Goal: Information Seeking & Learning: Compare options

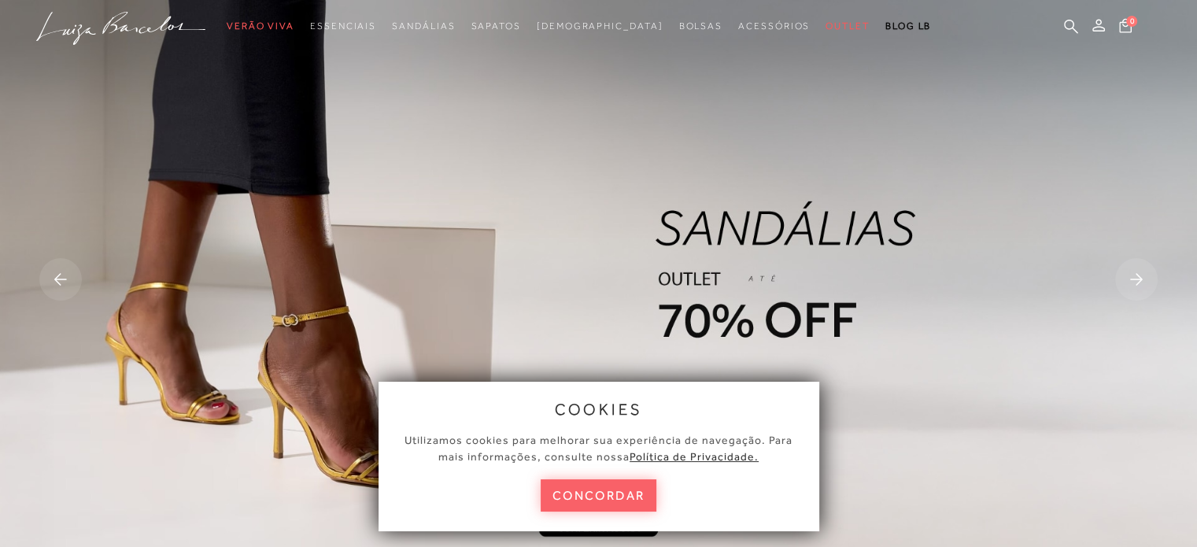
drag, startPoint x: 629, startPoint y: 488, endPoint x: 627, endPoint y: 476, distance: 11.9
click at [630, 486] on button "concordar" at bounding box center [599, 495] width 116 height 32
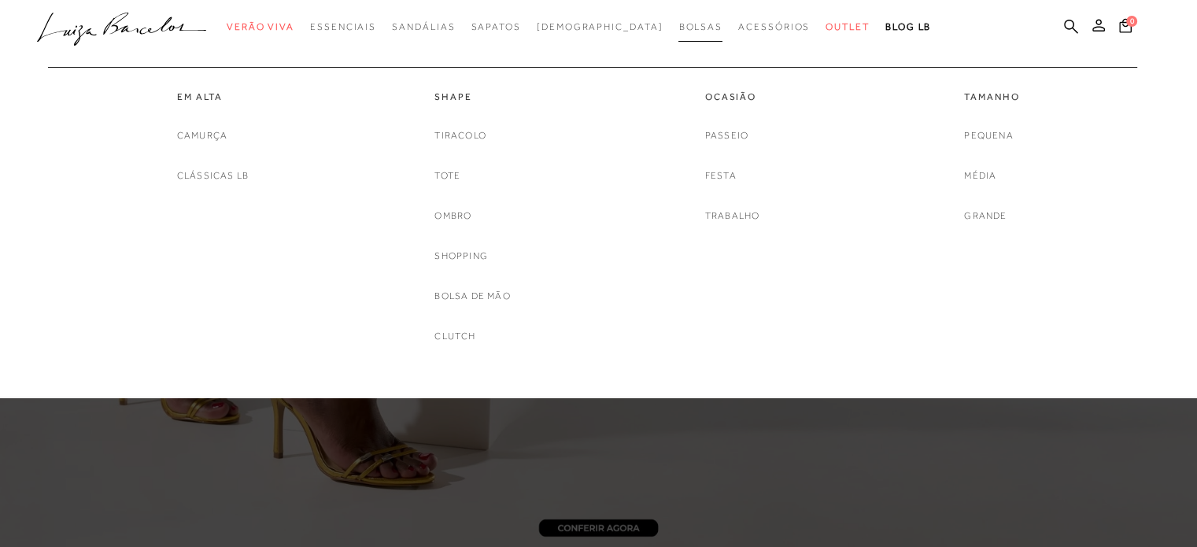
click at [678, 31] on span "Bolsas" at bounding box center [700, 26] width 44 height 11
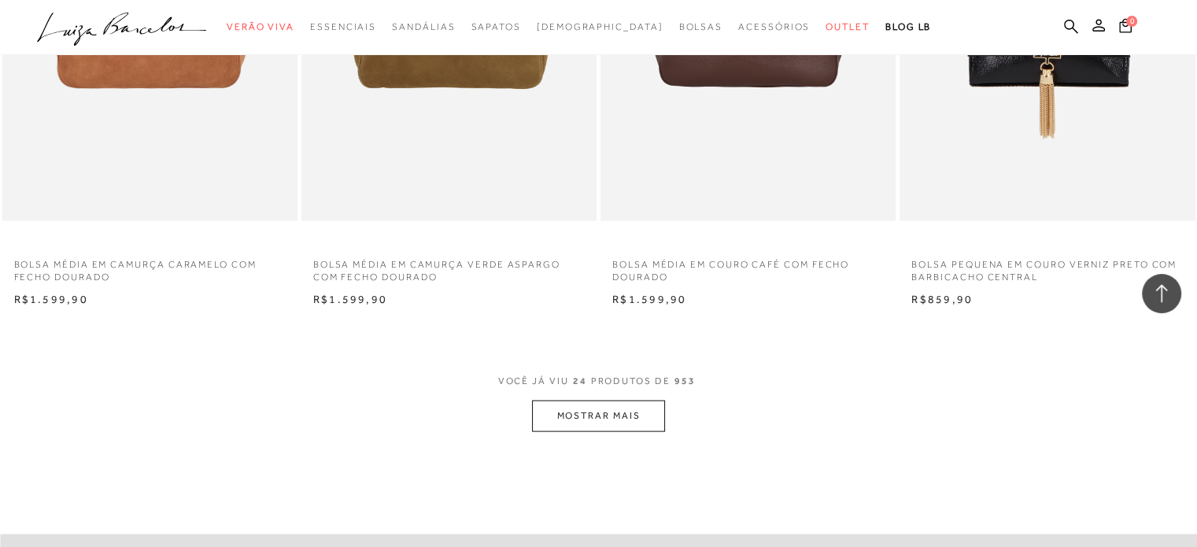
scroll to position [3227, 0]
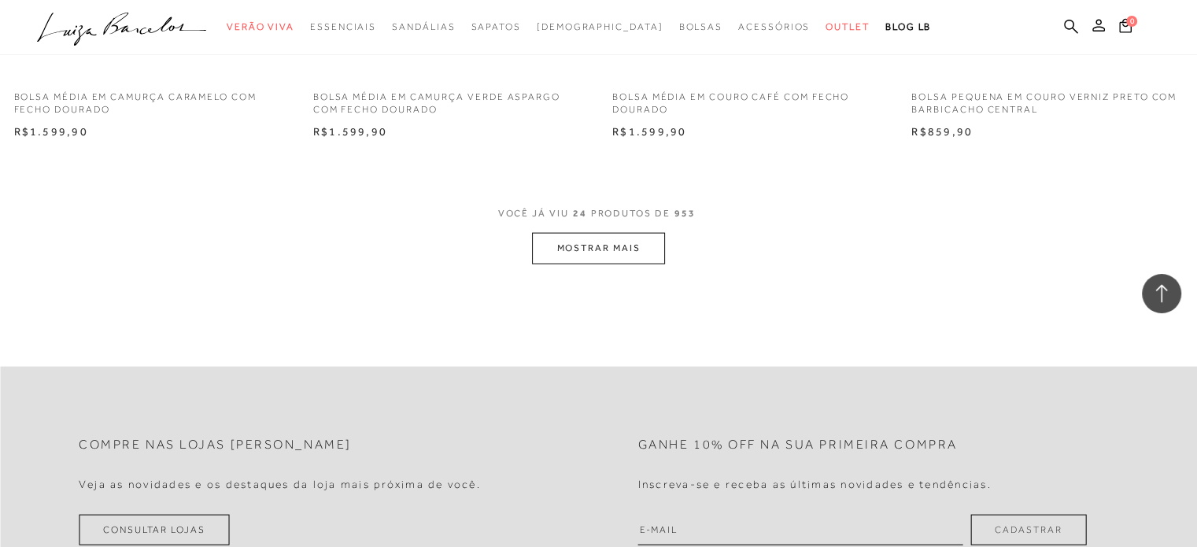
click at [550, 238] on button "MOSTRAR MAIS" at bounding box center [598, 248] width 132 height 31
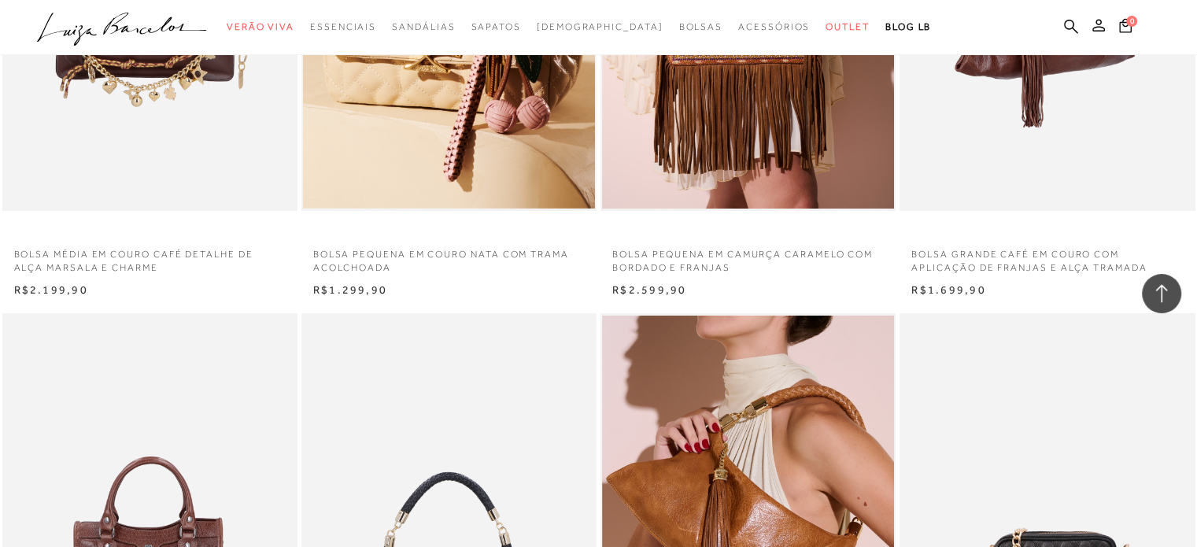
scroll to position [5588, 0]
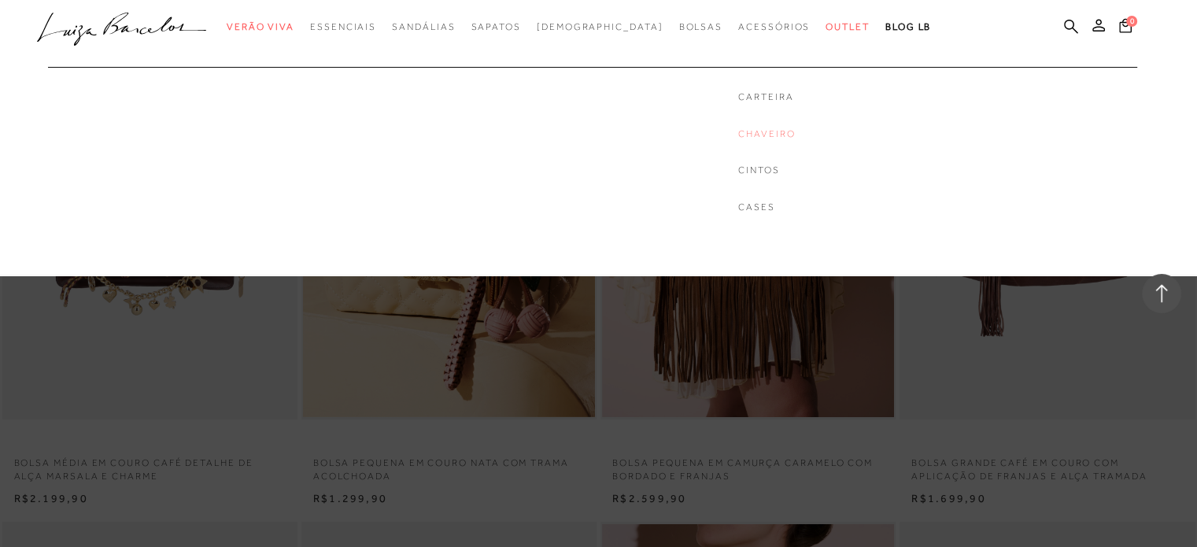
drag, startPoint x: 727, startPoint y: 141, endPoint x: 731, endPoint y: 133, distance: 8.8
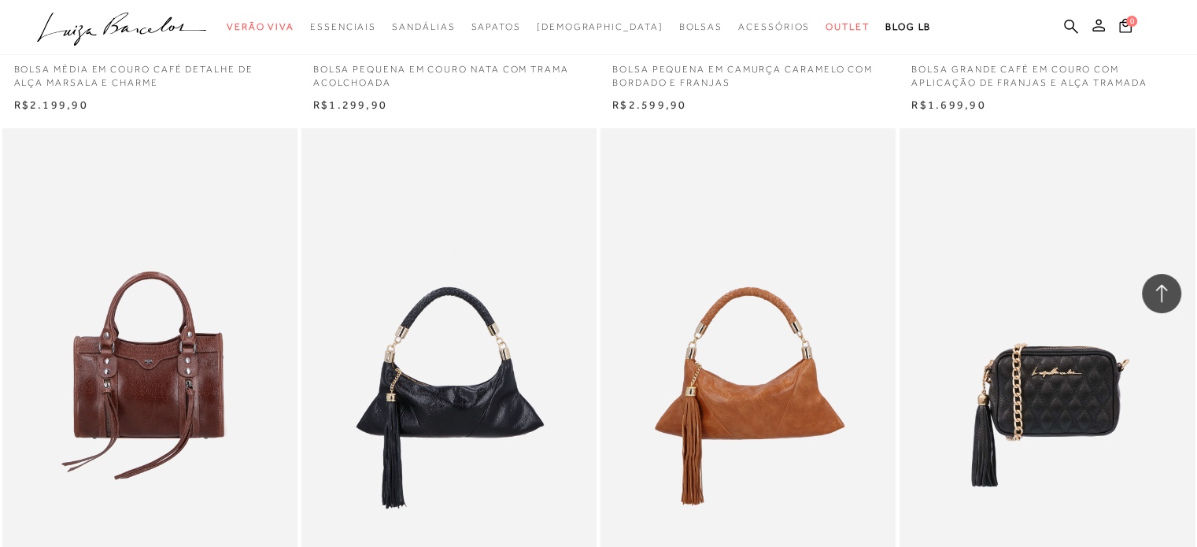
scroll to position [6454, 0]
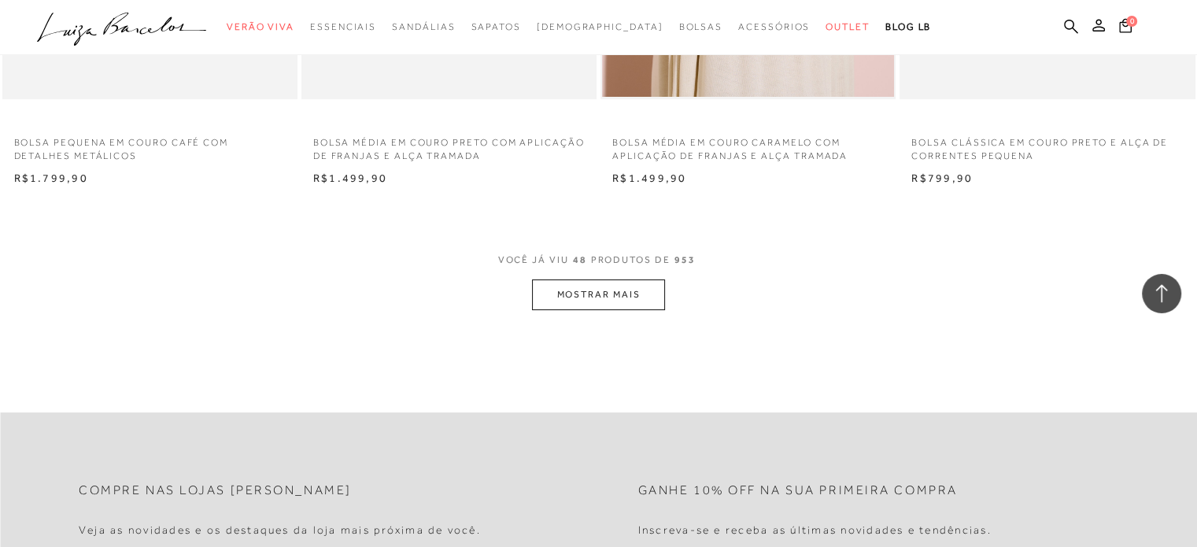
click at [574, 281] on button "MOSTRAR MAIS" at bounding box center [598, 294] width 132 height 31
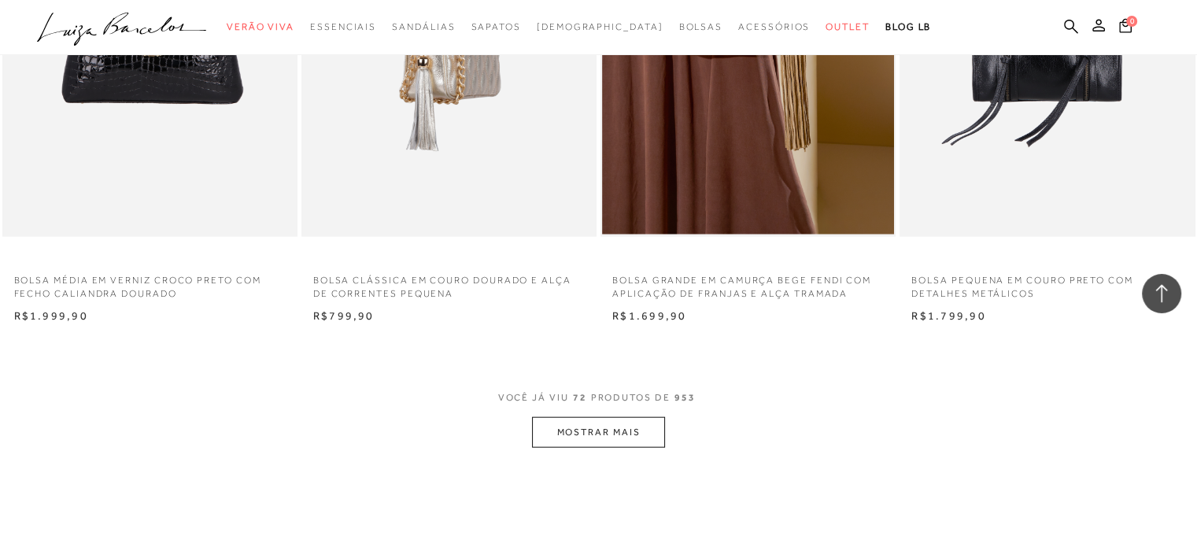
scroll to position [9839, 0]
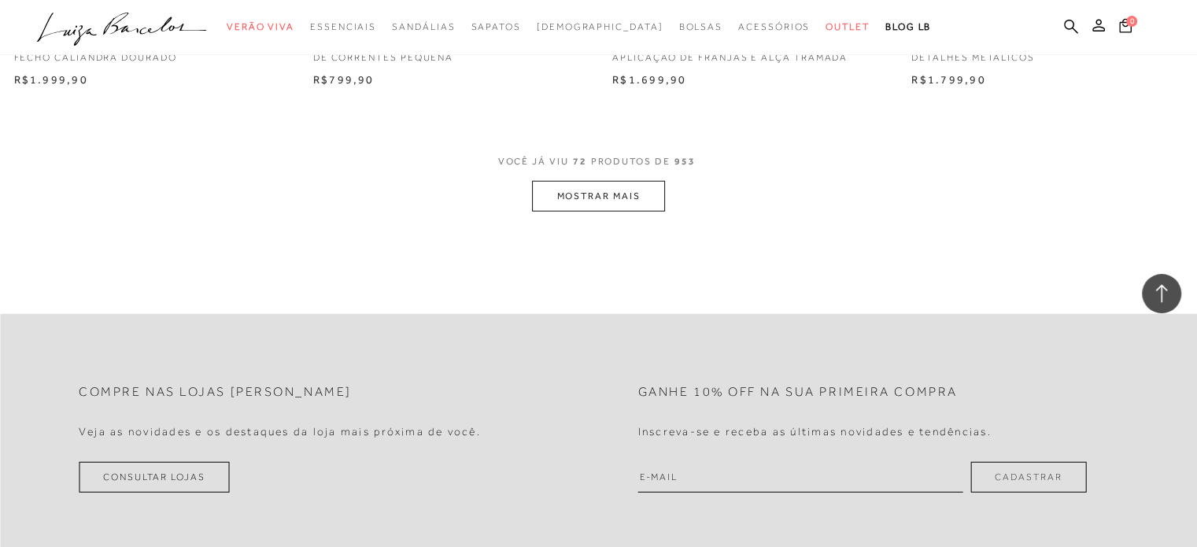
click at [582, 198] on button "MOSTRAR MAIS" at bounding box center [598, 196] width 132 height 31
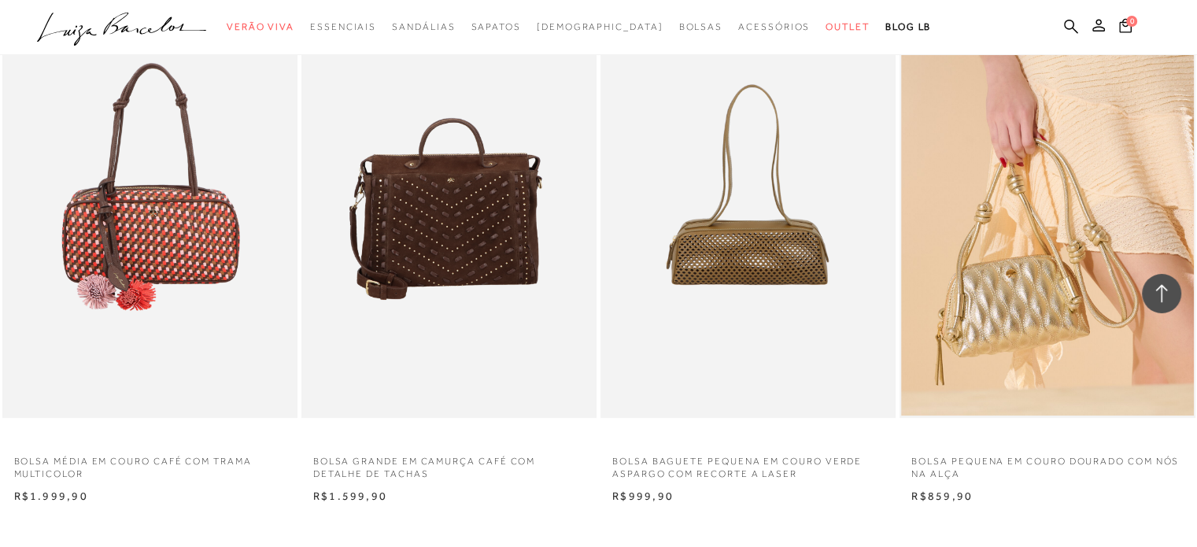
scroll to position [12830, 0]
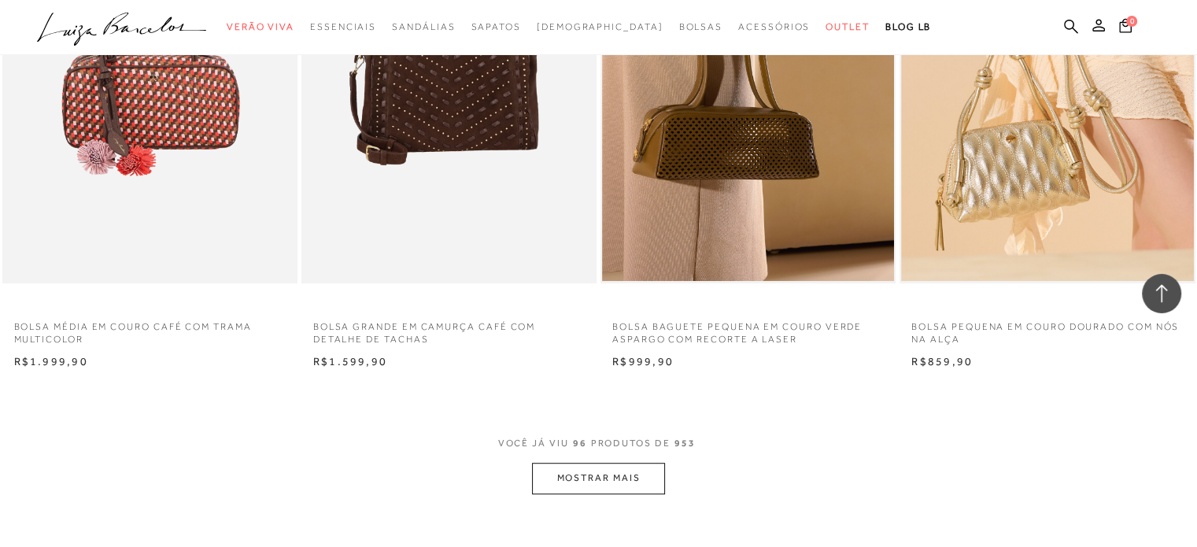
click at [627, 468] on button "MOSTRAR MAIS" at bounding box center [598, 478] width 132 height 31
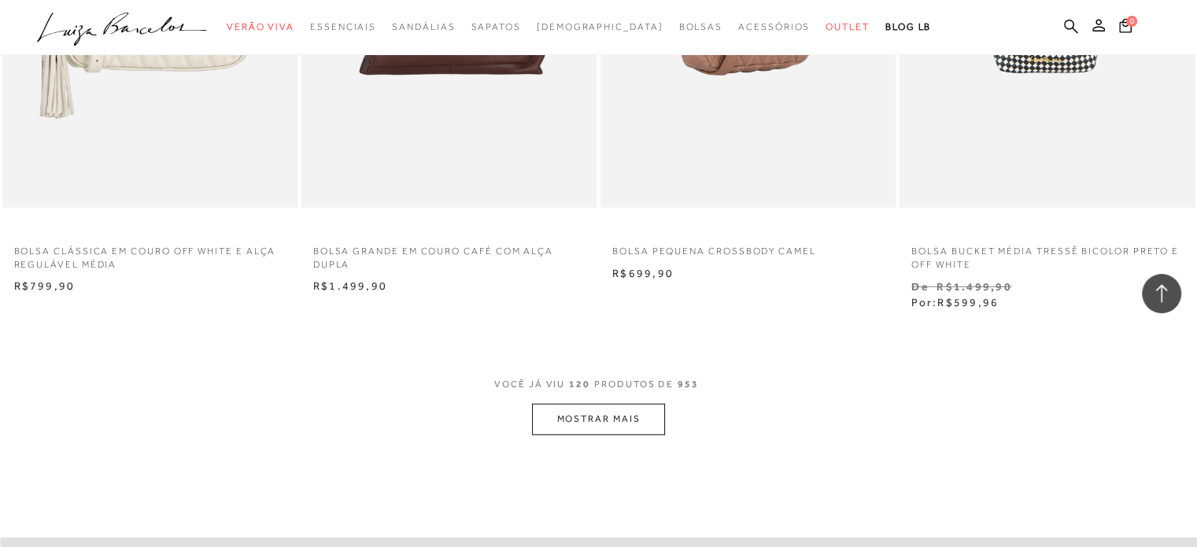
scroll to position [16371, 0]
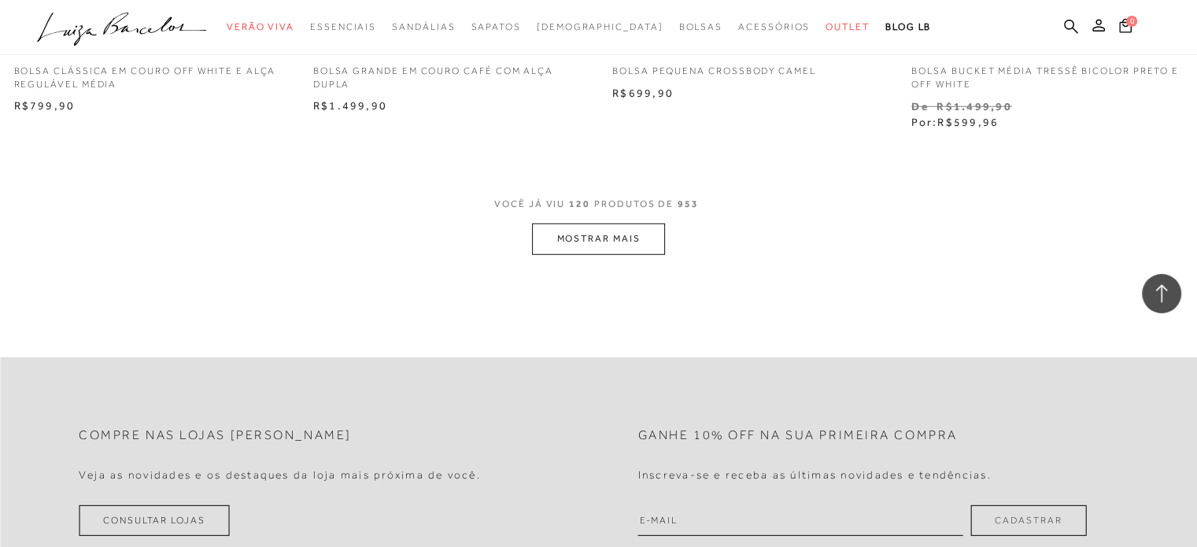
click at [624, 248] on button "MOSTRAR MAIS" at bounding box center [598, 239] width 132 height 31
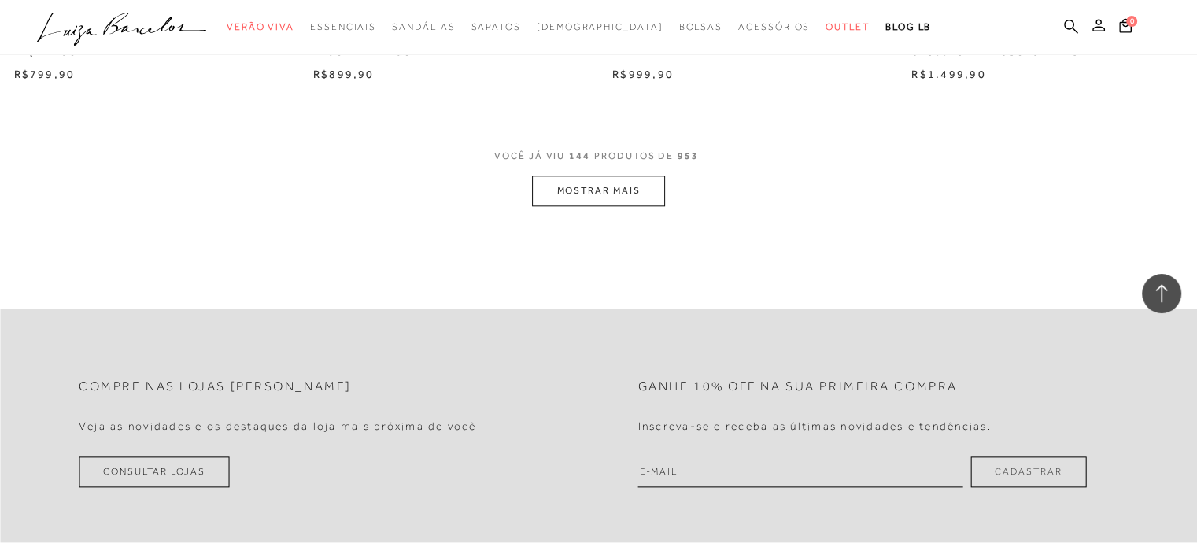
scroll to position [19565, 0]
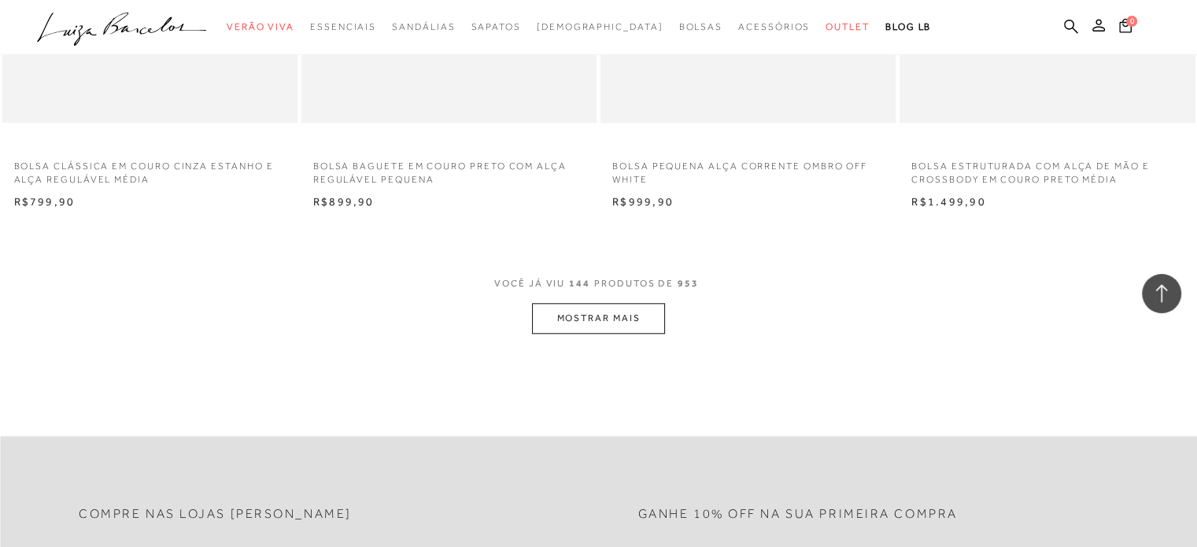
click at [579, 328] on button "MOSTRAR MAIS" at bounding box center [598, 318] width 132 height 31
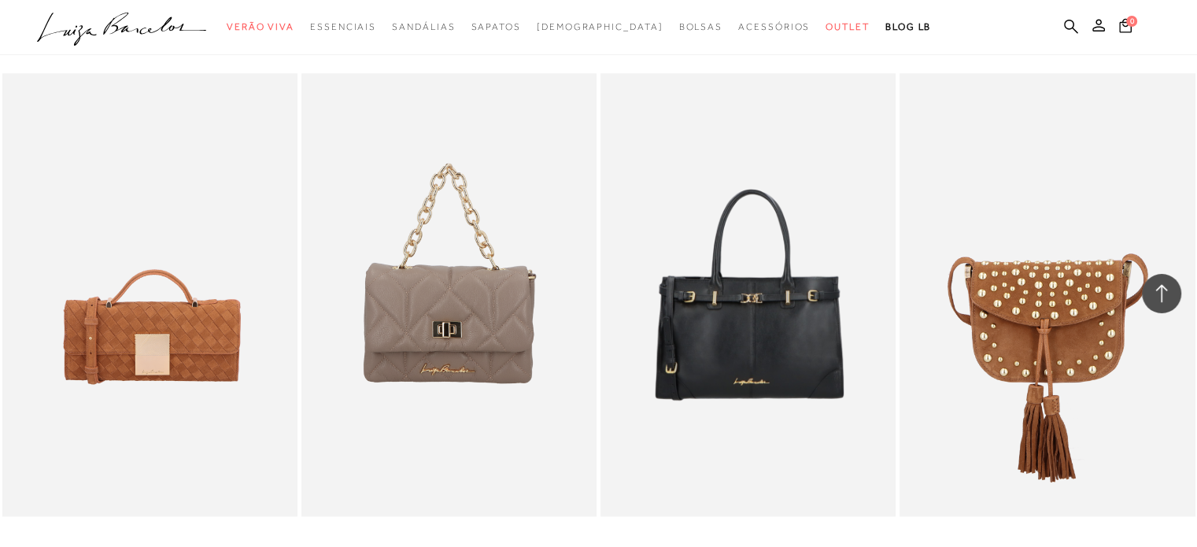
scroll to position [19959, 0]
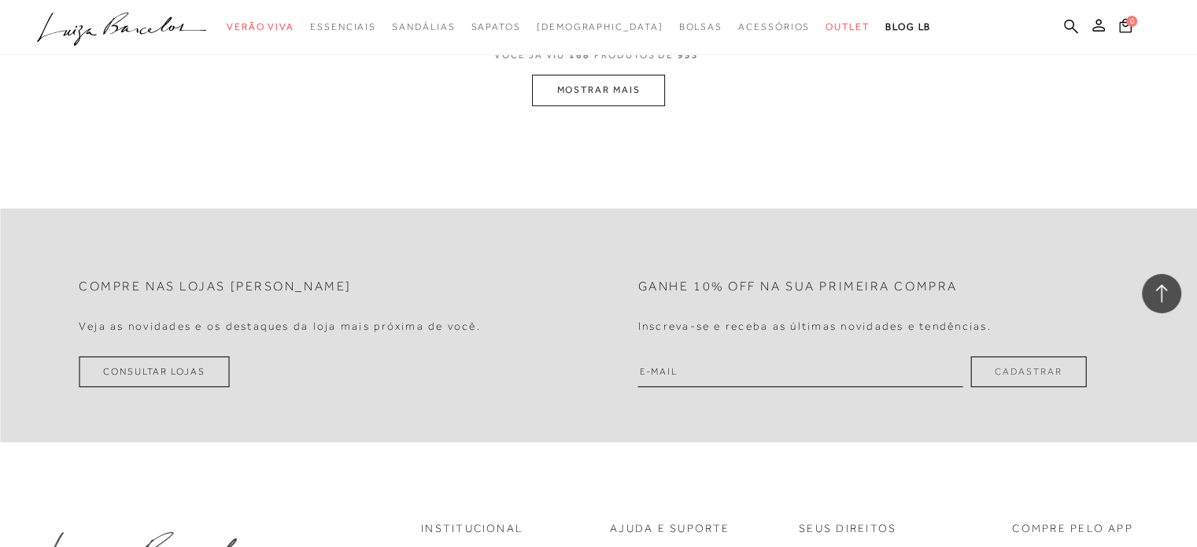
scroll to position [22950, 0]
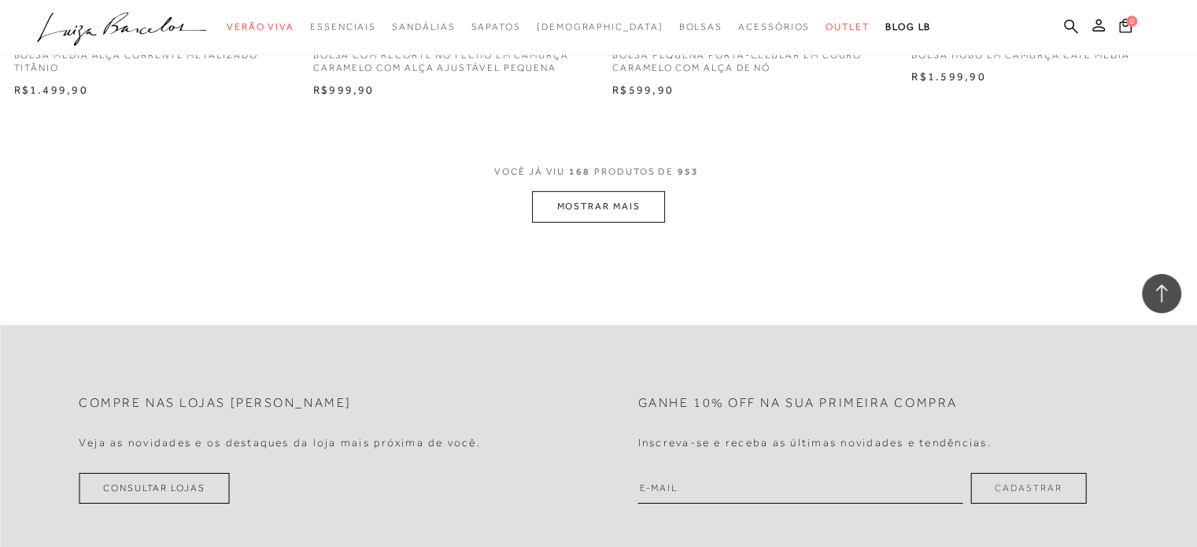
click at [547, 198] on button "MOSTRAR MAIS" at bounding box center [598, 206] width 132 height 31
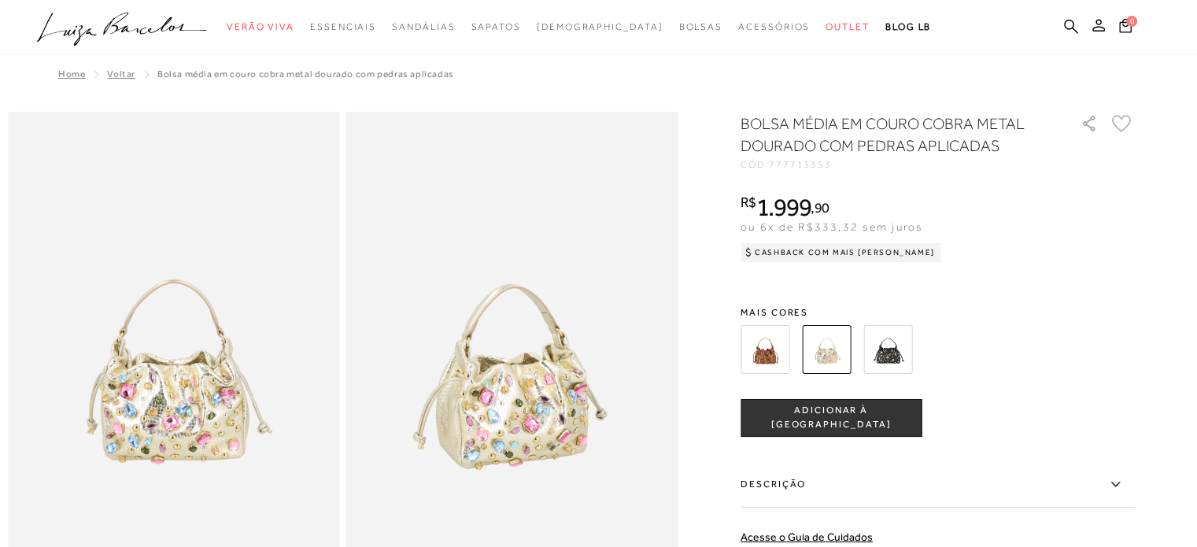
scroll to position [236, 0]
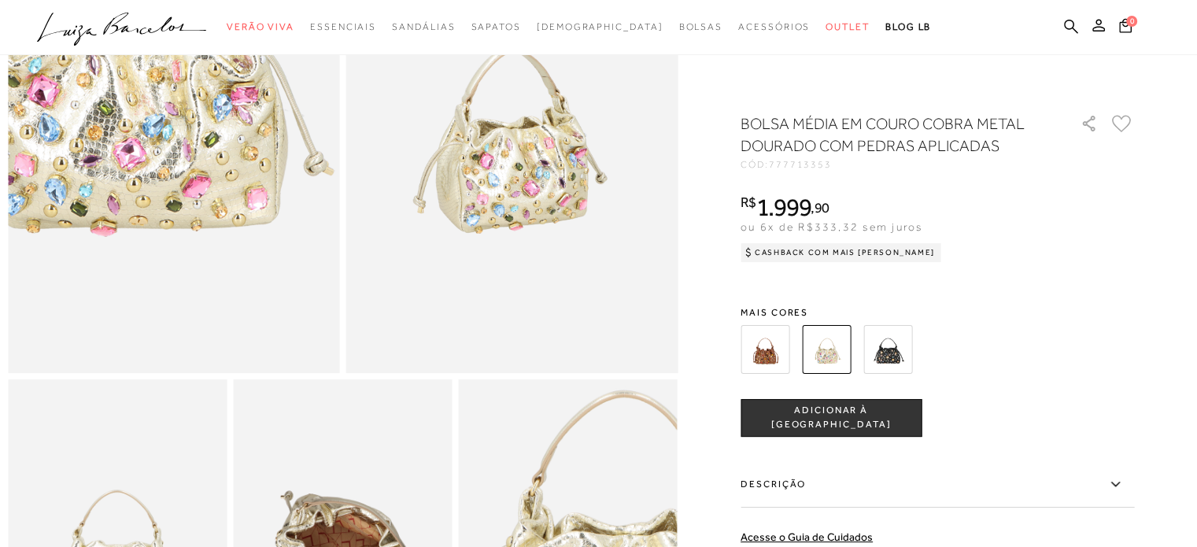
click at [202, 203] on img at bounding box center [136, 30] width 664 height 996
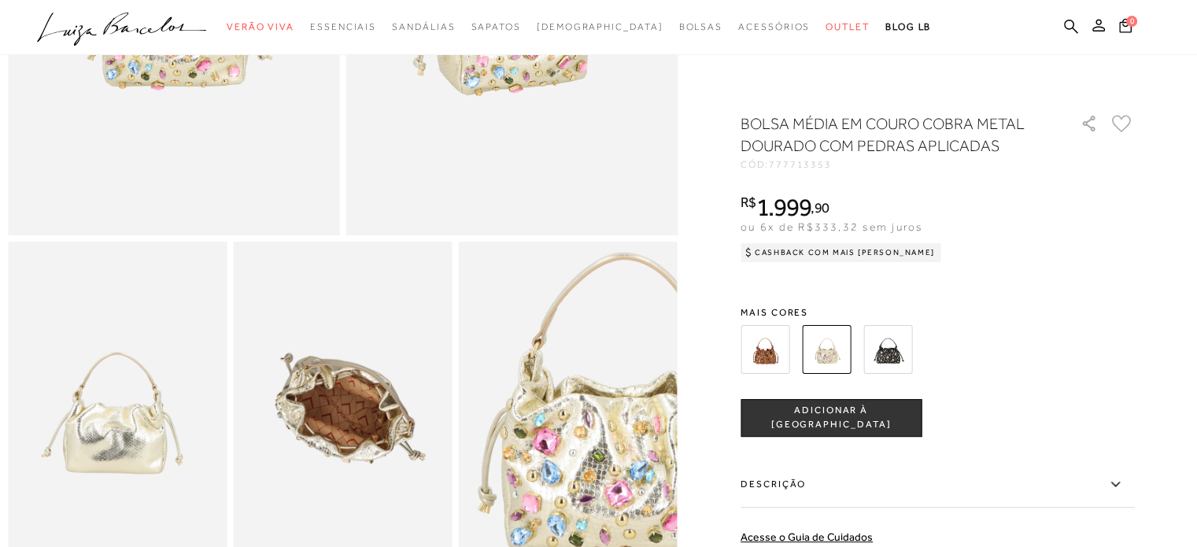
scroll to position [472, 0]
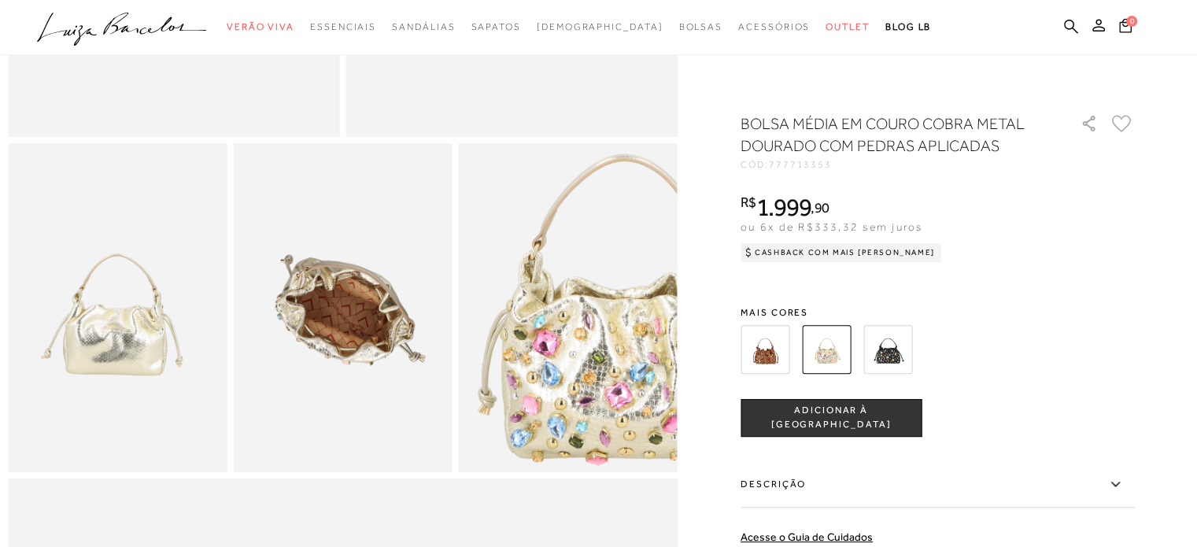
click at [570, 412] on img at bounding box center [568, 307] width 219 height 328
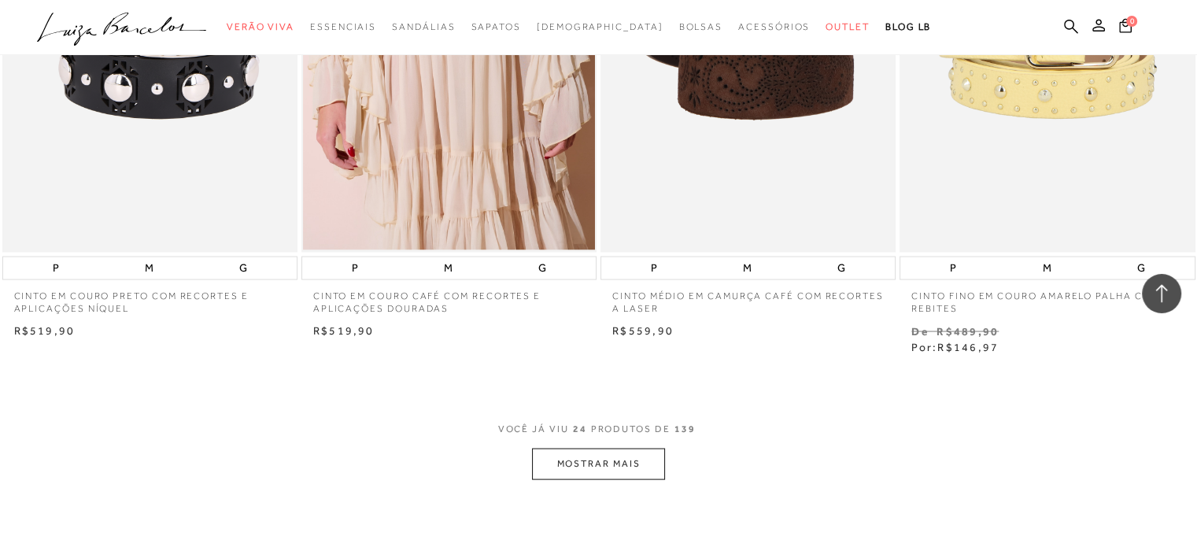
scroll to position [3148, 0]
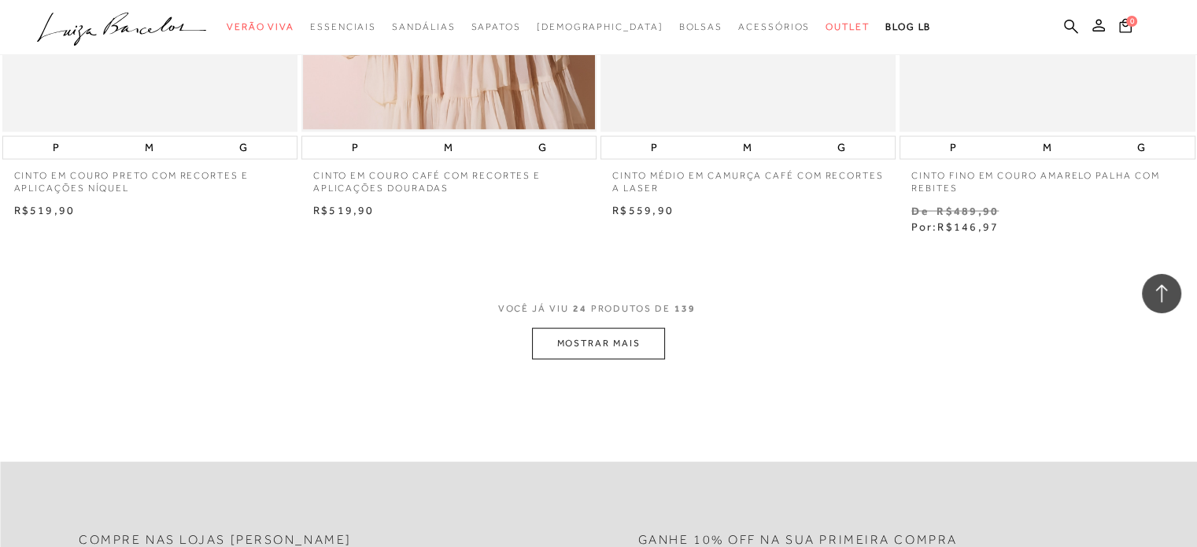
click at [598, 339] on button "MOSTRAR MAIS" at bounding box center [598, 343] width 132 height 31
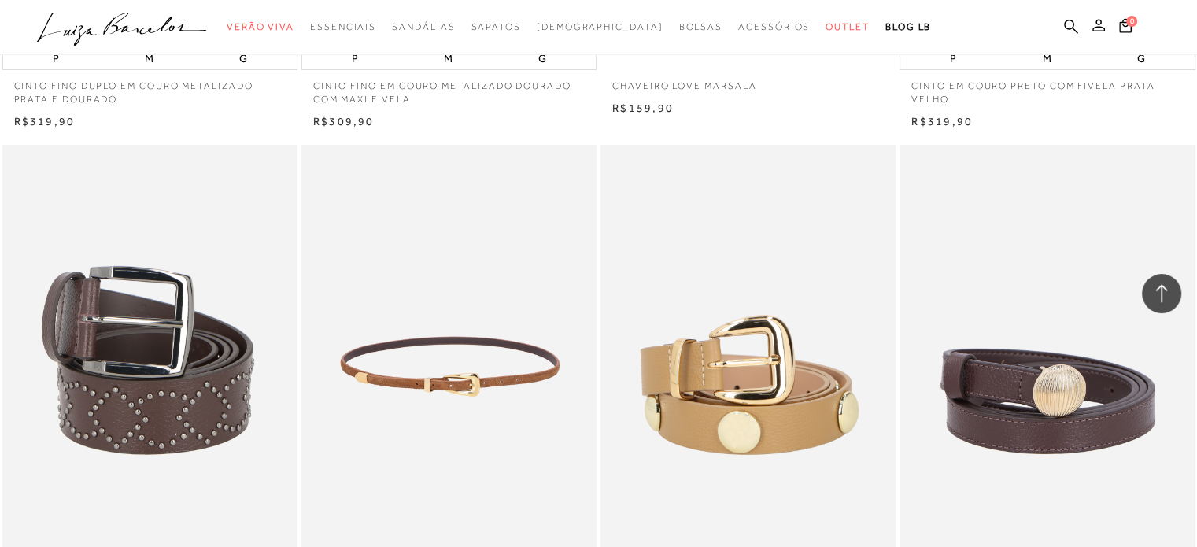
scroll to position [6297, 0]
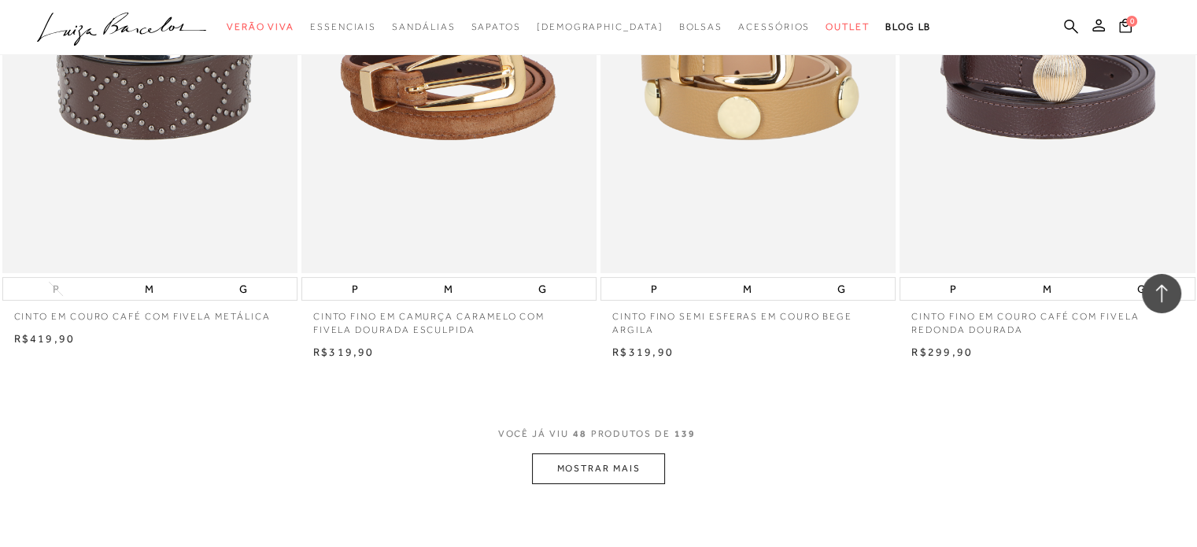
click at [616, 478] on button "MOSTRAR MAIS" at bounding box center [598, 468] width 132 height 31
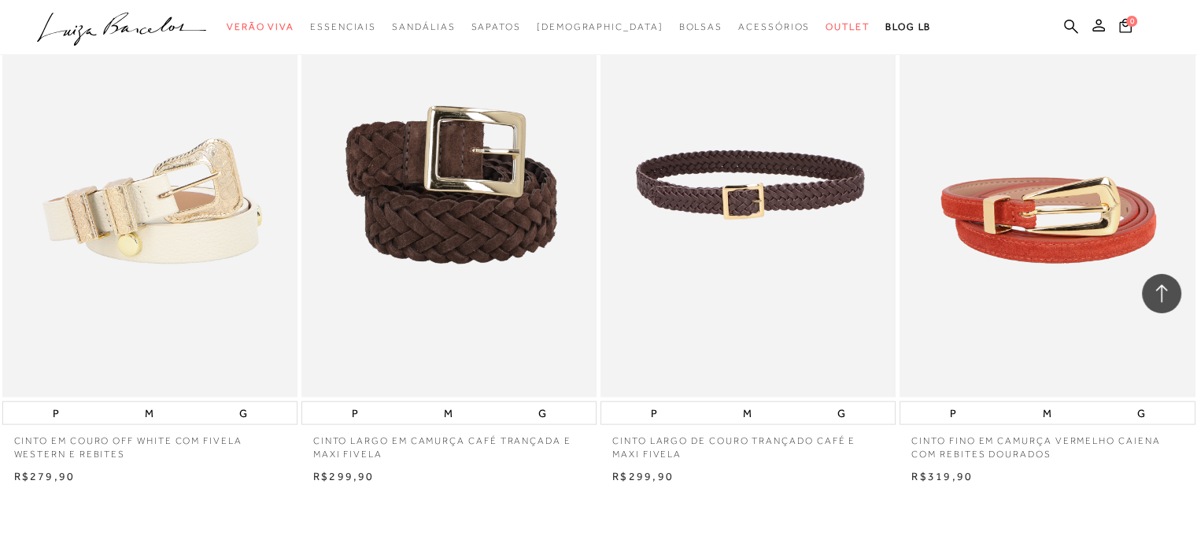
scroll to position [9839, 0]
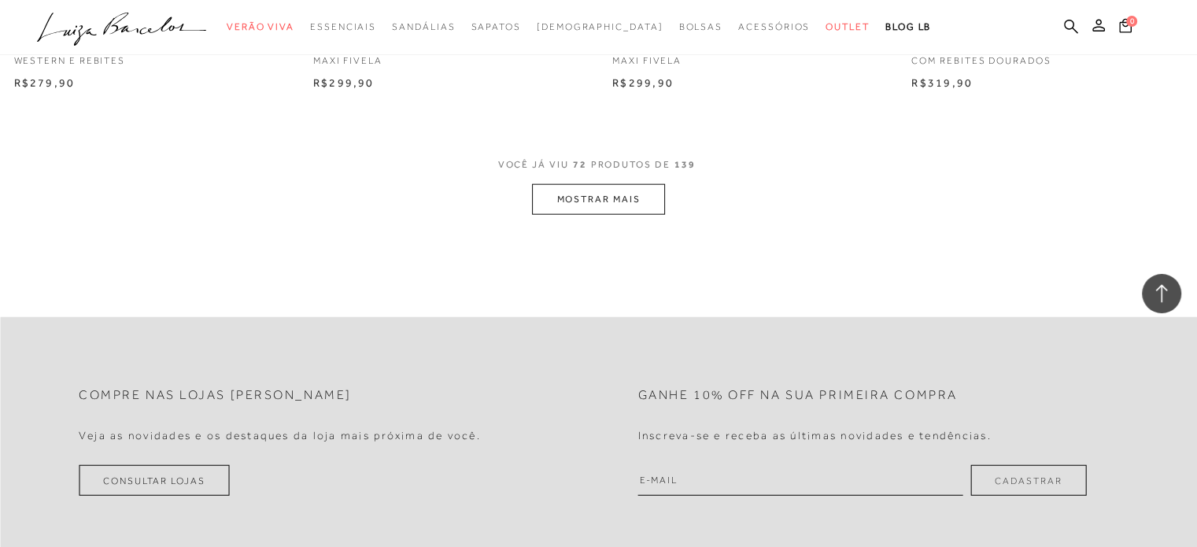
click at [612, 201] on button "MOSTRAR MAIS" at bounding box center [598, 199] width 132 height 31
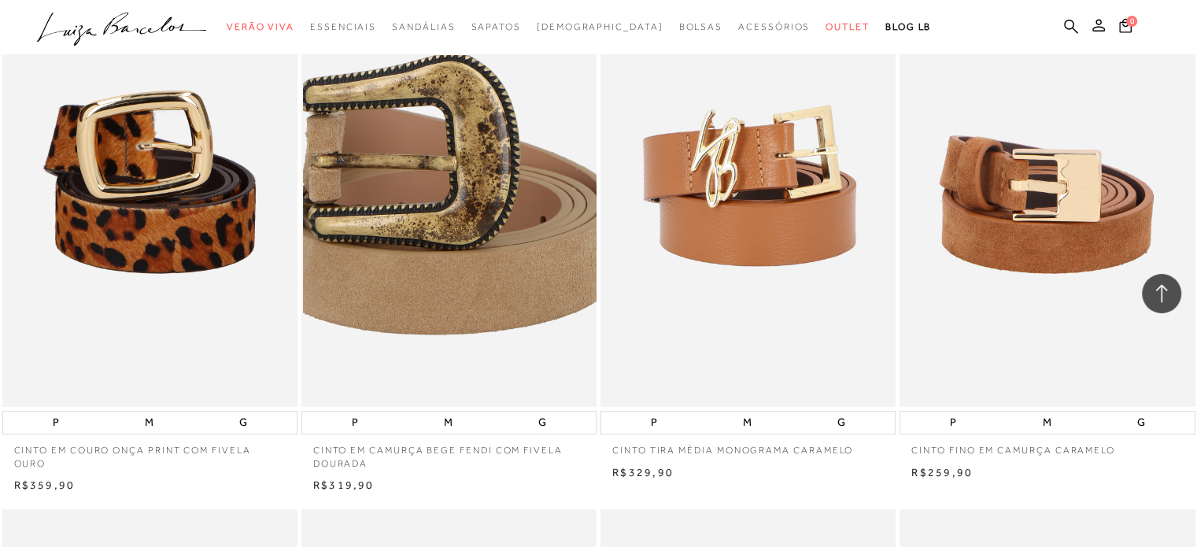
scroll to position [12121, 0]
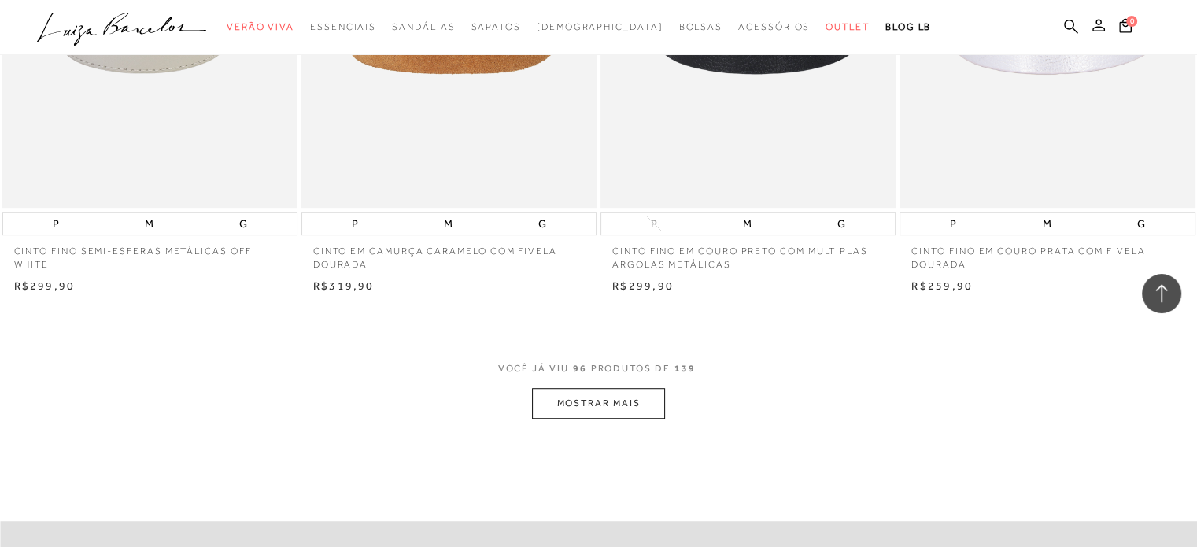
click at [620, 389] on button "MOSTRAR MAIS" at bounding box center [598, 403] width 132 height 31
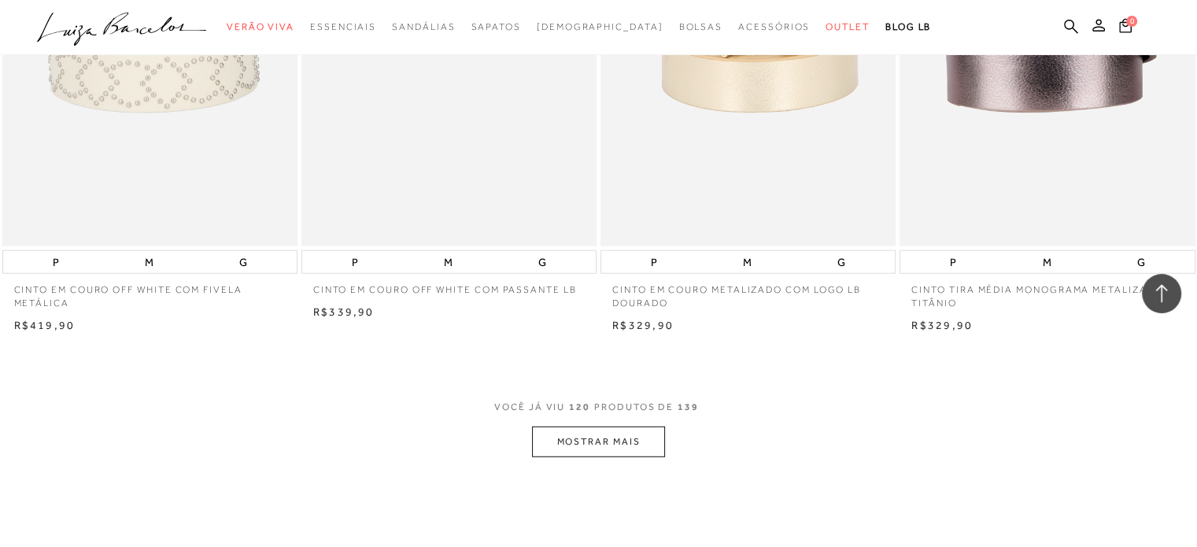
scroll to position [16293, 0]
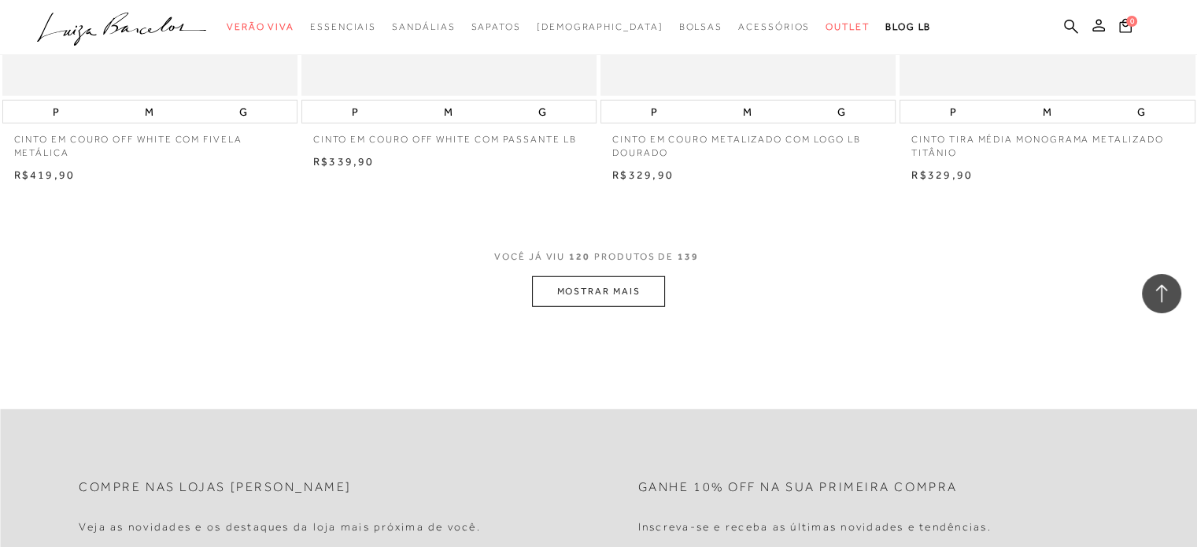
click at [635, 295] on button "MOSTRAR MAIS" at bounding box center [598, 291] width 132 height 31
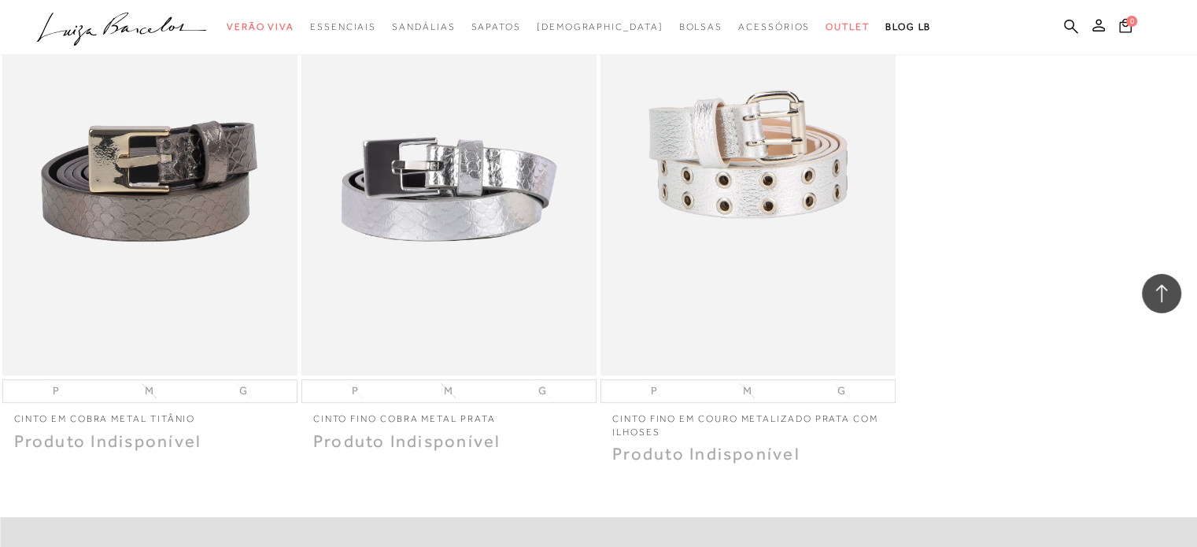
scroll to position [19048, 0]
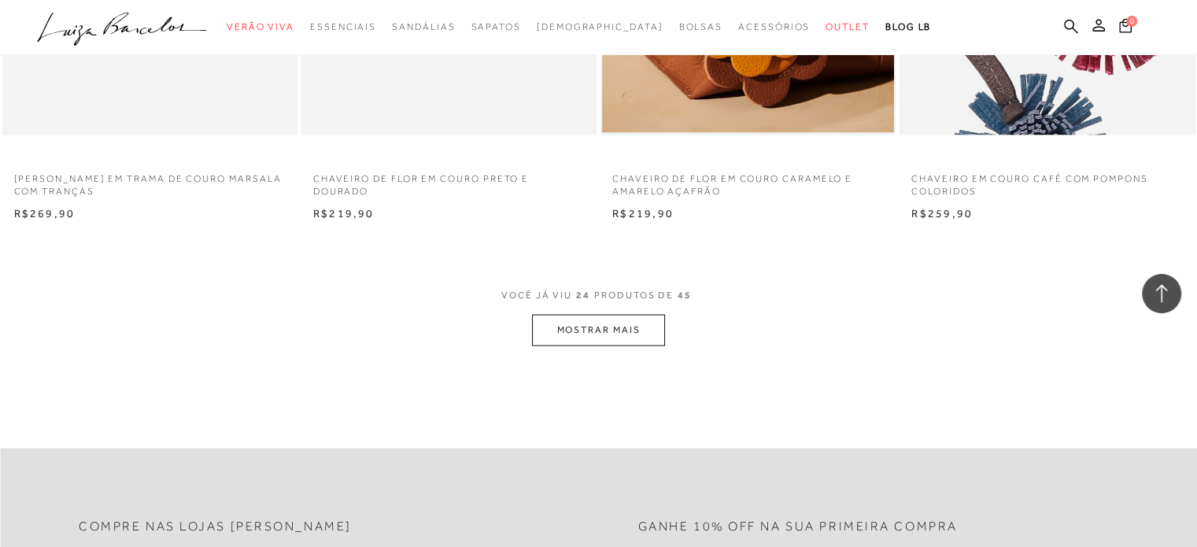
scroll to position [3306, 0]
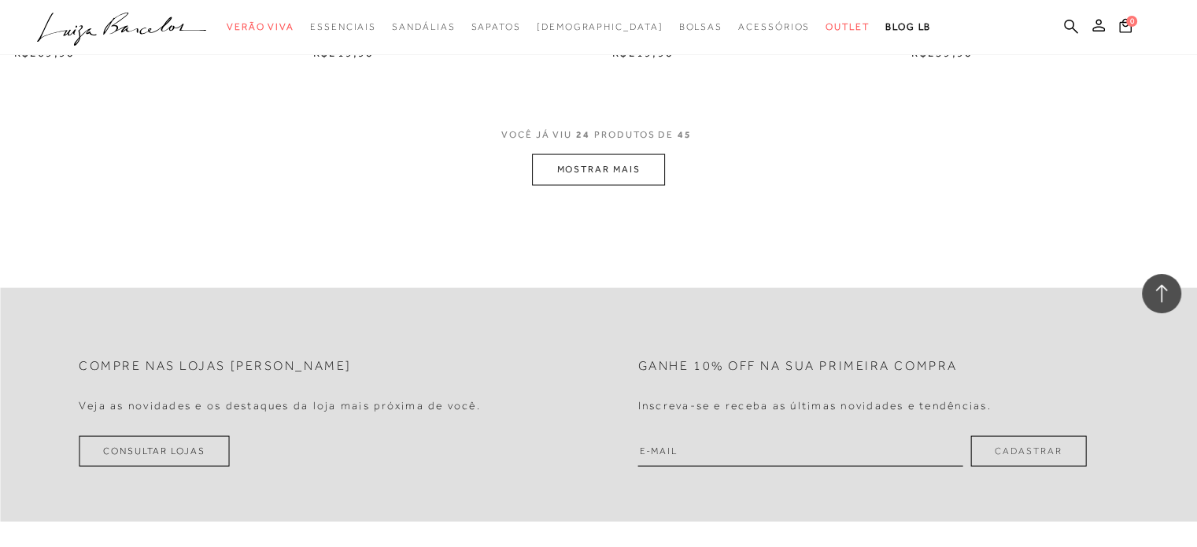
click at [622, 169] on button "MOSTRAR MAIS" at bounding box center [598, 169] width 132 height 31
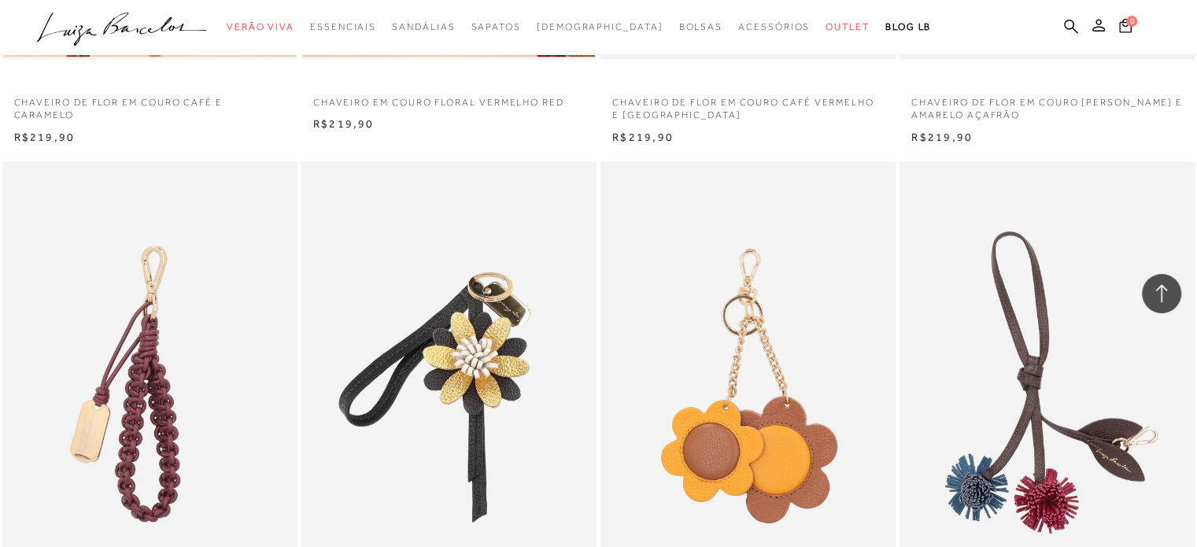
scroll to position [3227, 0]
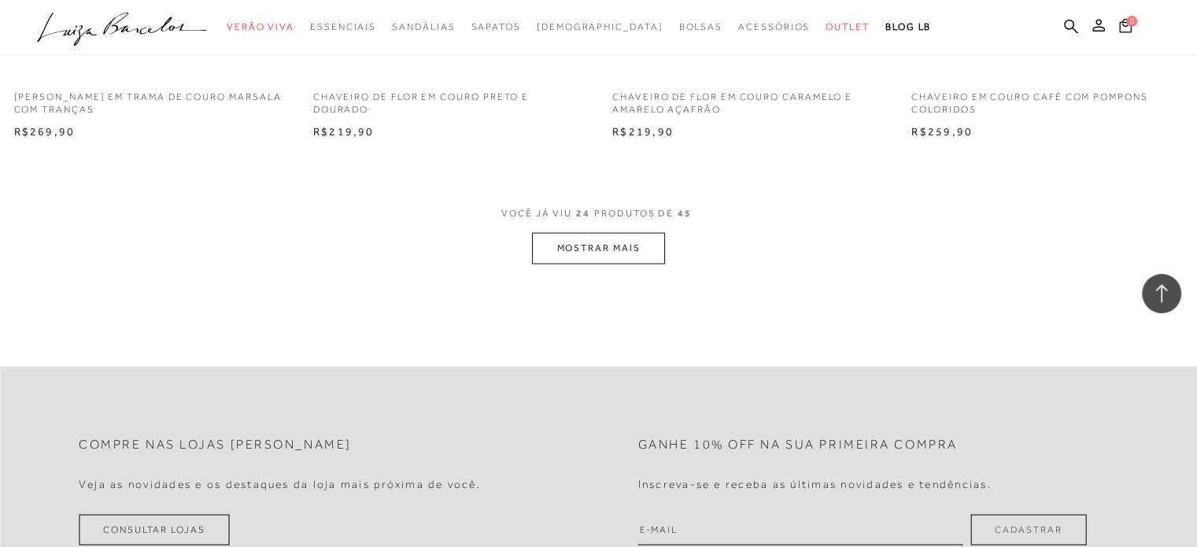
click at [586, 247] on button "MOSTRAR MAIS" at bounding box center [598, 248] width 132 height 31
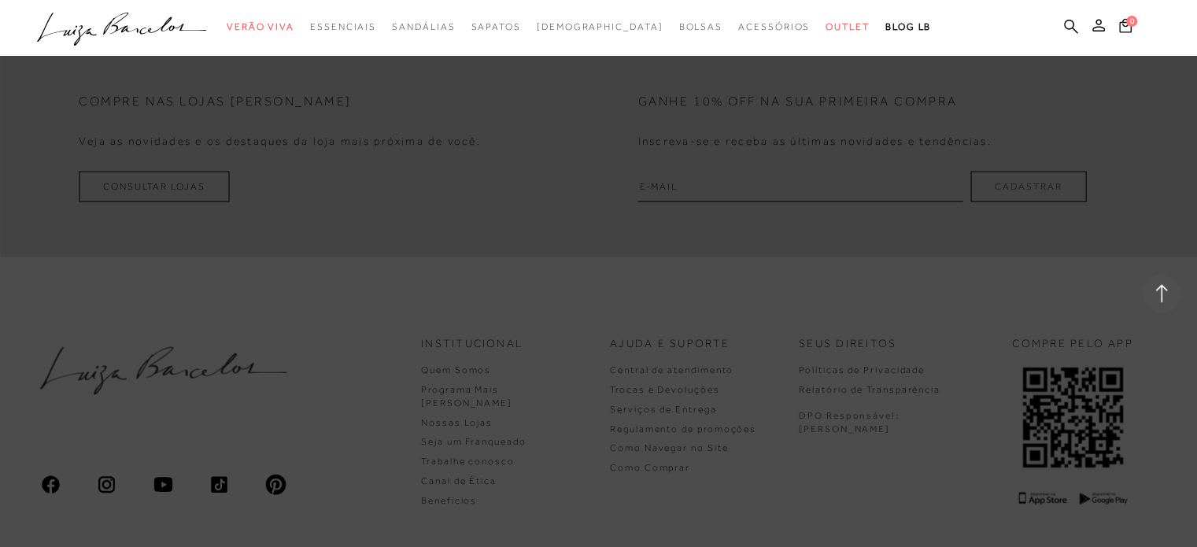
scroll to position [3621, 0]
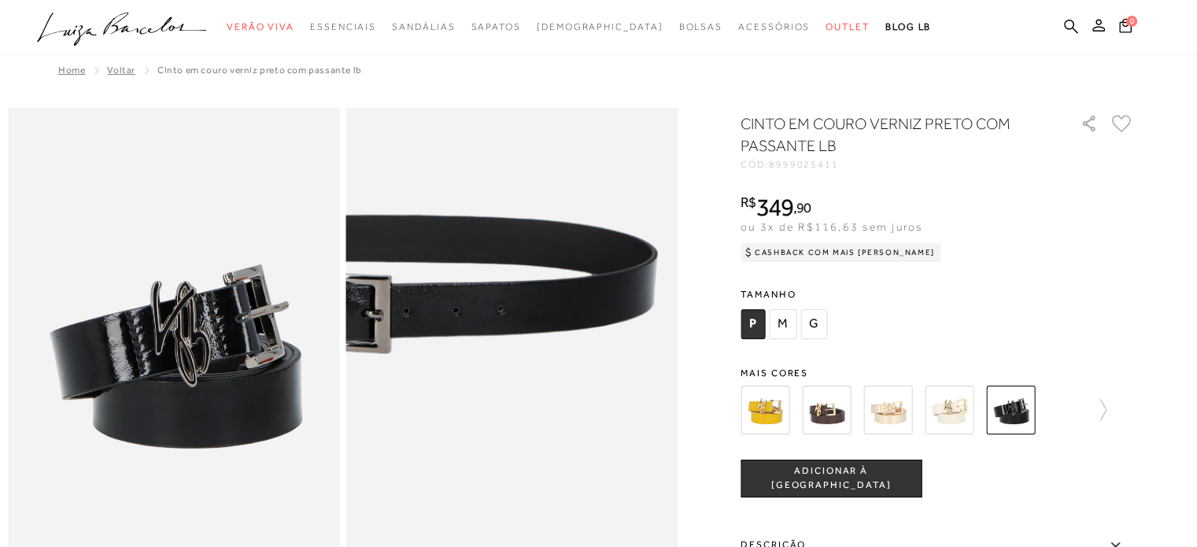
scroll to position [79, 0]
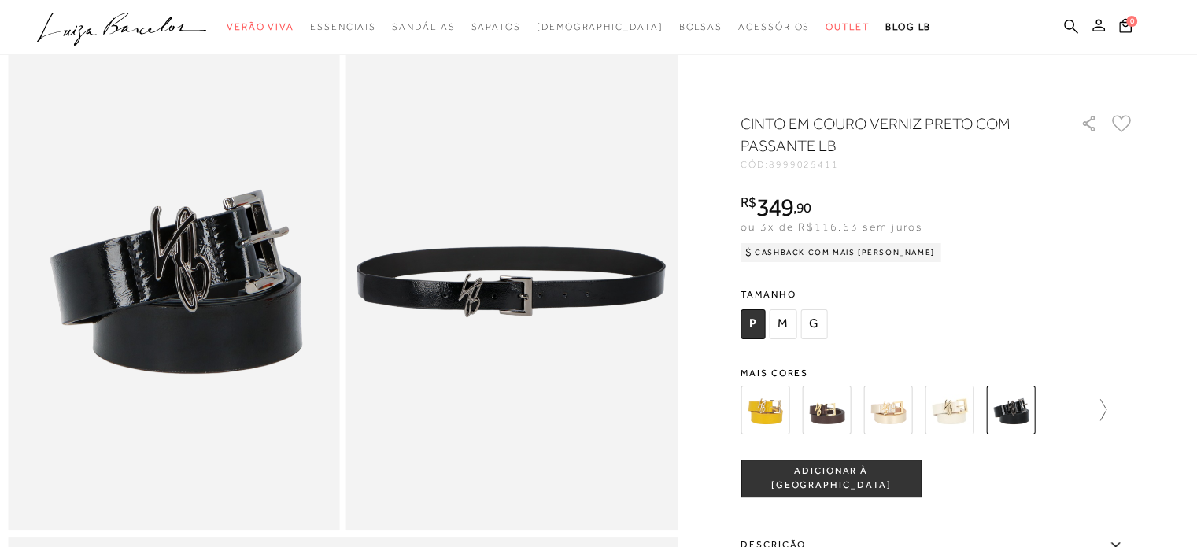
click at [1103, 408] on icon at bounding box center [1096, 410] width 22 height 22
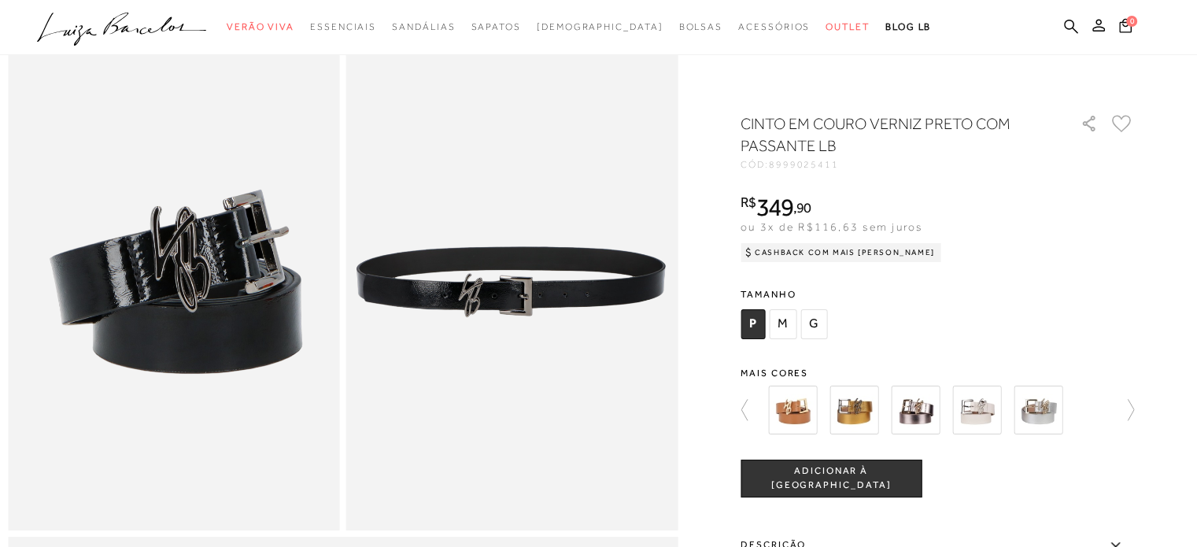
click at [983, 404] on img at bounding box center [976, 410] width 49 height 49
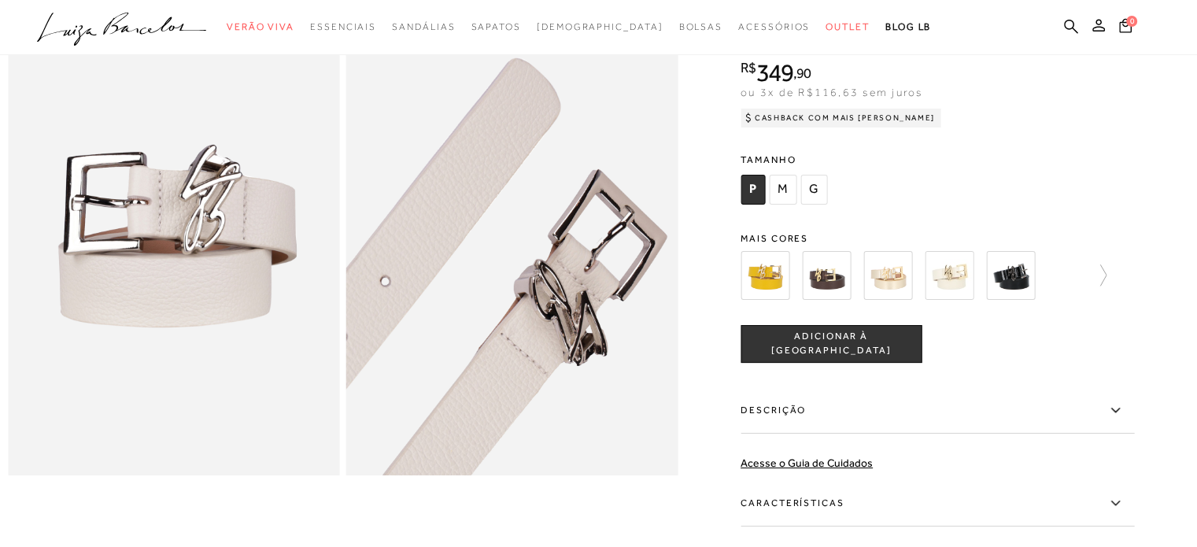
scroll to position [157, 0]
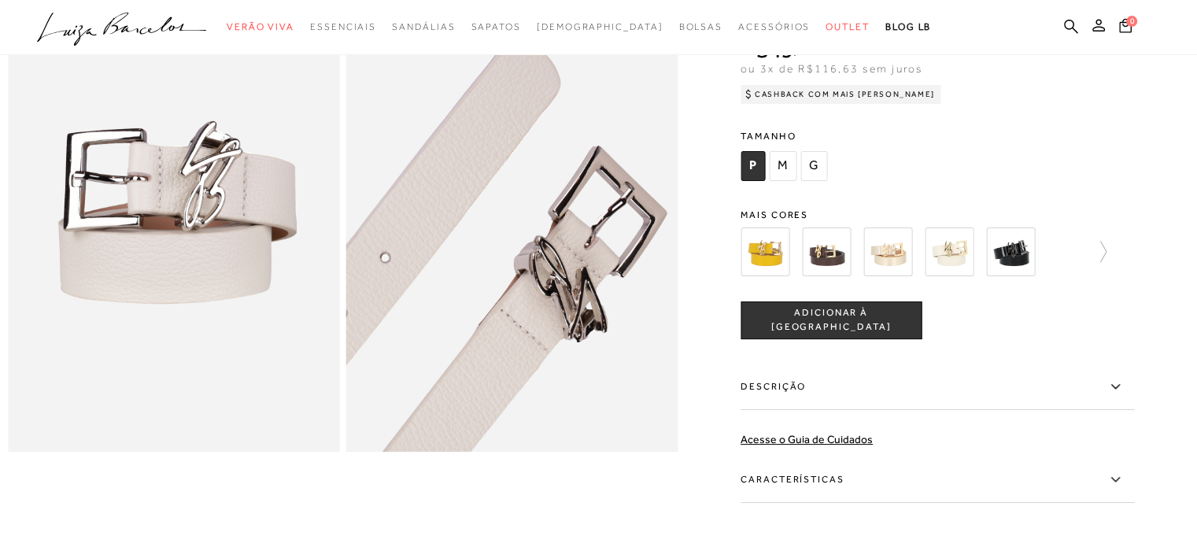
click at [1004, 245] on img at bounding box center [1010, 251] width 49 height 49
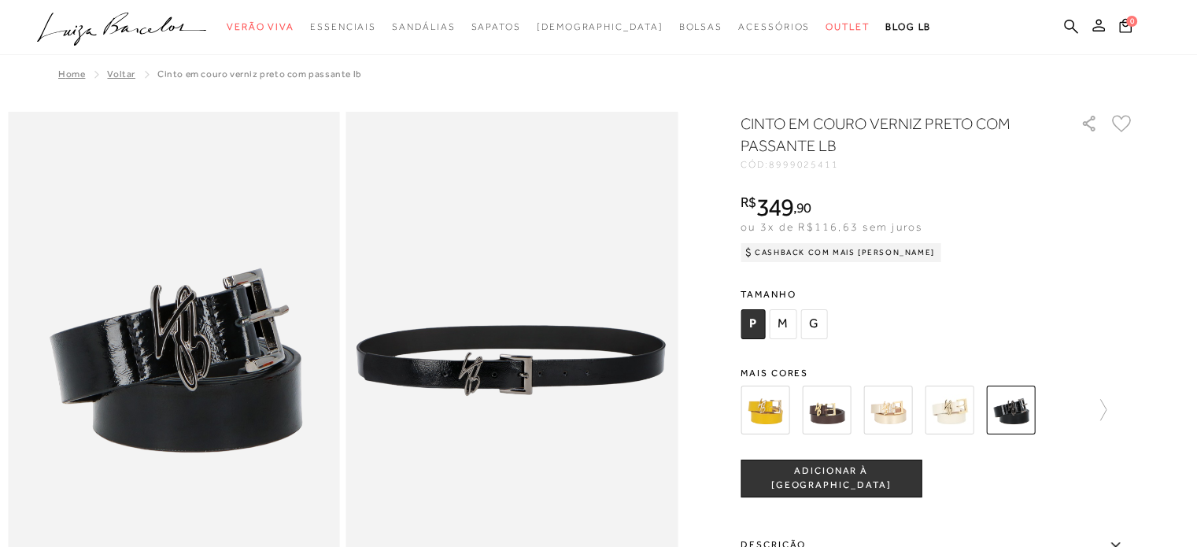
click at [1110, 346] on div "CINTO EM COURO VERNIZ PRETO COM PASSANTE LB CÓD: 8999025411 × É necessário sele…" at bounding box center [938, 463] width 394 height 701
click at [1107, 404] on icon at bounding box center [1096, 410] width 22 height 22
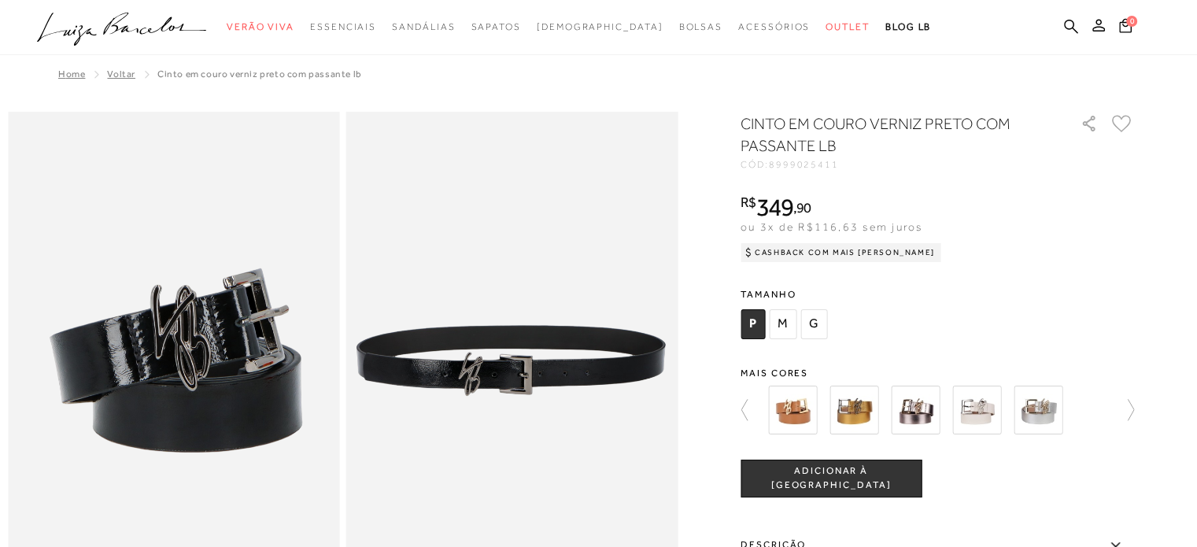
click at [1102, 403] on div at bounding box center [932, 410] width 338 height 58
click at [1122, 408] on icon at bounding box center [1123, 410] width 22 height 22
drag, startPoint x: 1125, startPoint y: 407, endPoint x: 861, endPoint y: 428, distance: 264.5
click at [1119, 408] on div at bounding box center [946, 410] width 366 height 58
click at [756, 413] on icon at bounding box center [752, 410] width 22 height 22
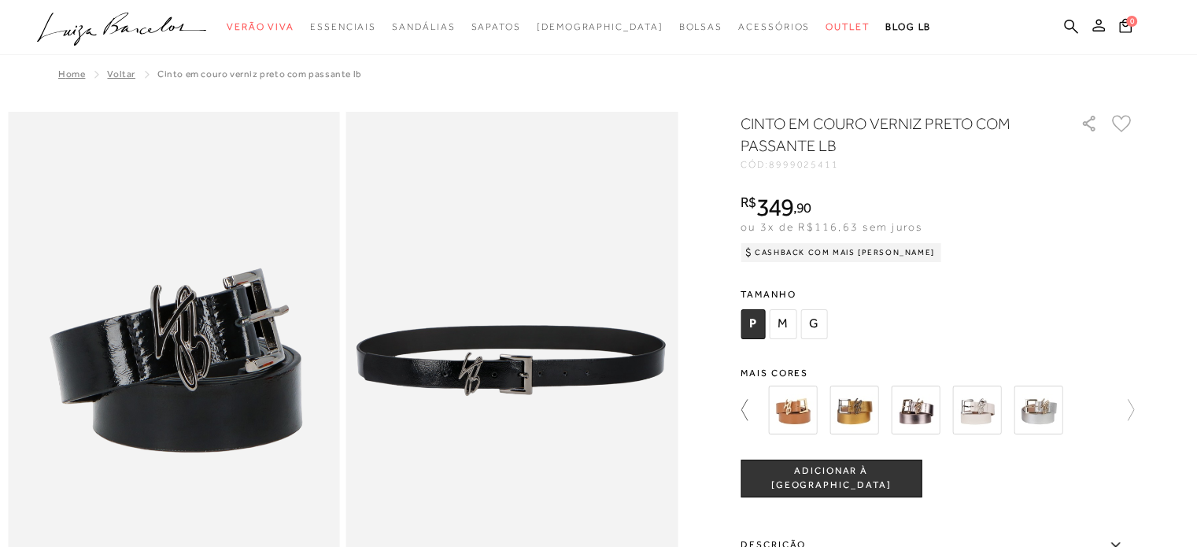
click at [755, 413] on icon at bounding box center [752, 410] width 22 height 22
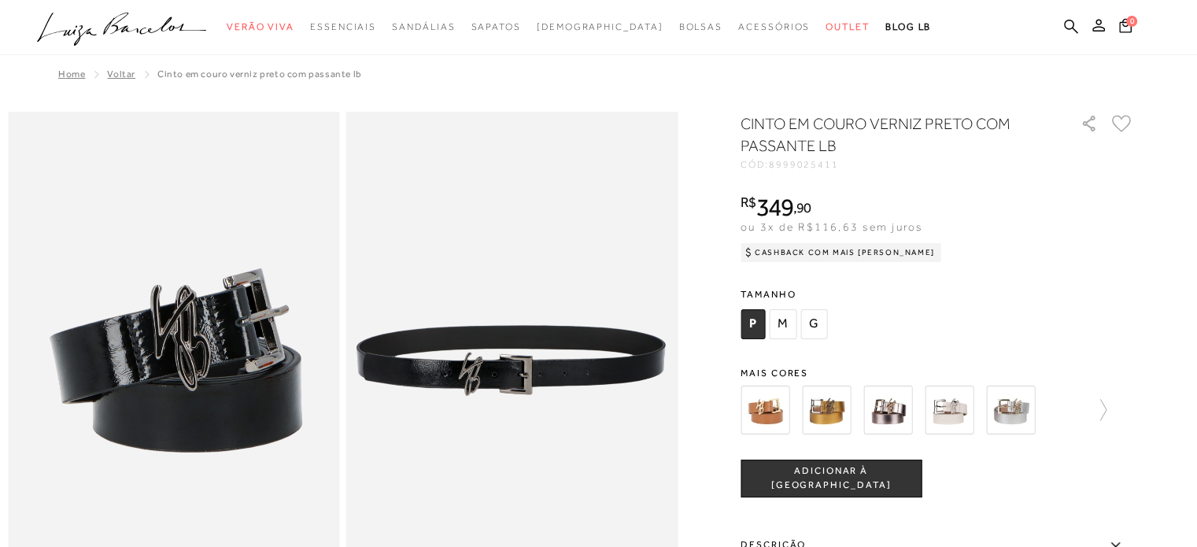
click at [754, 413] on img at bounding box center [765, 410] width 49 height 49
click at [1090, 407] on icon at bounding box center [1096, 410] width 22 height 22
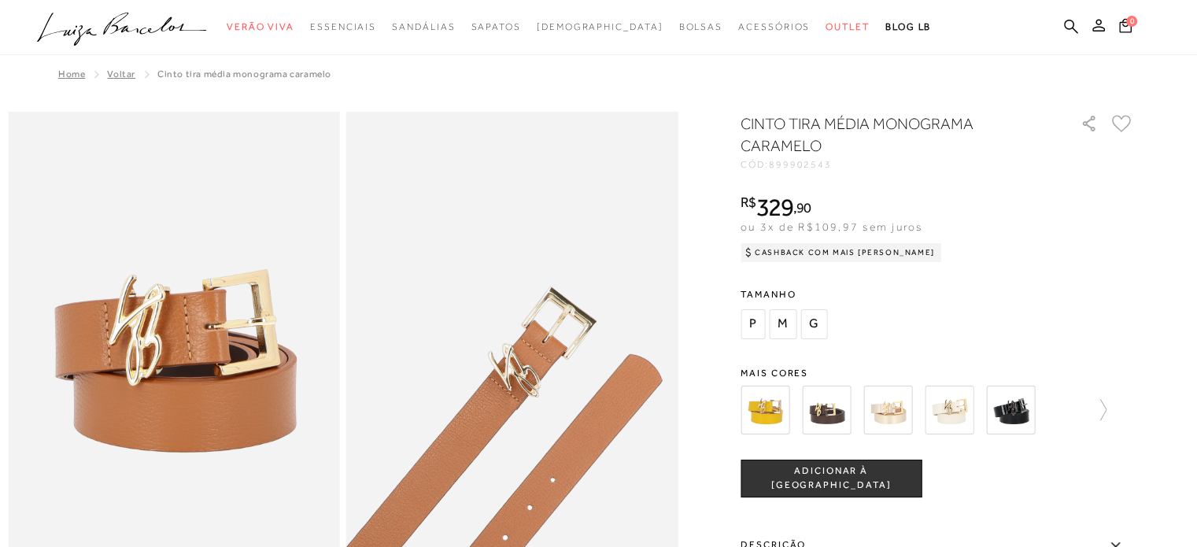
click at [1020, 342] on div "CINTO TIRA MÉDIA MONOGRAMA CARAMELO CÓD: 899902543 × É necessário selecionar um…" at bounding box center [938, 463] width 394 height 701
click at [1012, 408] on img at bounding box center [1010, 410] width 49 height 49
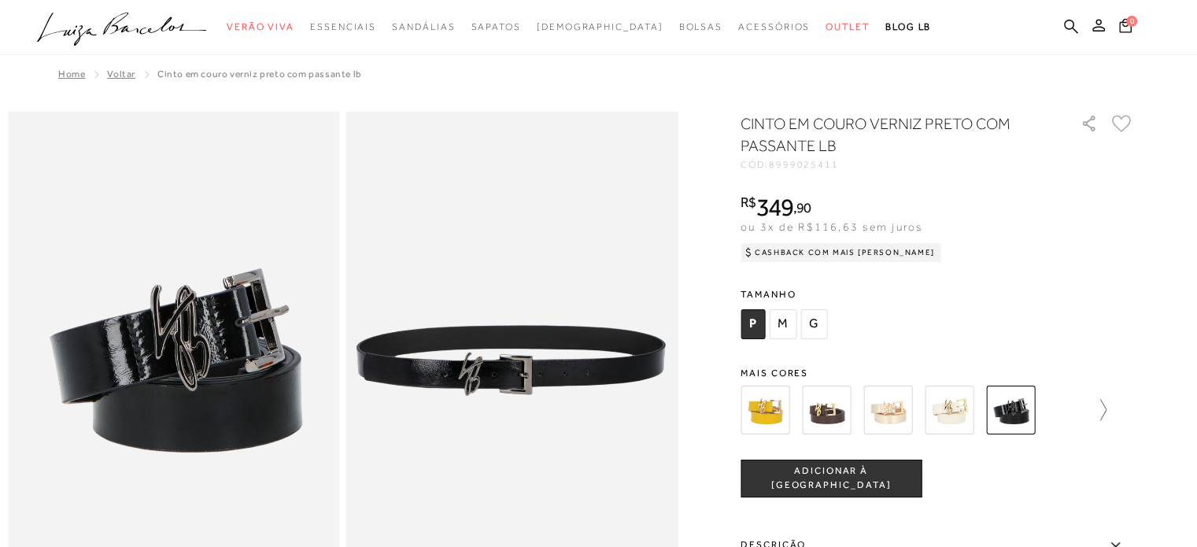
click at [1105, 408] on icon at bounding box center [1096, 410] width 22 height 22
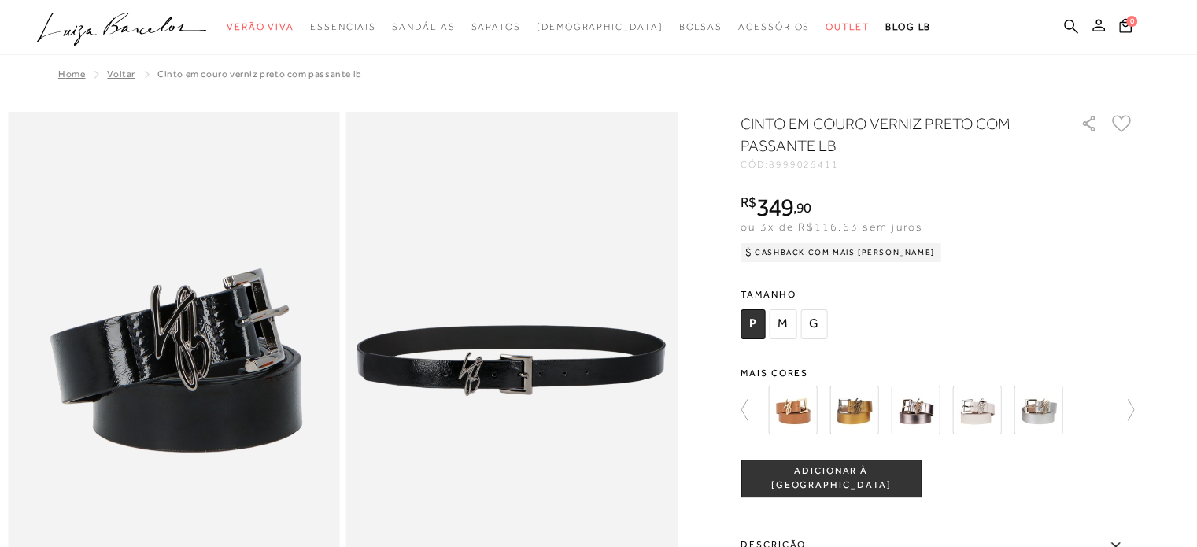
click at [1102, 408] on div at bounding box center [932, 410] width 338 height 58
click at [1125, 410] on icon at bounding box center [1123, 410] width 22 height 22
click at [795, 411] on img at bounding box center [792, 410] width 49 height 49
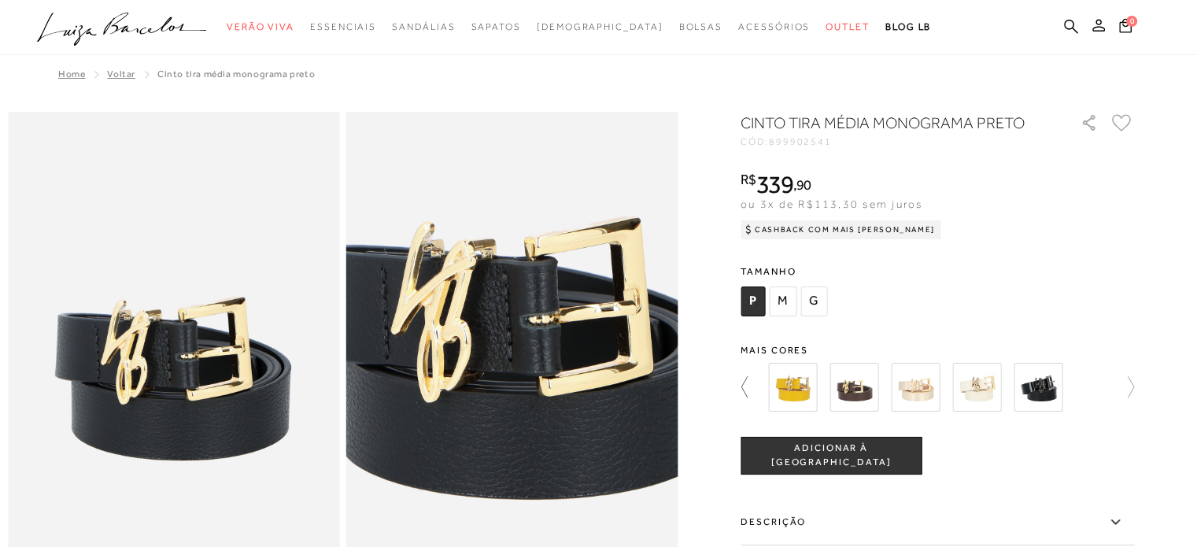
click at [749, 393] on icon at bounding box center [752, 387] width 22 height 22
click at [747, 393] on img at bounding box center [765, 387] width 49 height 49
click at [749, 390] on img at bounding box center [765, 387] width 49 height 49
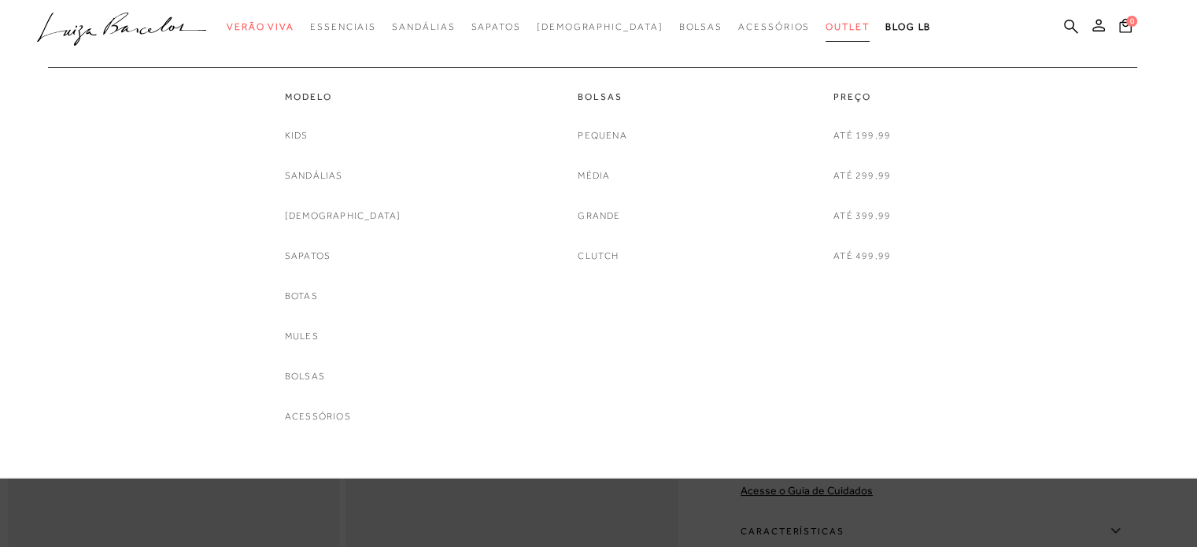
click at [826, 32] on link "Outlet" at bounding box center [848, 27] width 44 height 29
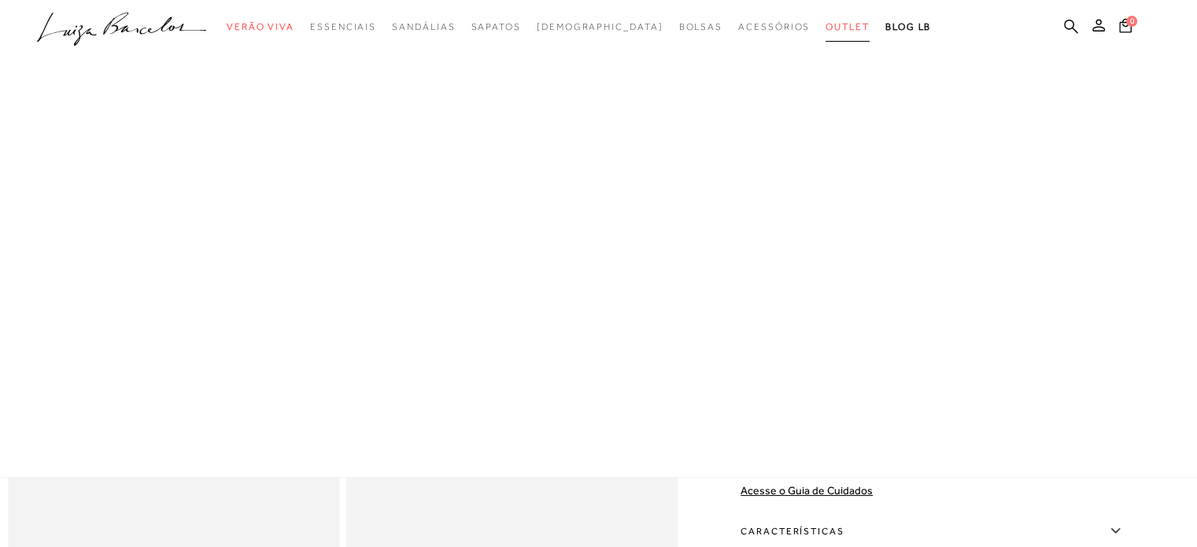
click at [826, 32] on link "Outlet" at bounding box center [848, 27] width 44 height 29
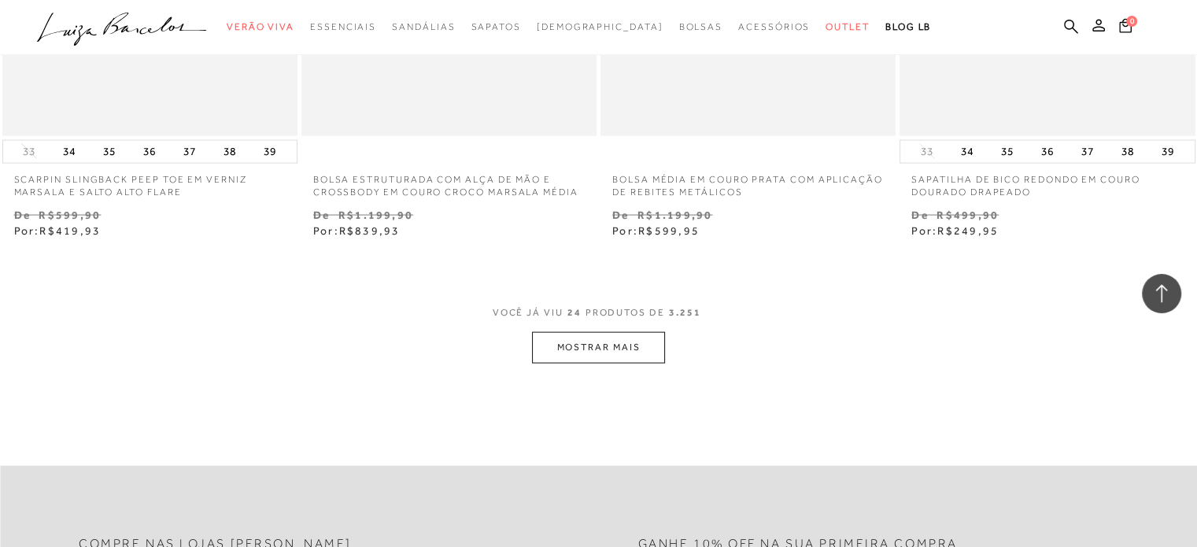
scroll to position [3148, 0]
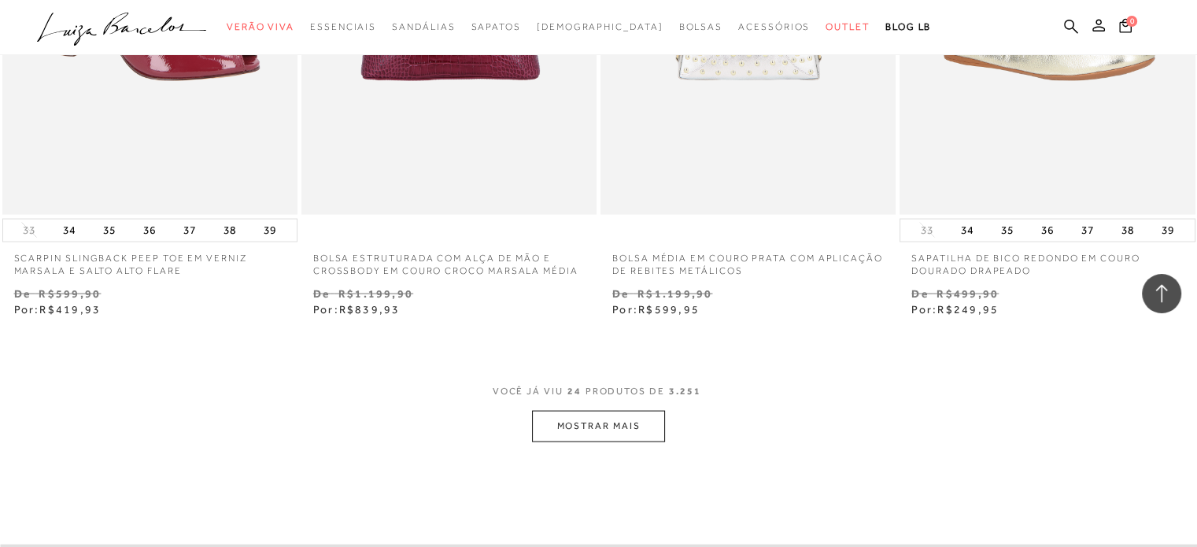
click at [595, 429] on button "MOSTRAR MAIS" at bounding box center [598, 426] width 132 height 31
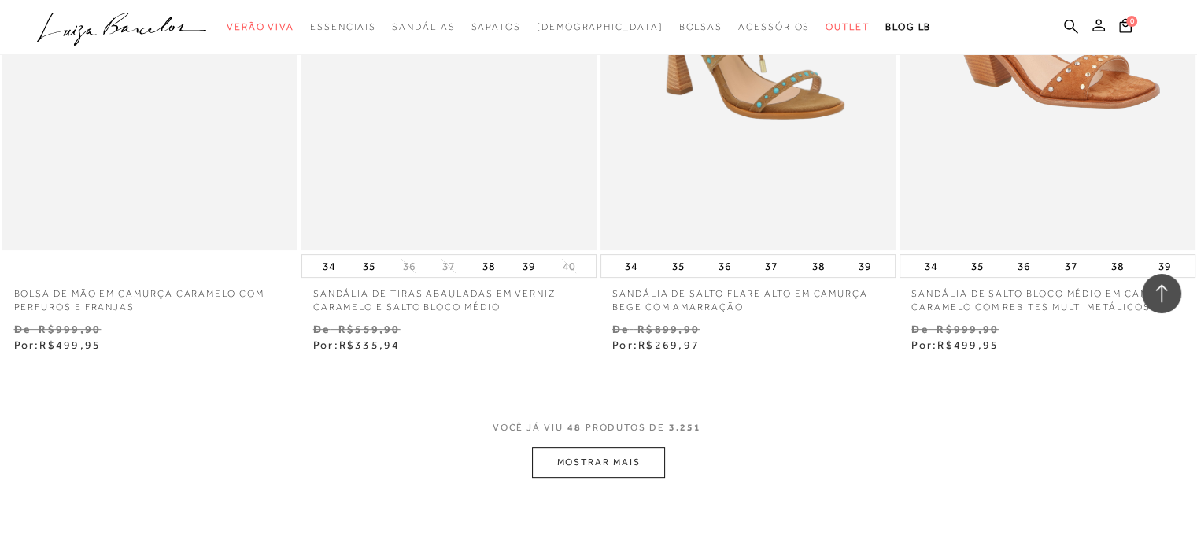
scroll to position [6690, 0]
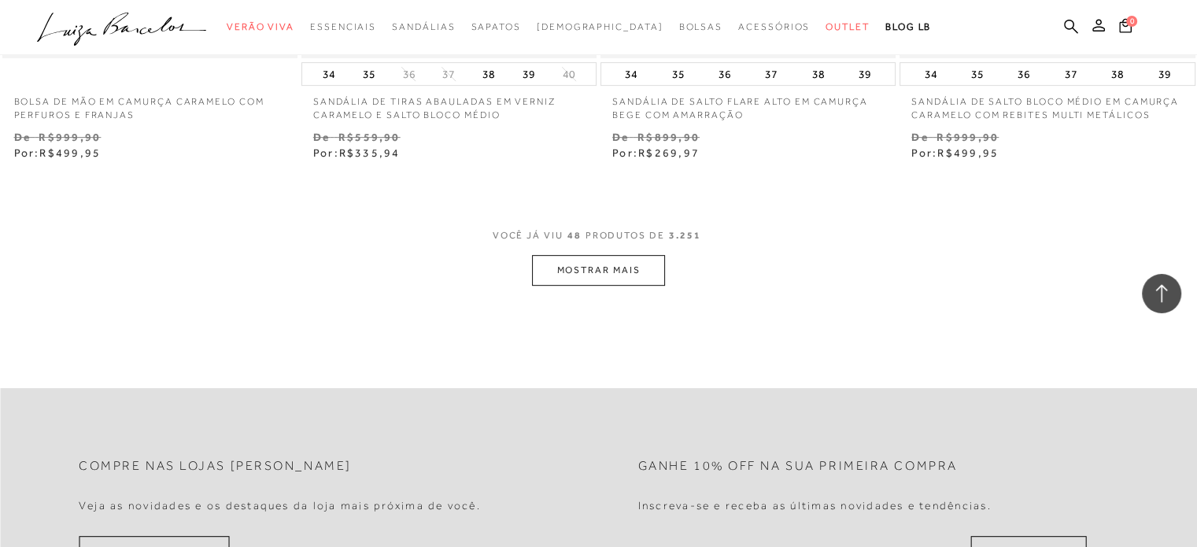
click at [586, 265] on button "MOSTRAR MAIS" at bounding box center [598, 270] width 132 height 31
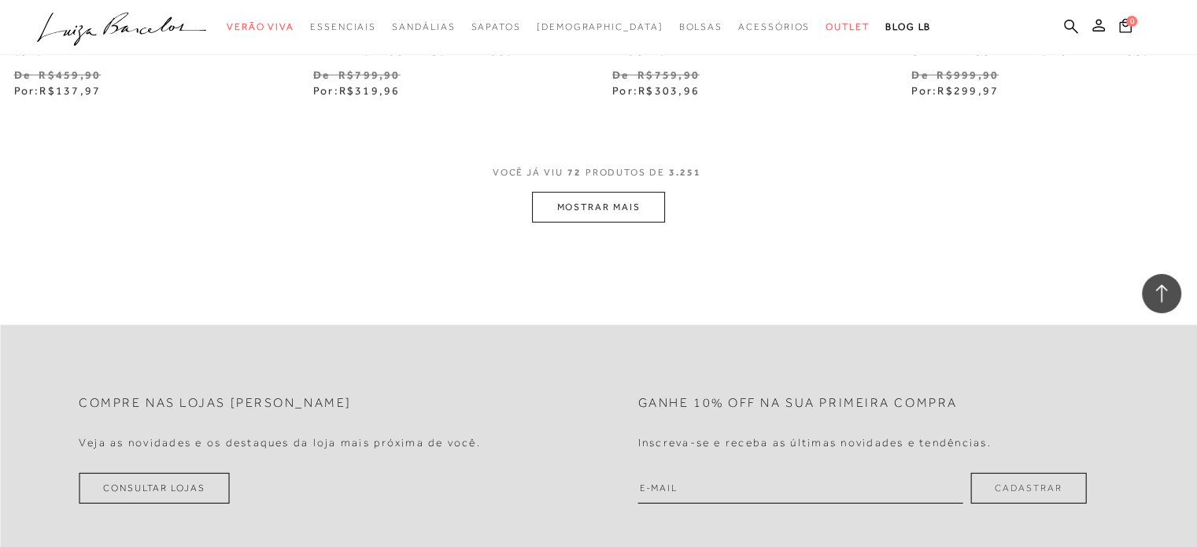
scroll to position [10153, 0]
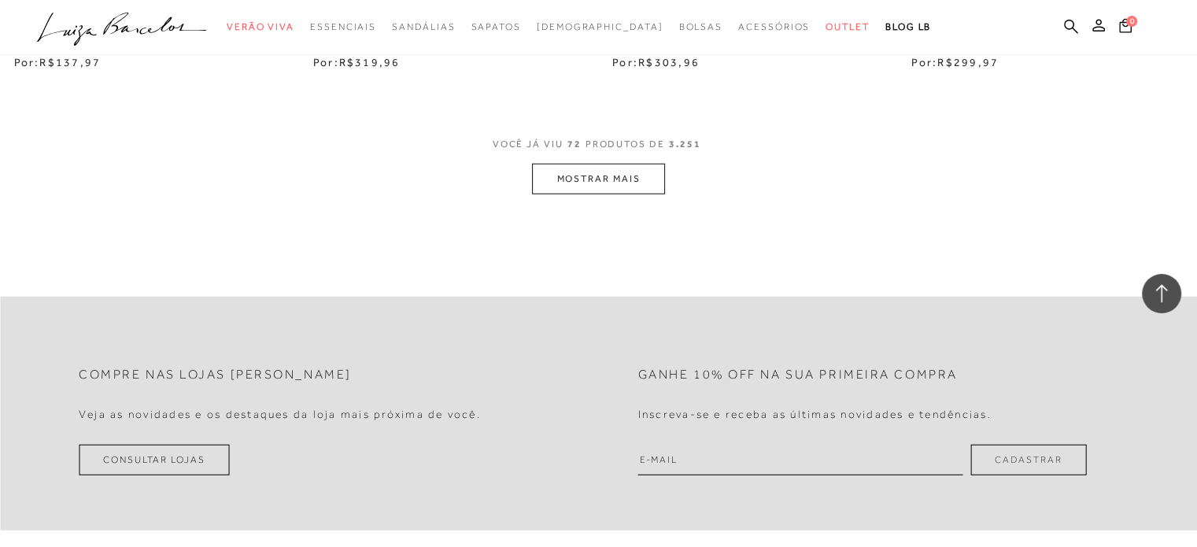
click at [597, 155] on span "VOCÊ JÁ VIU 72 PRODUTOS DE 3.251" at bounding box center [599, 149] width 213 height 28
click at [605, 175] on button "MOSTRAR MAIS" at bounding box center [598, 179] width 132 height 31
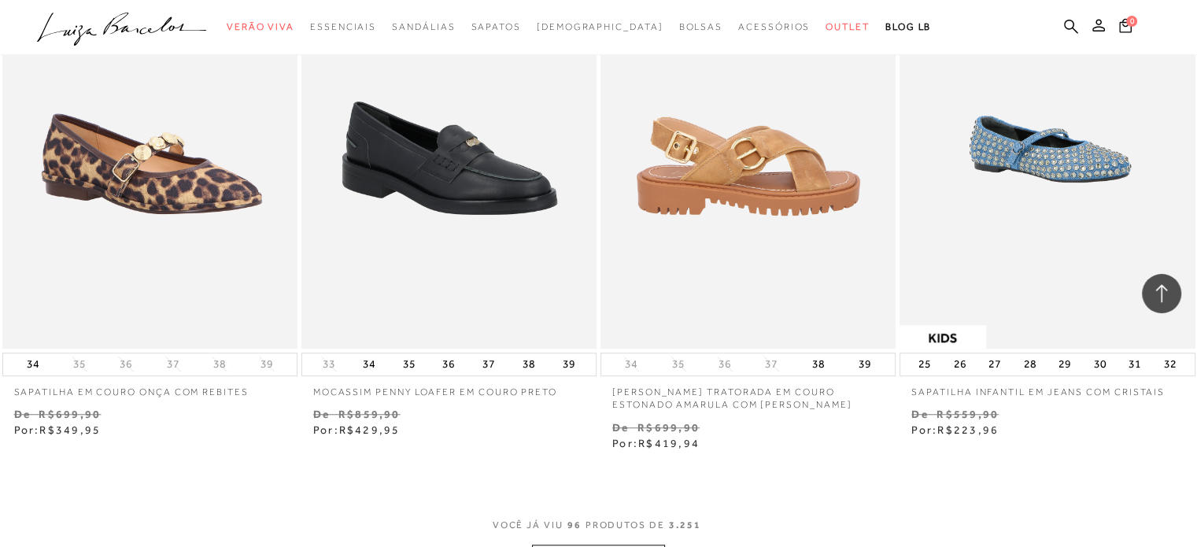
scroll to position [13538, 0]
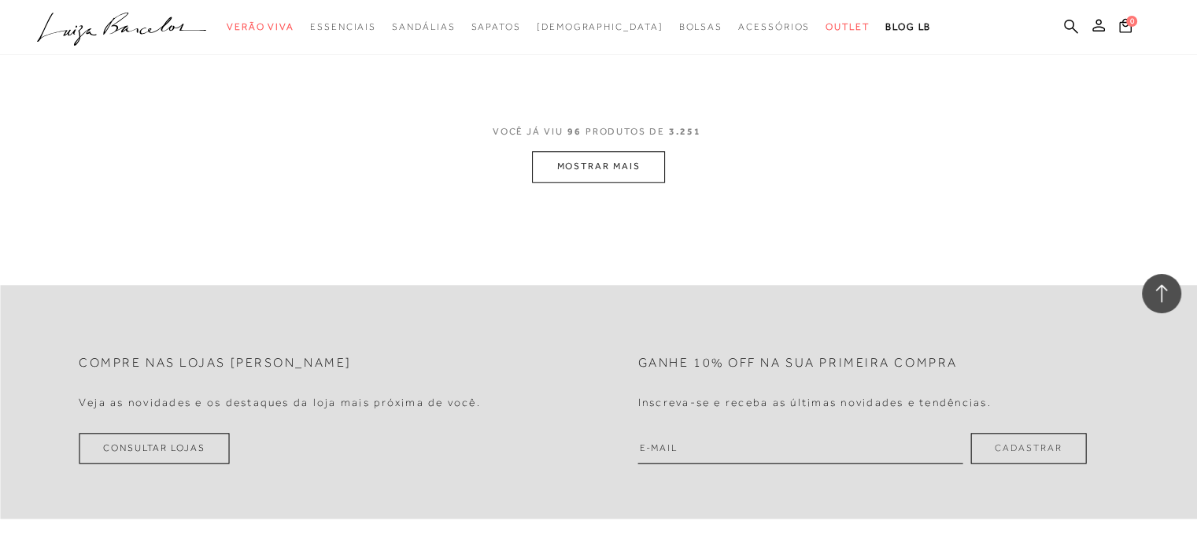
click at [647, 167] on button "MOSTRAR MAIS" at bounding box center [598, 166] width 132 height 31
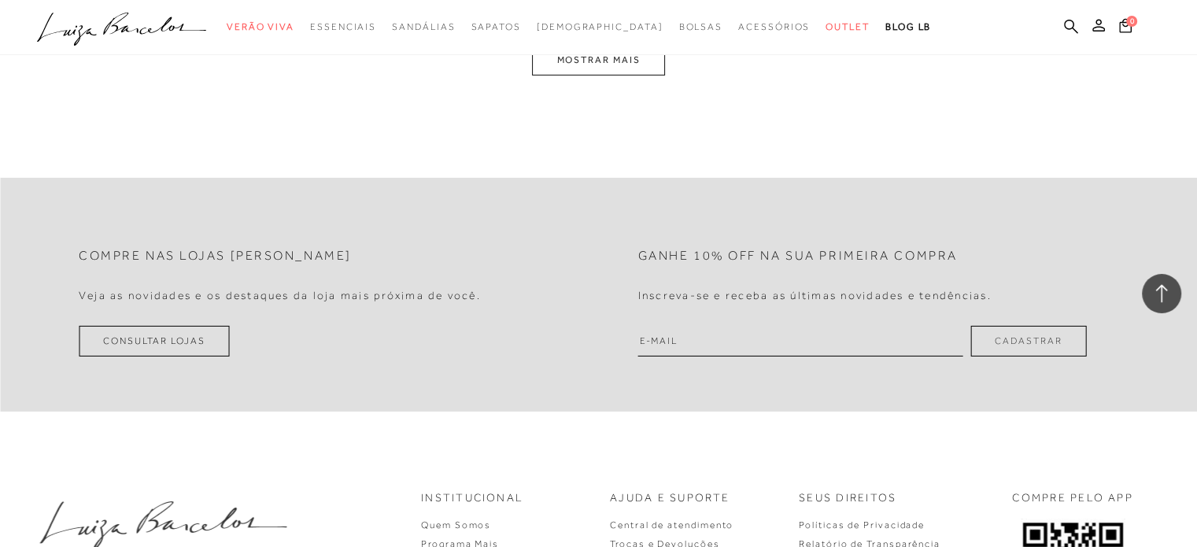
scroll to position [16759, 0]
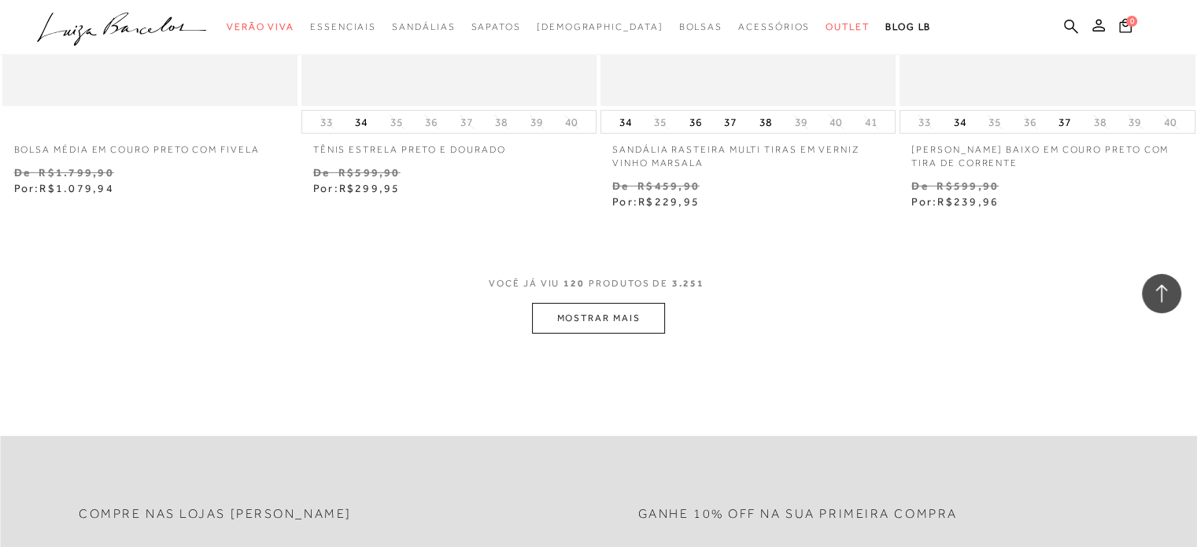
click at [586, 303] on button "MOSTRAR MAIS" at bounding box center [598, 318] width 132 height 31
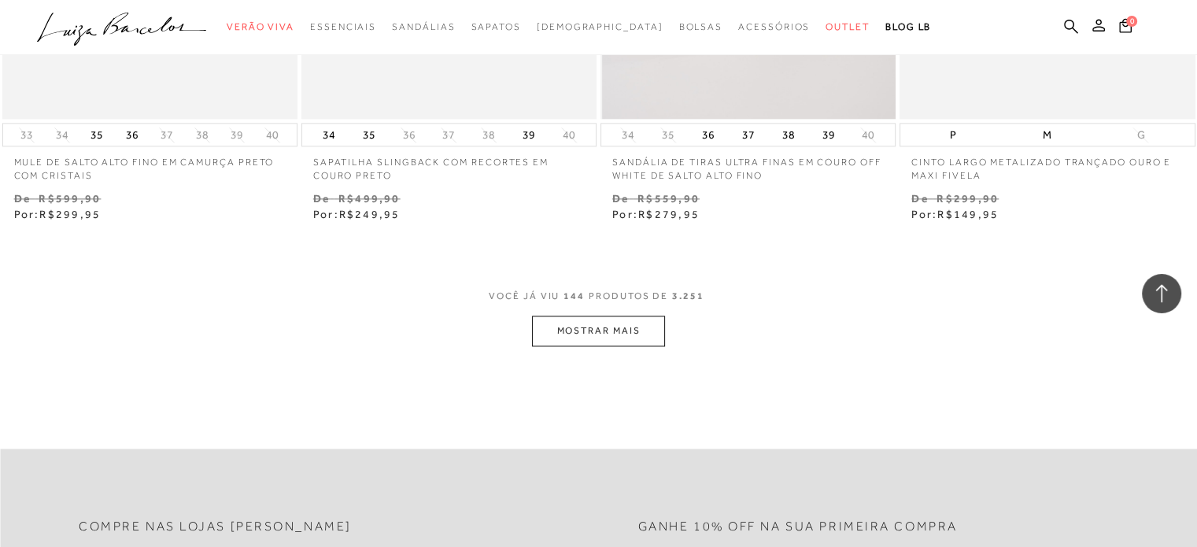
scroll to position [20301, 0]
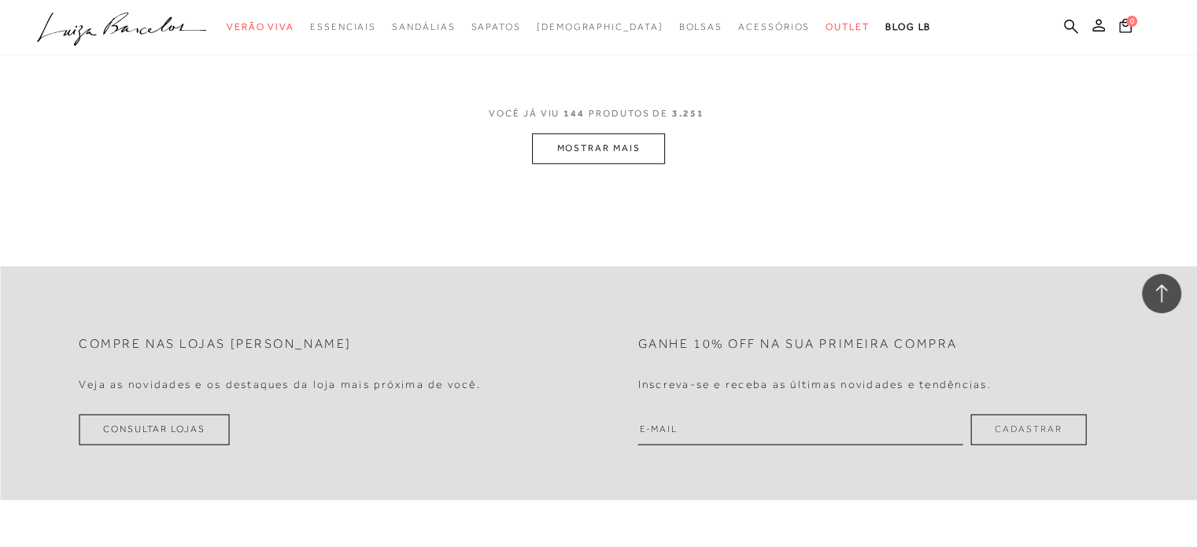
click at [617, 146] on button "MOSTRAR MAIS" at bounding box center [598, 148] width 132 height 31
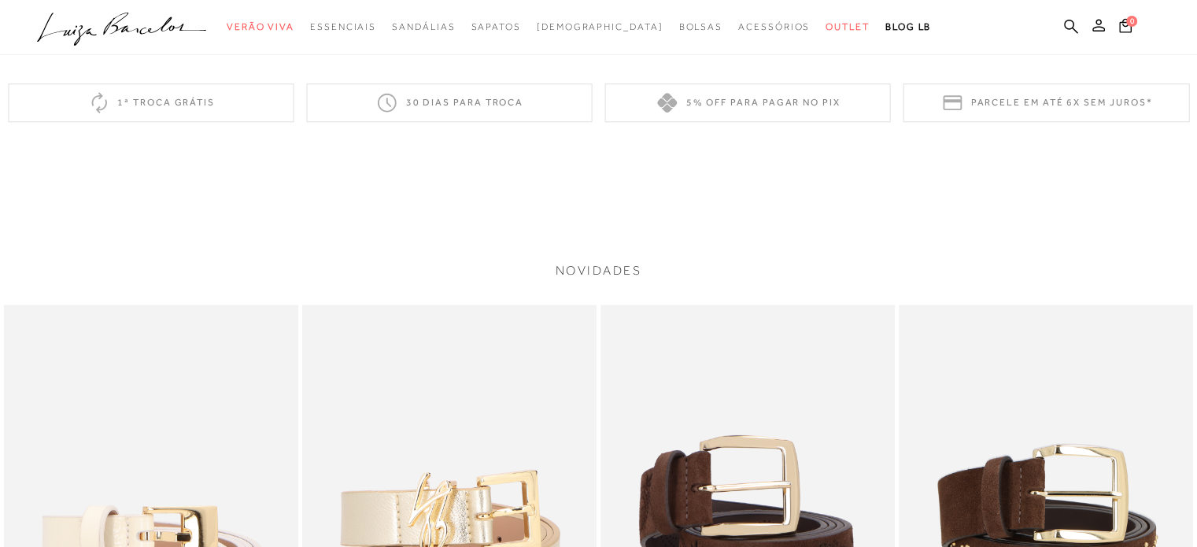
scroll to position [1810, 0]
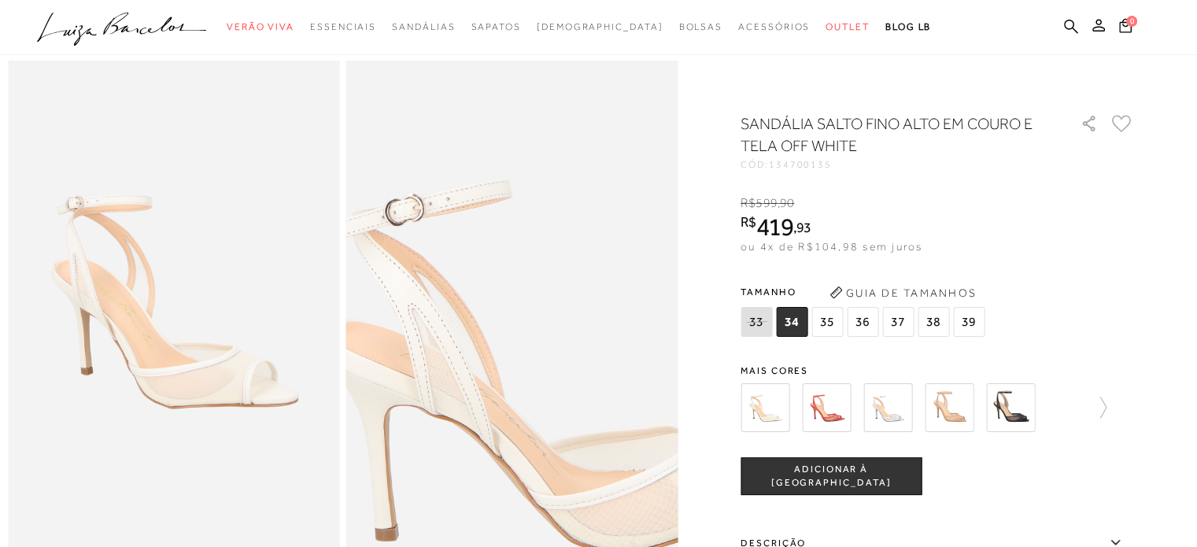
scroll to position [79, 0]
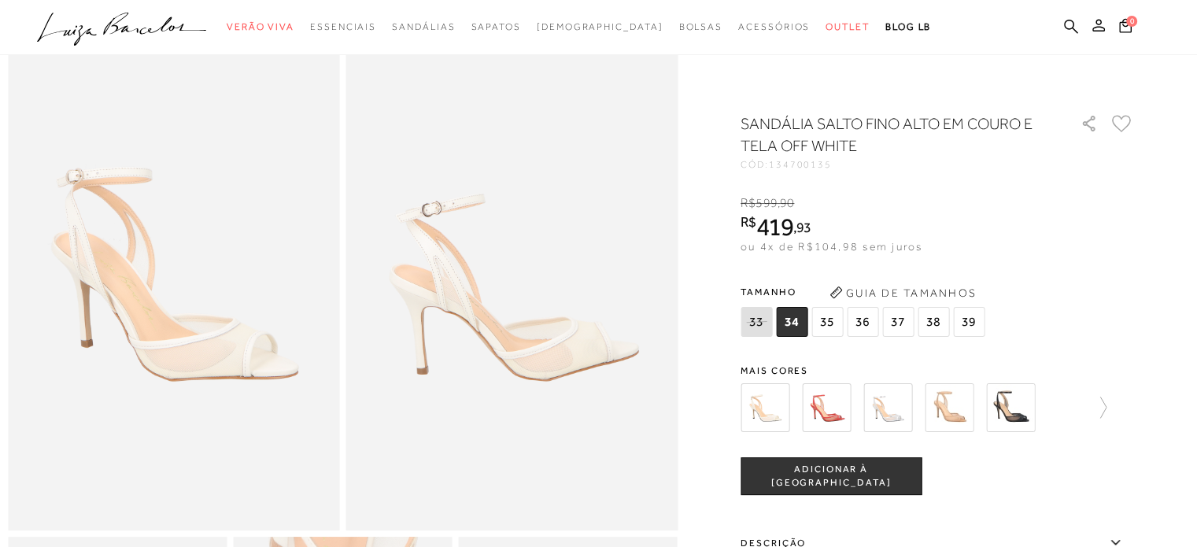
click at [906, 326] on span "37" at bounding box center [897, 322] width 31 height 30
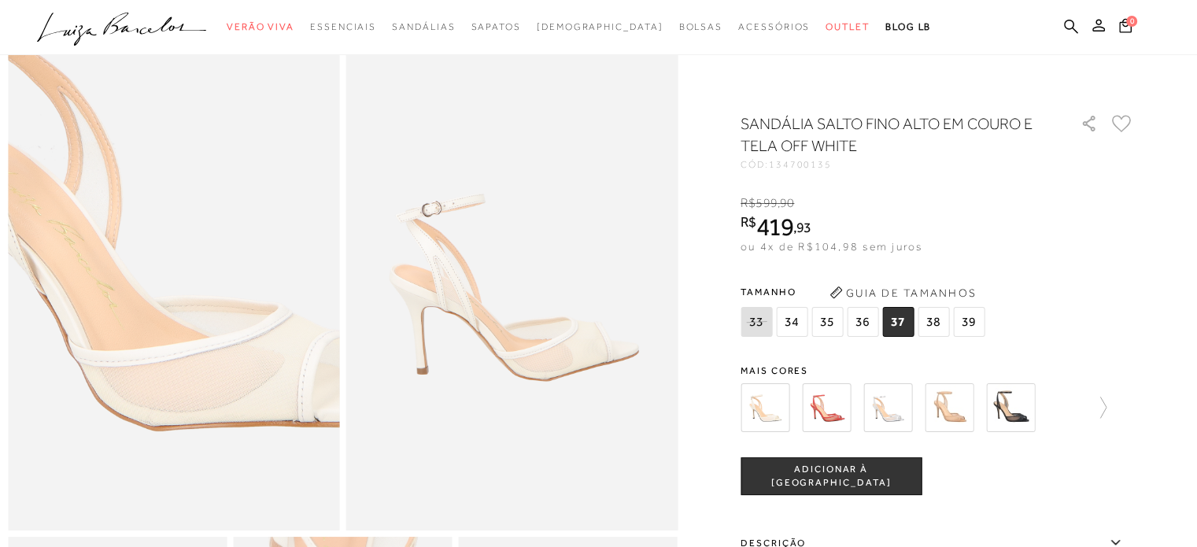
click at [186, 337] on img at bounding box center [159, 233] width 664 height 996
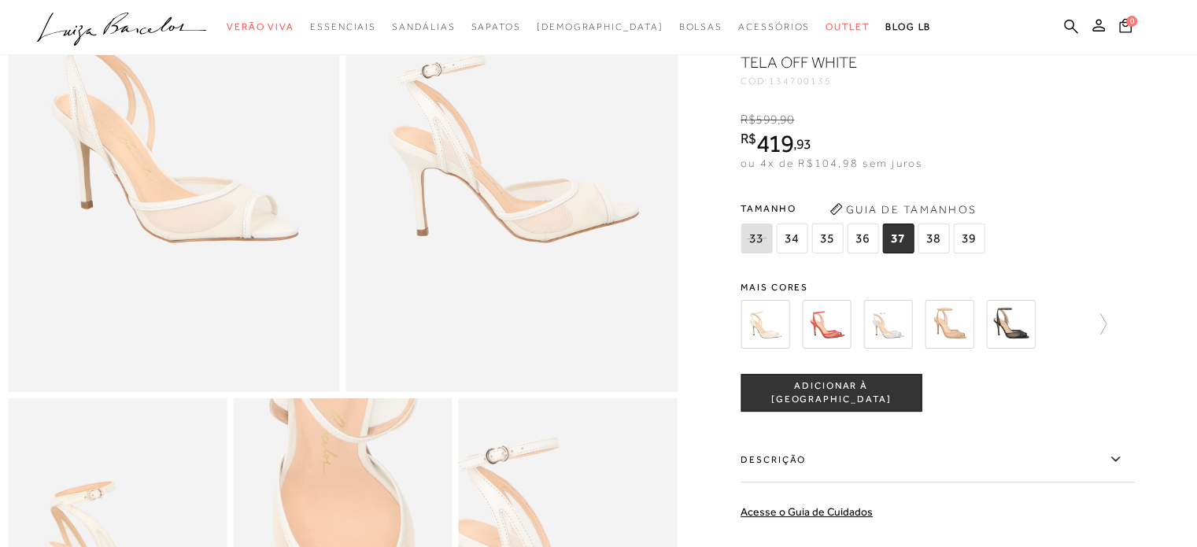
scroll to position [0, 0]
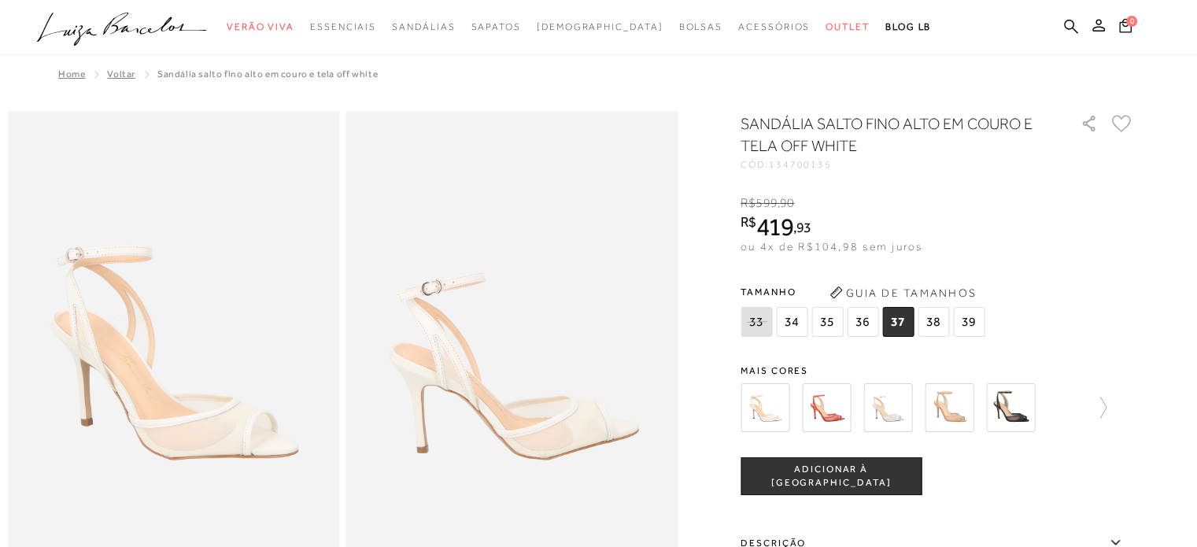
click at [1014, 408] on img at bounding box center [1010, 407] width 49 height 49
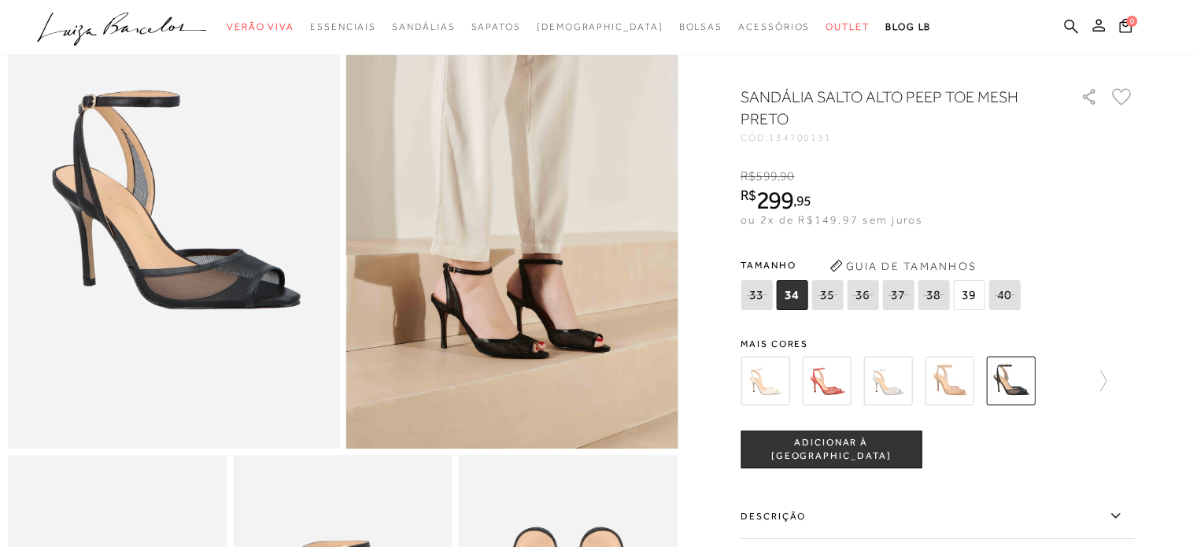
scroll to position [157, 0]
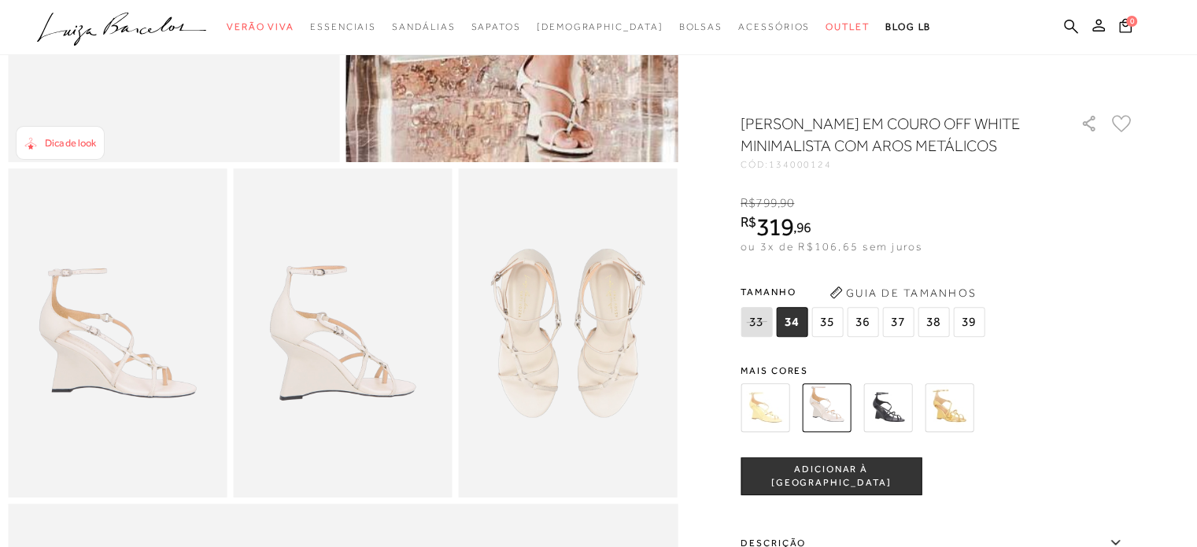
scroll to position [472, 0]
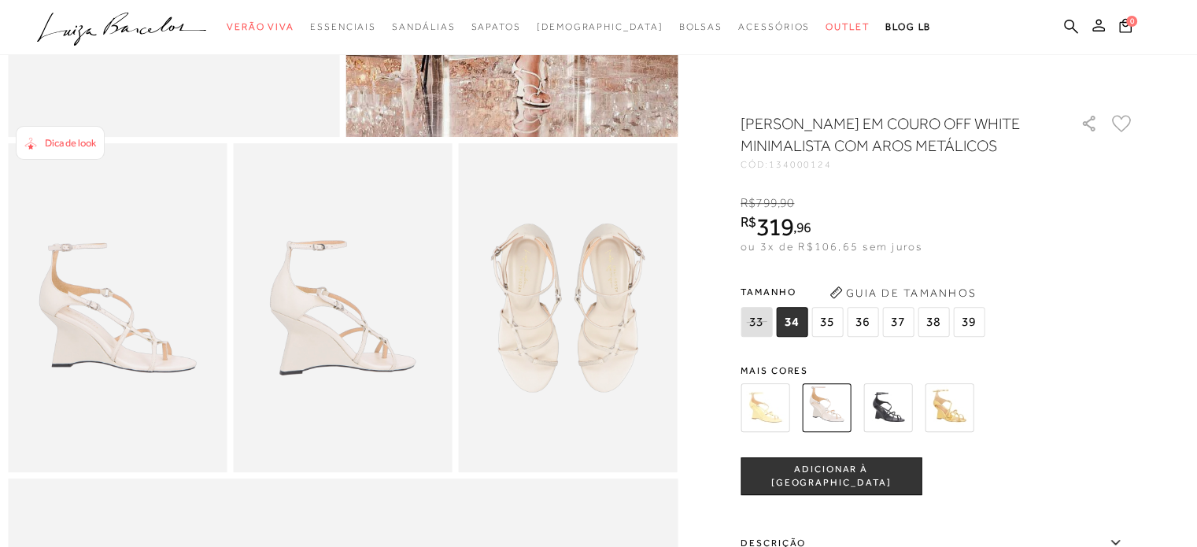
click at [396, 353] on img at bounding box center [342, 307] width 219 height 328
click at [628, 294] on img at bounding box center [568, 307] width 219 height 328
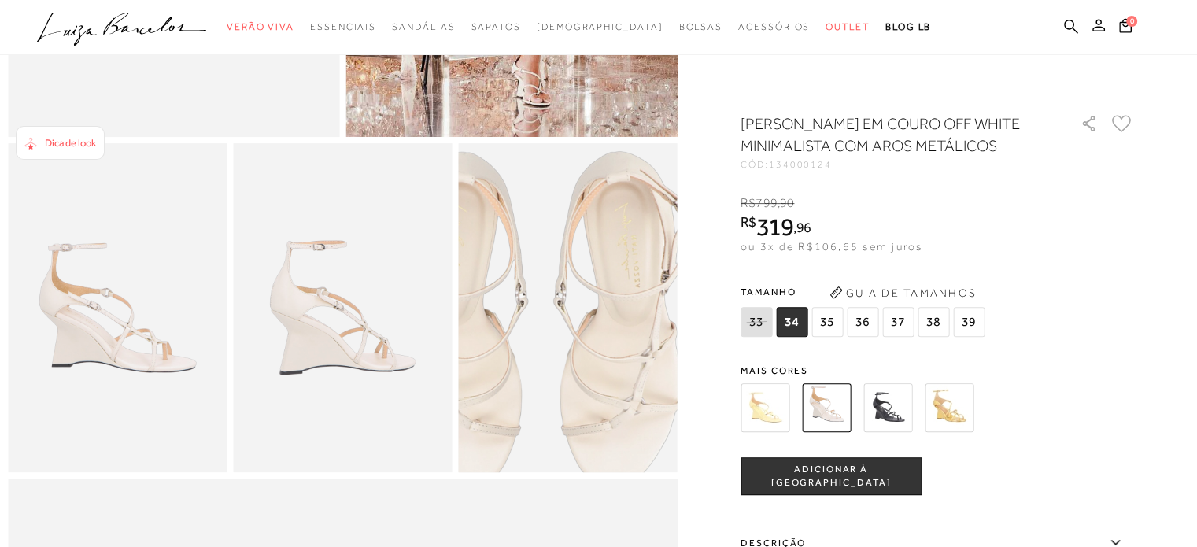
click at [600, 307] on img at bounding box center [541, 319] width 438 height 657
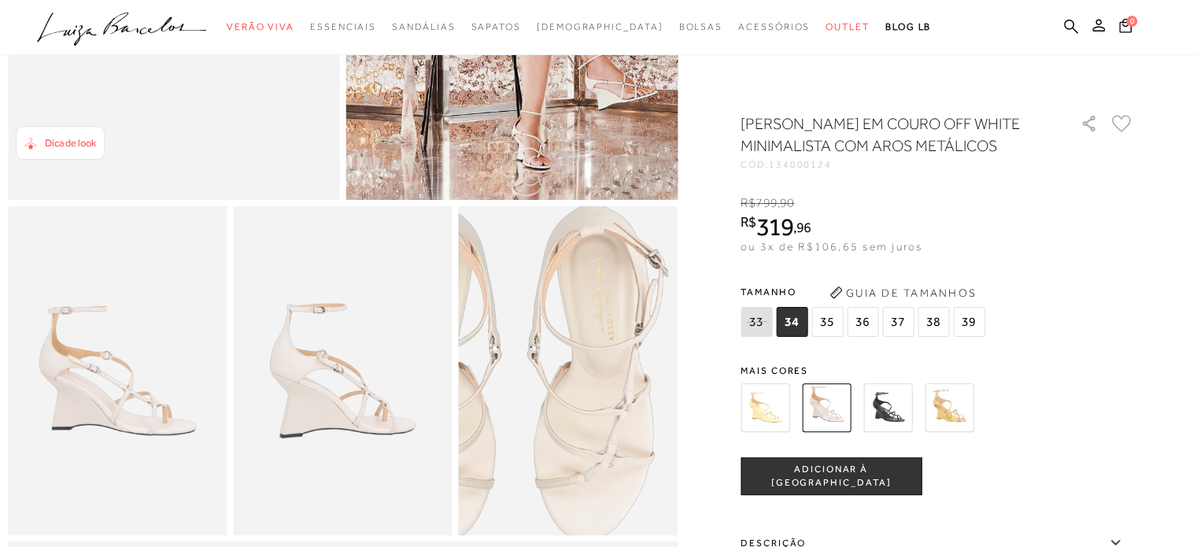
scroll to position [236, 0]
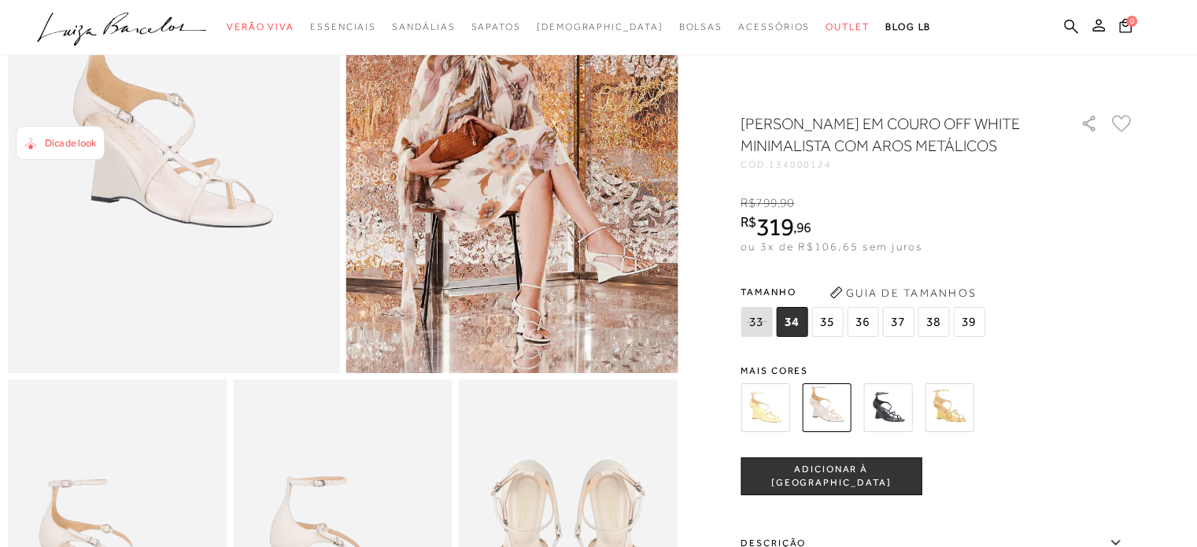
click at [888, 432] on img at bounding box center [887, 407] width 49 height 49
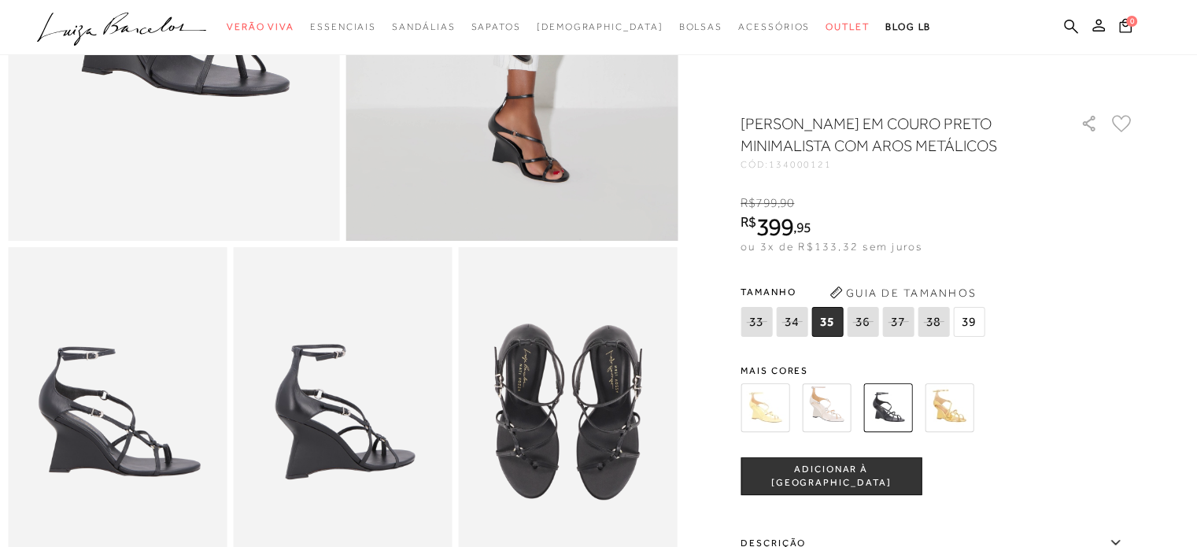
scroll to position [236, 0]
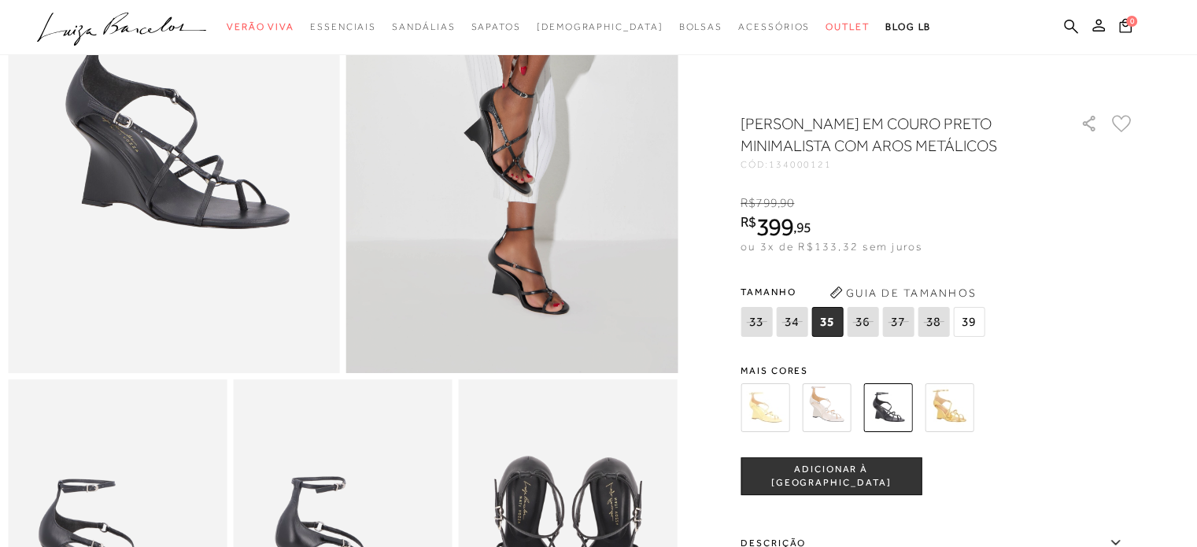
click at [846, 406] on img at bounding box center [826, 407] width 49 height 49
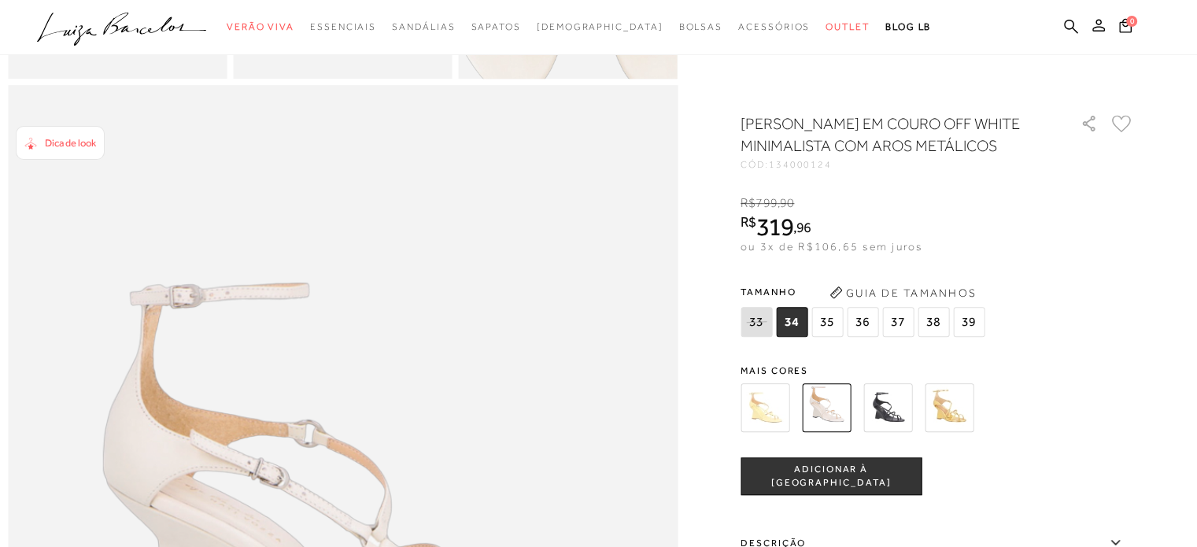
scroll to position [945, 0]
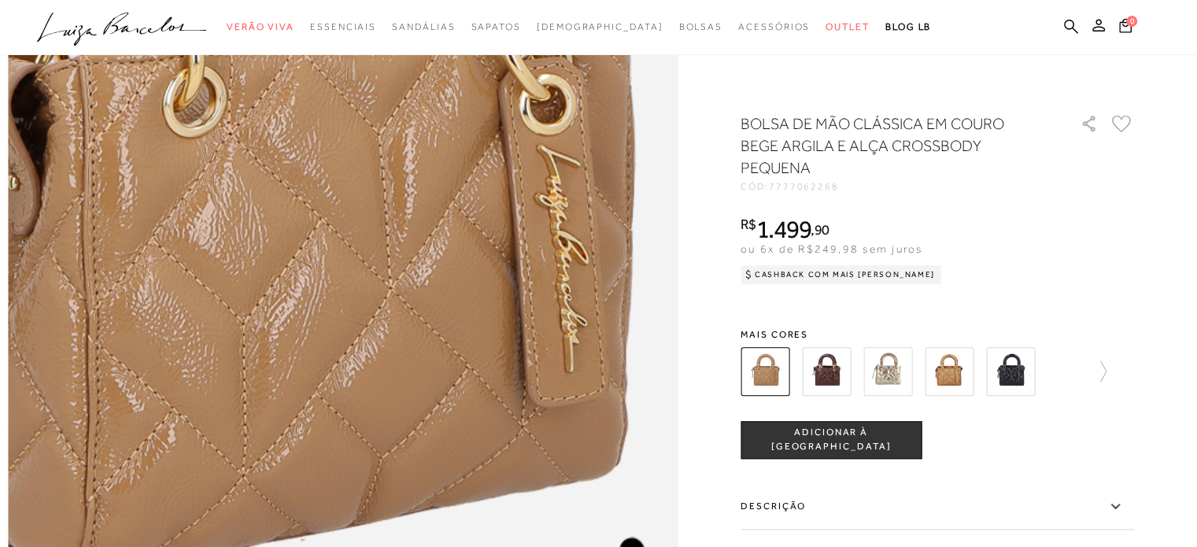
scroll to position [1259, 0]
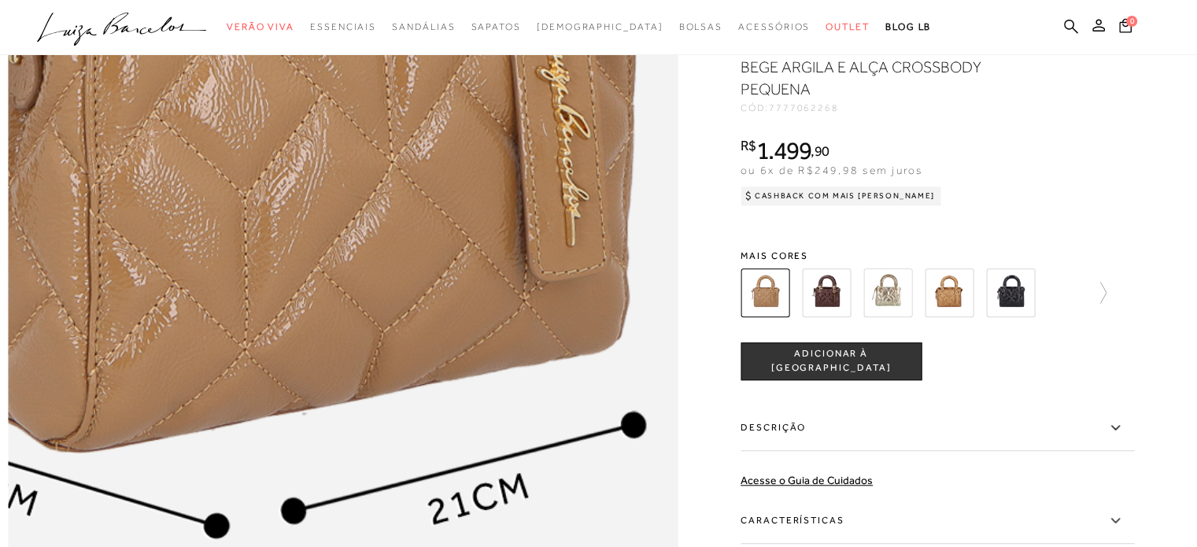
click at [459, 271] on img at bounding box center [228, 133] width 1340 height 2009
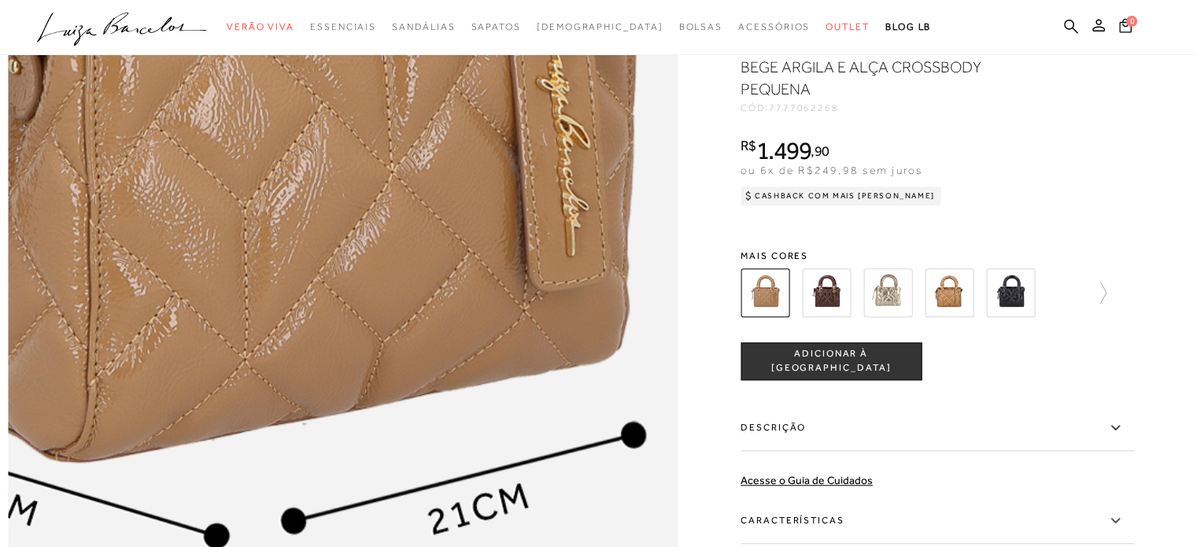
click at [459, 267] on img at bounding box center [228, 144] width 1340 height 2009
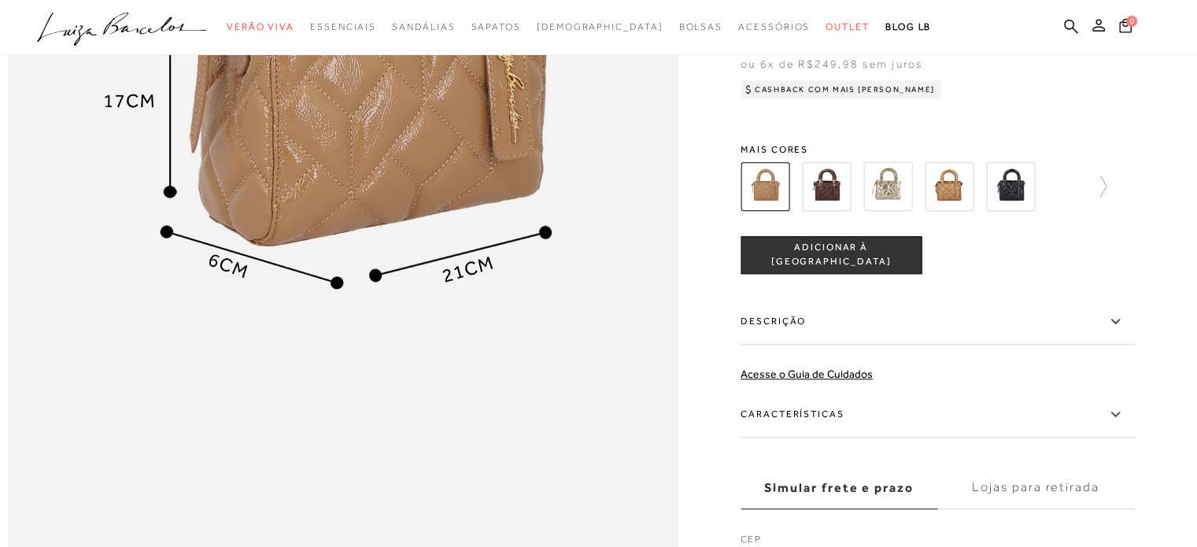
scroll to position [1338, 0]
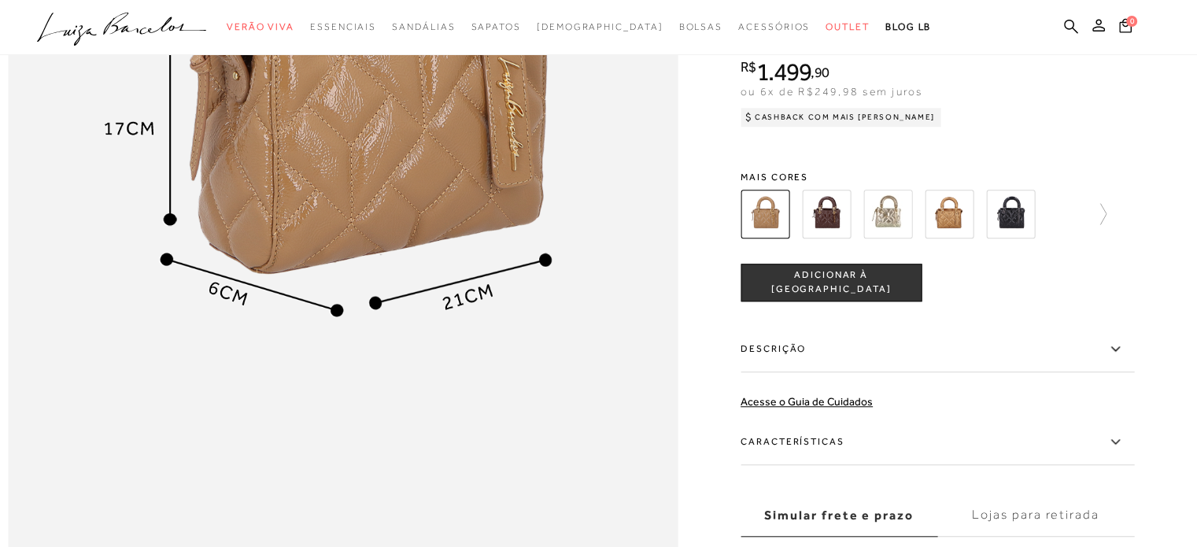
click at [953, 234] on img at bounding box center [949, 214] width 49 height 49
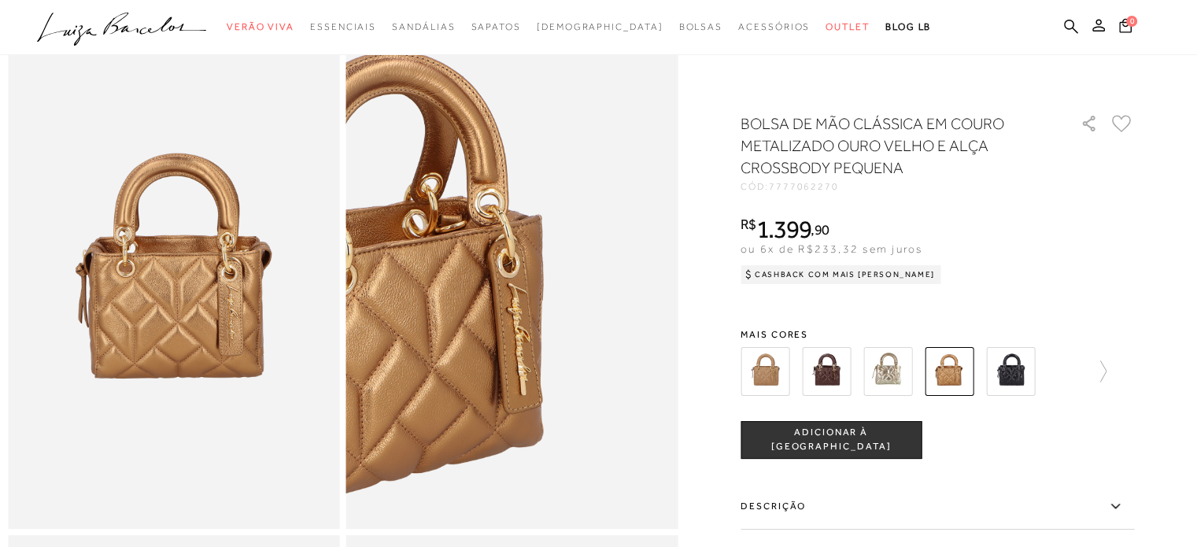
scroll to position [79, 0]
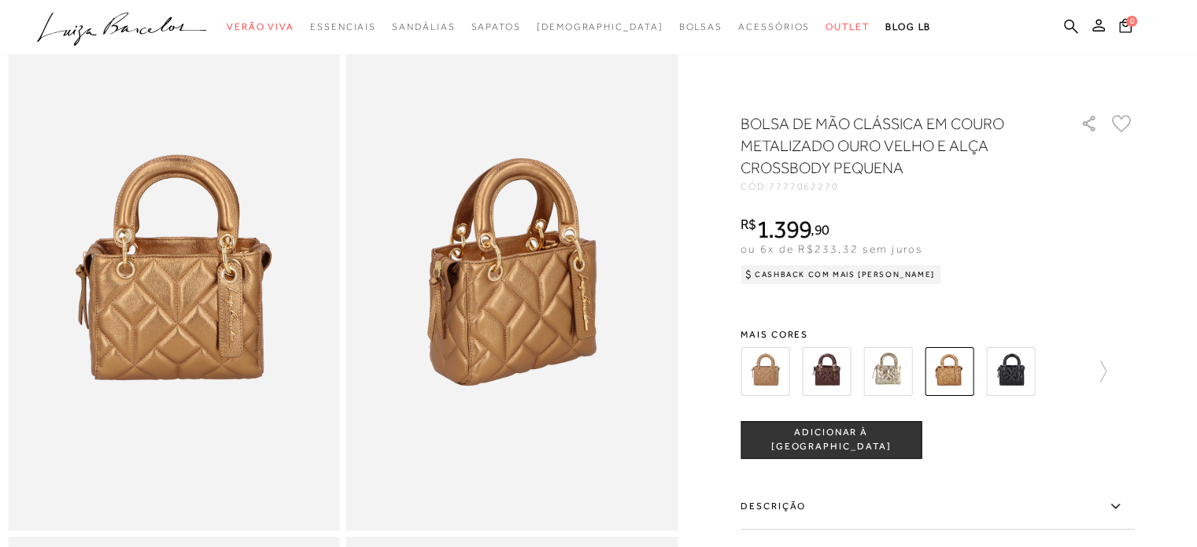
click at [841, 357] on img at bounding box center [826, 371] width 49 height 49
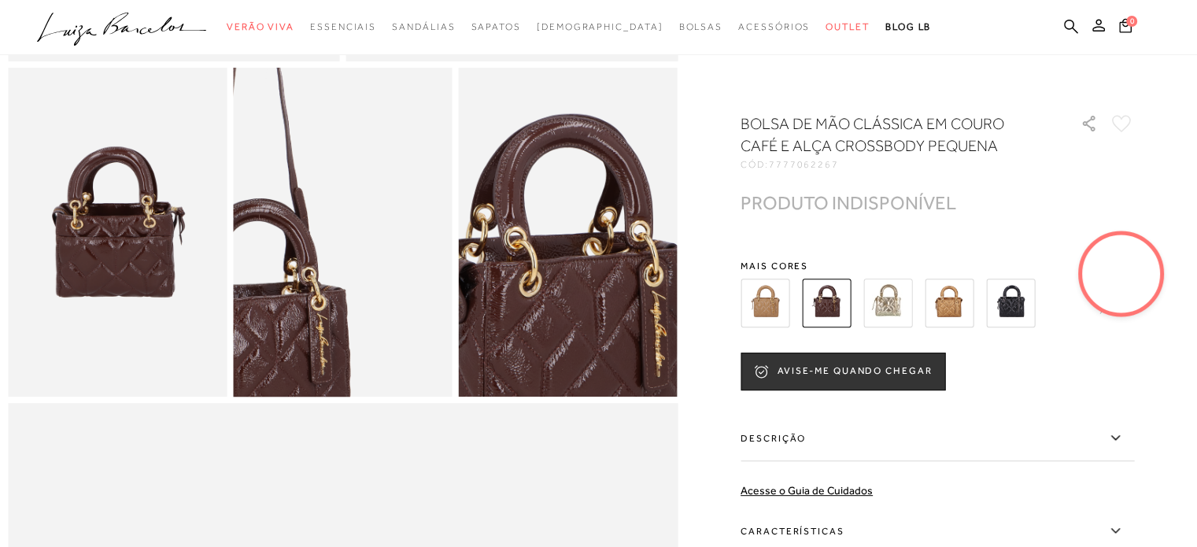
scroll to position [551, 0]
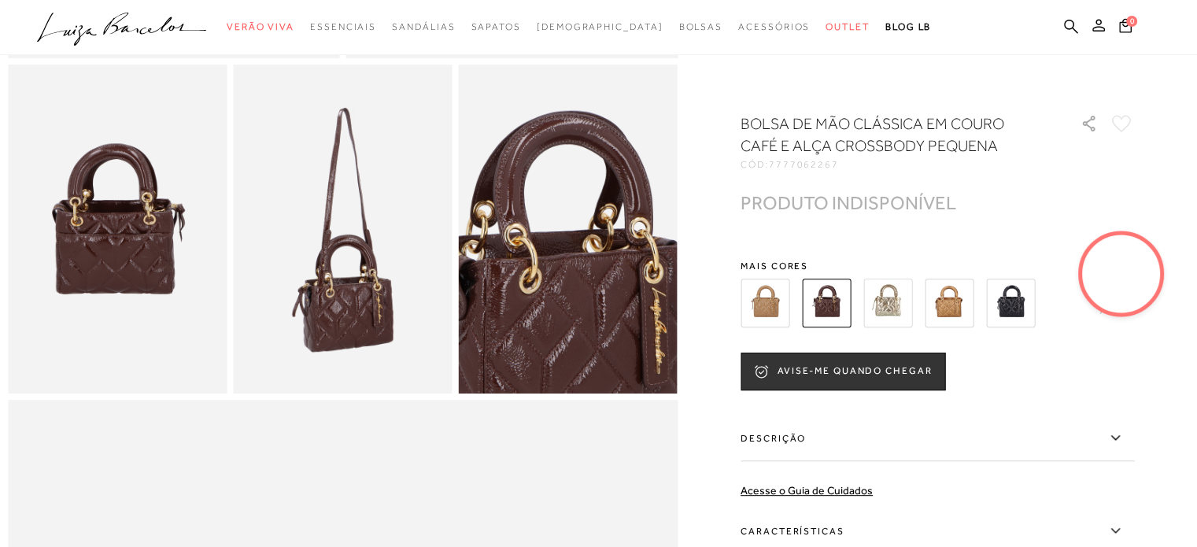
click at [771, 295] on img at bounding box center [765, 303] width 49 height 49
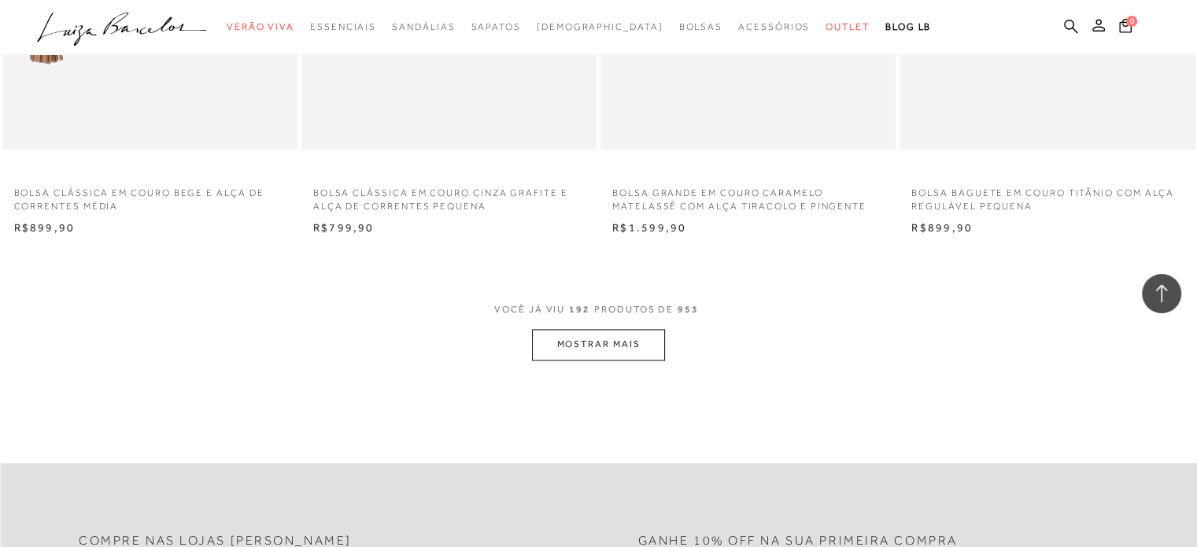
scroll to position [26334, 0]
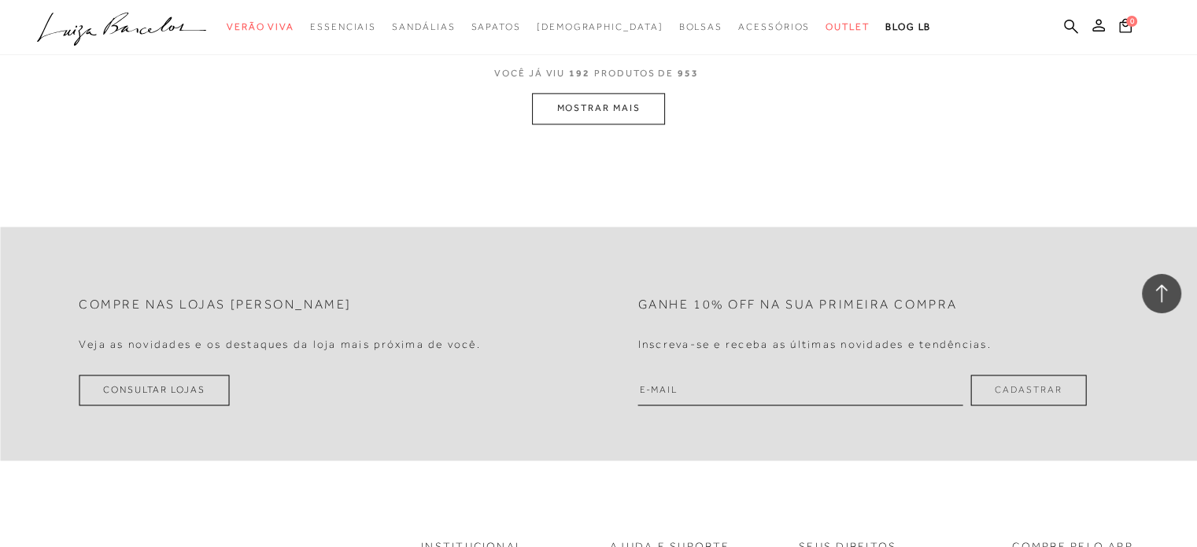
click at [575, 87] on span "VOCÊ JÁ VIU 192 PRODUTOS DE 953" at bounding box center [598, 79] width 209 height 28
drag, startPoint x: 564, startPoint y: 103, endPoint x: 559, endPoint y: 94, distance: 10.6
click at [559, 94] on button "MOSTRAR MAIS" at bounding box center [598, 108] width 132 height 31
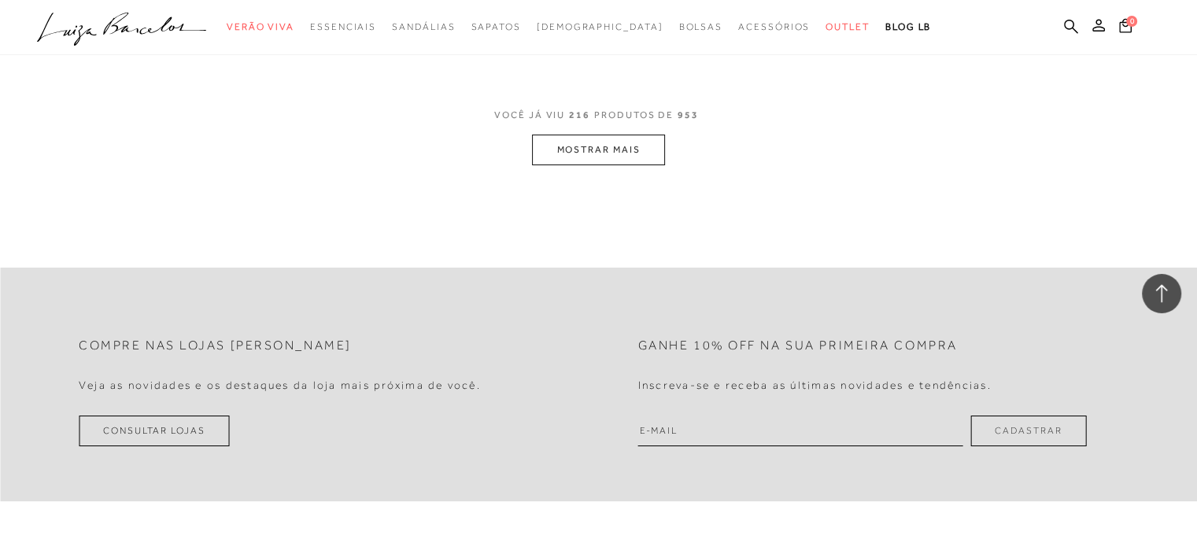
scroll to position [29541, 0]
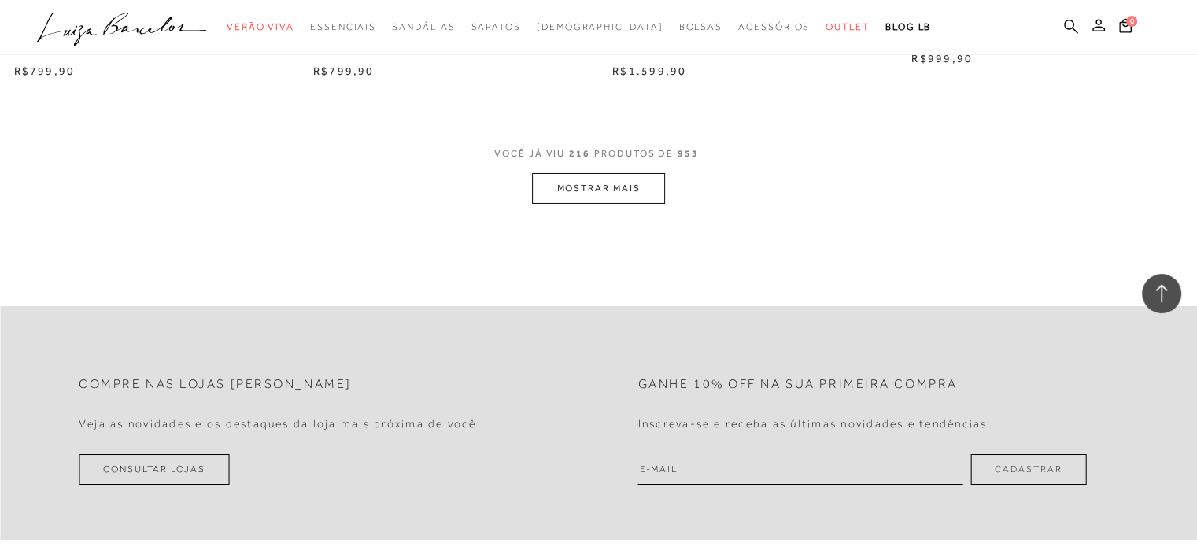
click at [599, 200] on button "MOSTRAR MAIS" at bounding box center [598, 188] width 132 height 31
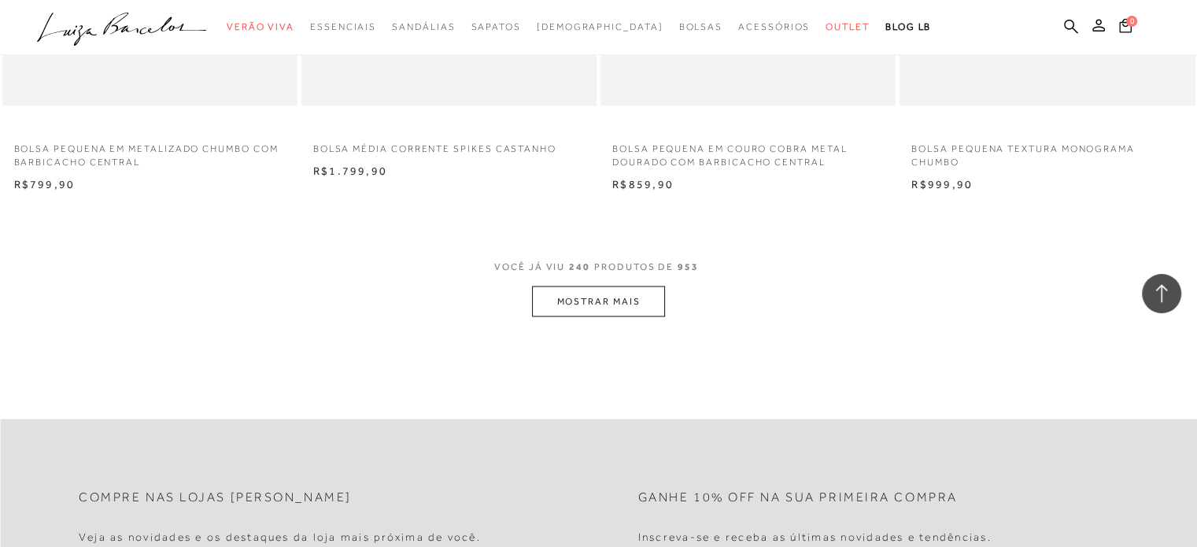
scroll to position [32926, 0]
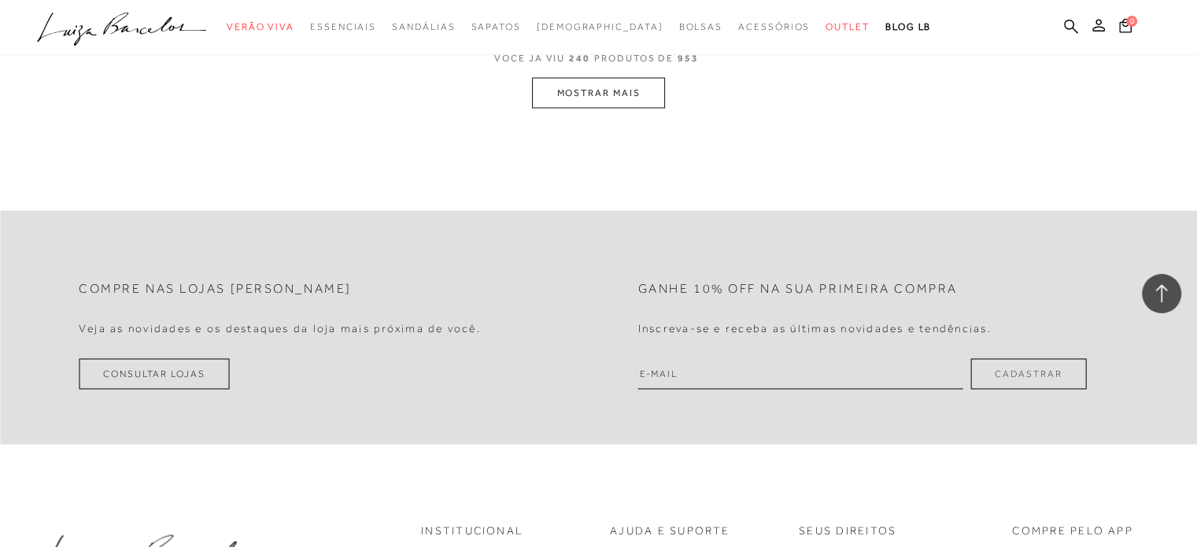
click at [627, 91] on button "MOSTRAR MAIS" at bounding box center [598, 93] width 132 height 31
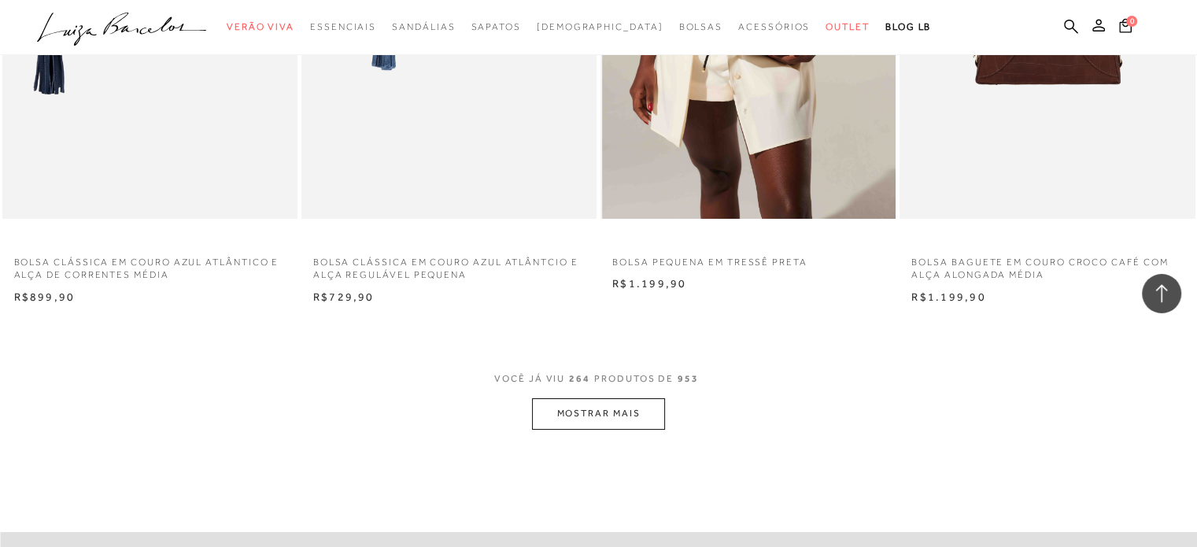
scroll to position [36042, 0]
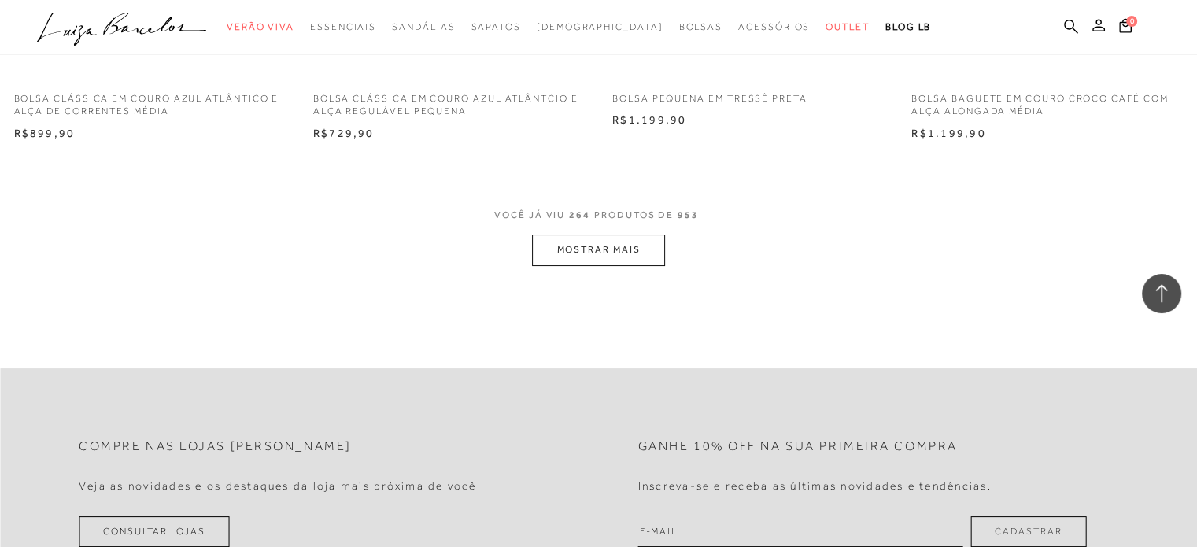
click at [634, 245] on button "MOSTRAR MAIS" at bounding box center [598, 250] width 132 height 31
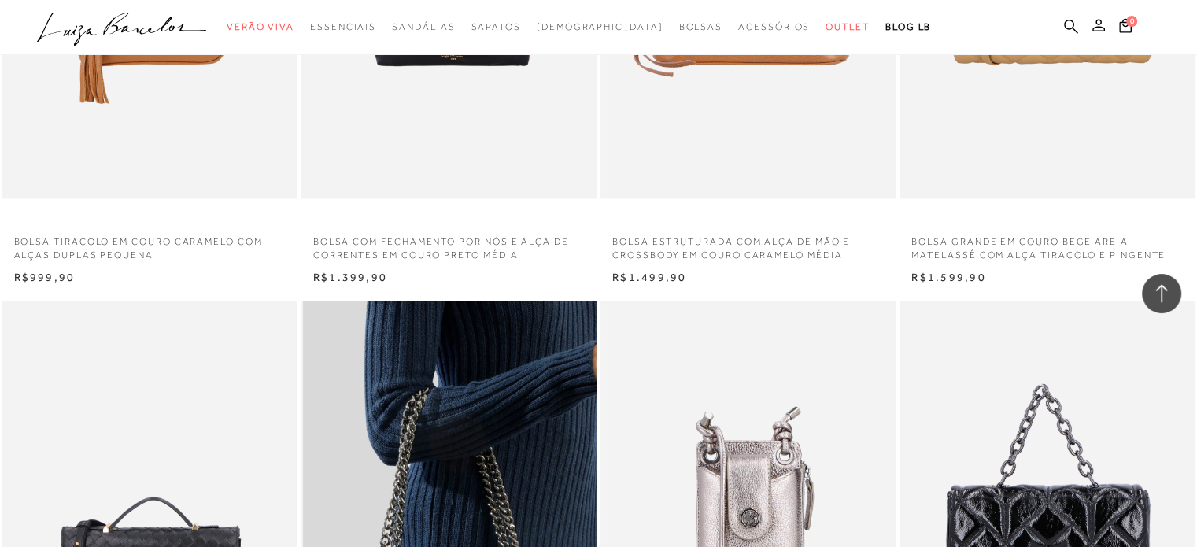
scroll to position [39190, 0]
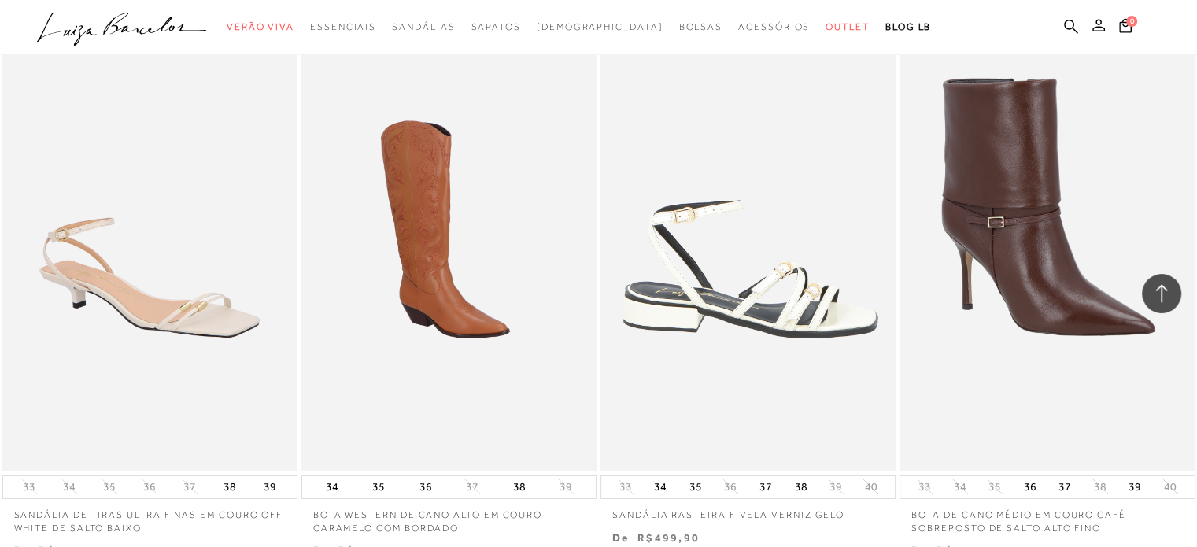
scroll to position [23292, 0]
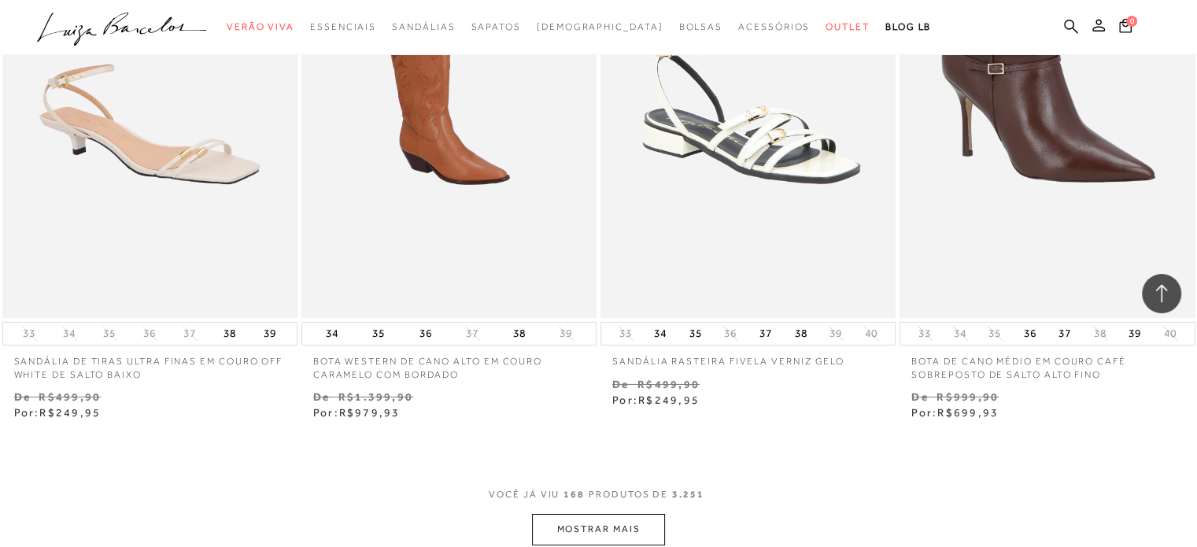
click at [617, 506] on span "VOCÊ JÁ VIU 168 PRODUTOS DE 3.251" at bounding box center [599, 500] width 220 height 28
click at [631, 523] on button "MOSTRAR MAIS" at bounding box center [598, 529] width 132 height 31
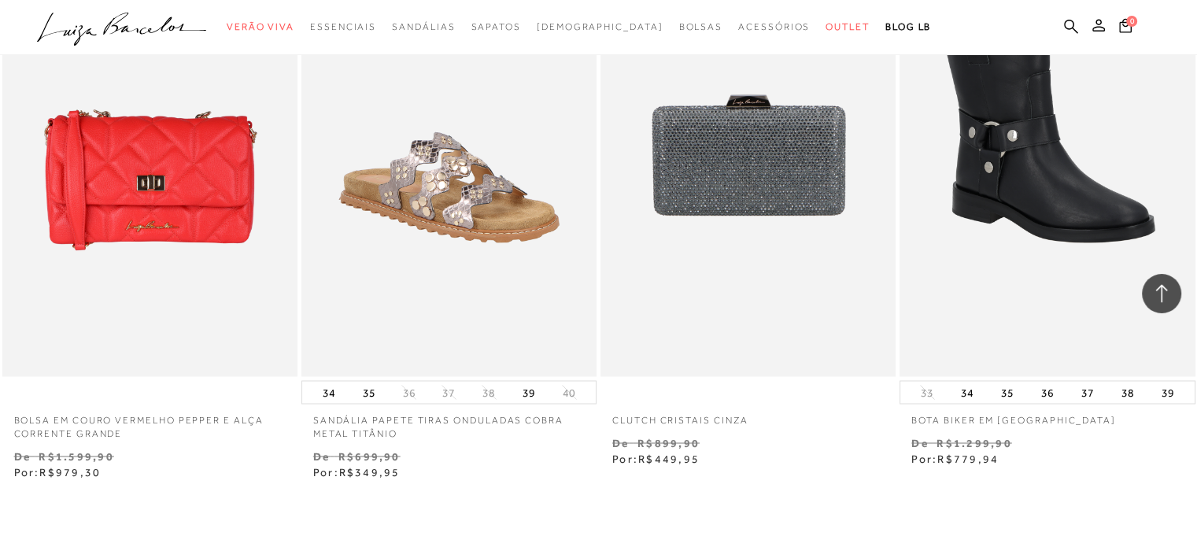
scroll to position [26833, 0]
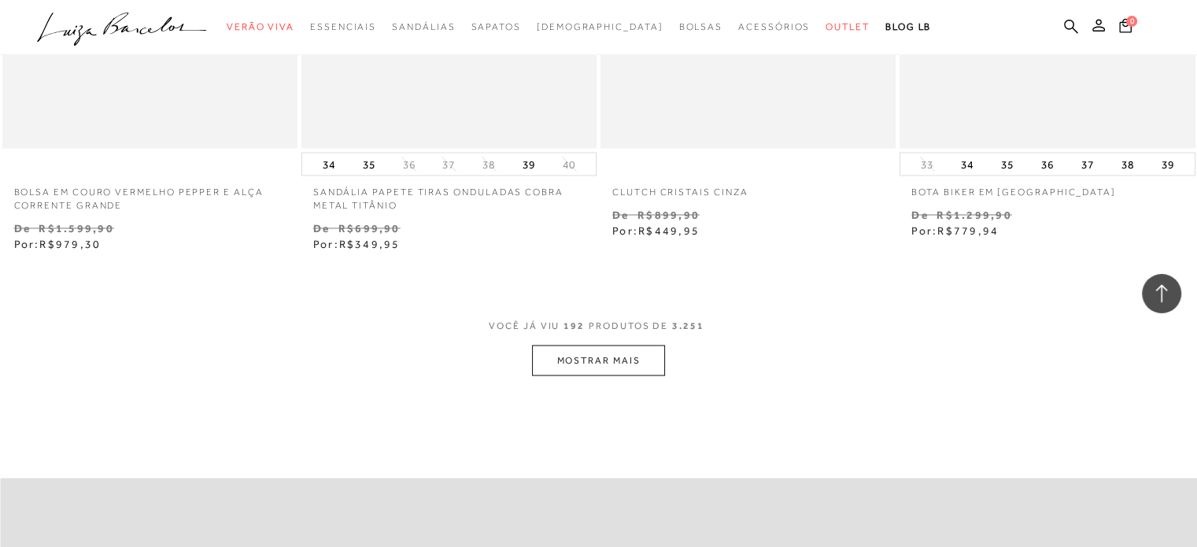
drag, startPoint x: 616, startPoint y: 361, endPoint x: 597, endPoint y: 362, distance: 19.7
click at [597, 362] on button "MOSTRAR MAIS" at bounding box center [598, 360] width 132 height 31
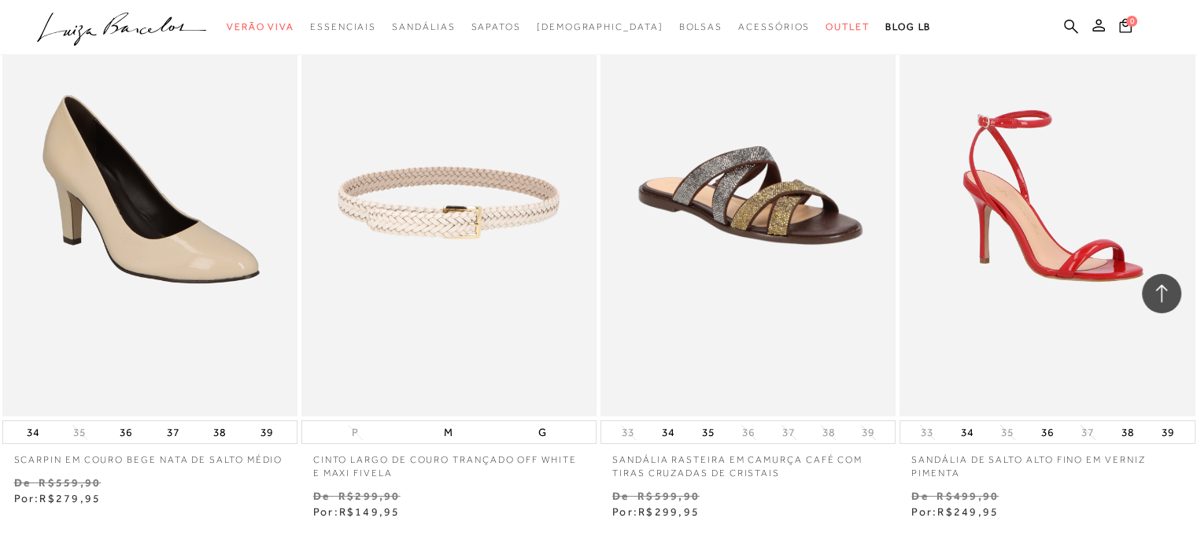
scroll to position [30218, 0]
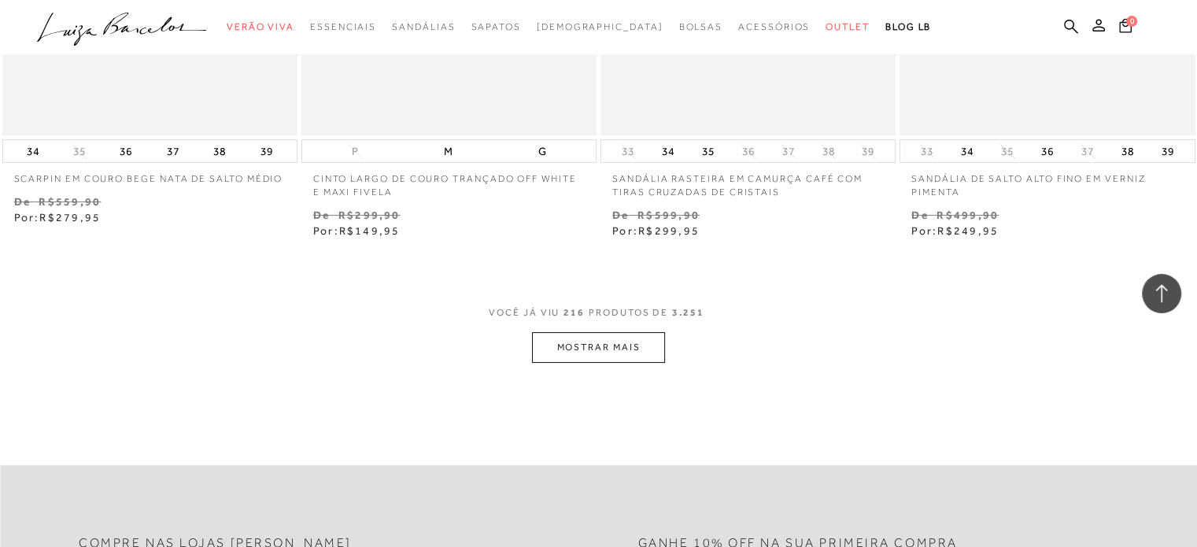
click at [648, 348] on button "MOSTRAR MAIS" at bounding box center [598, 347] width 132 height 31
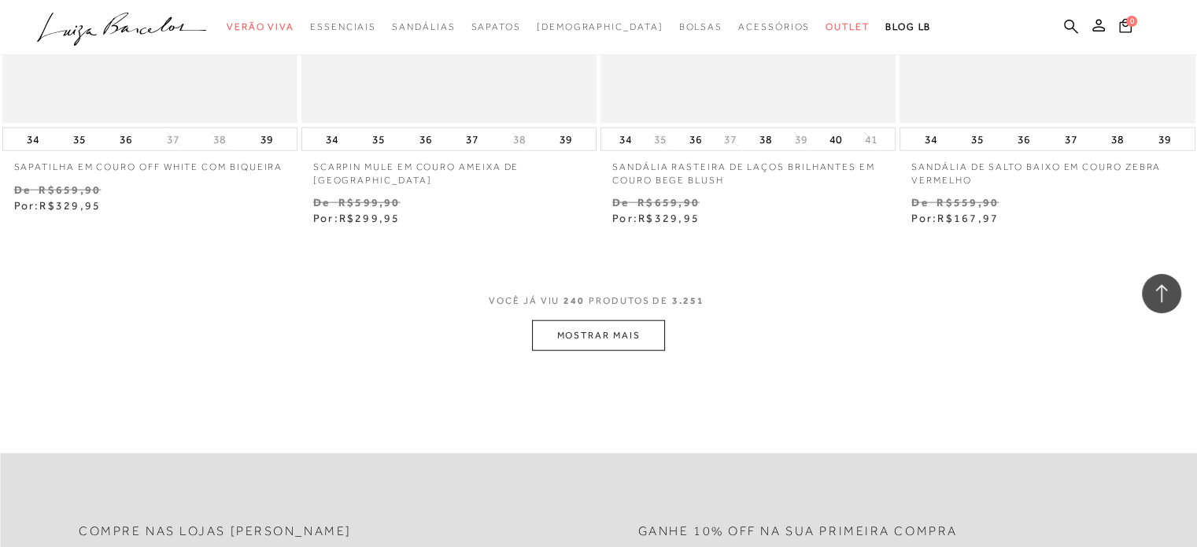
click at [564, 321] on button "MOSTRAR MAIS" at bounding box center [598, 335] width 132 height 31
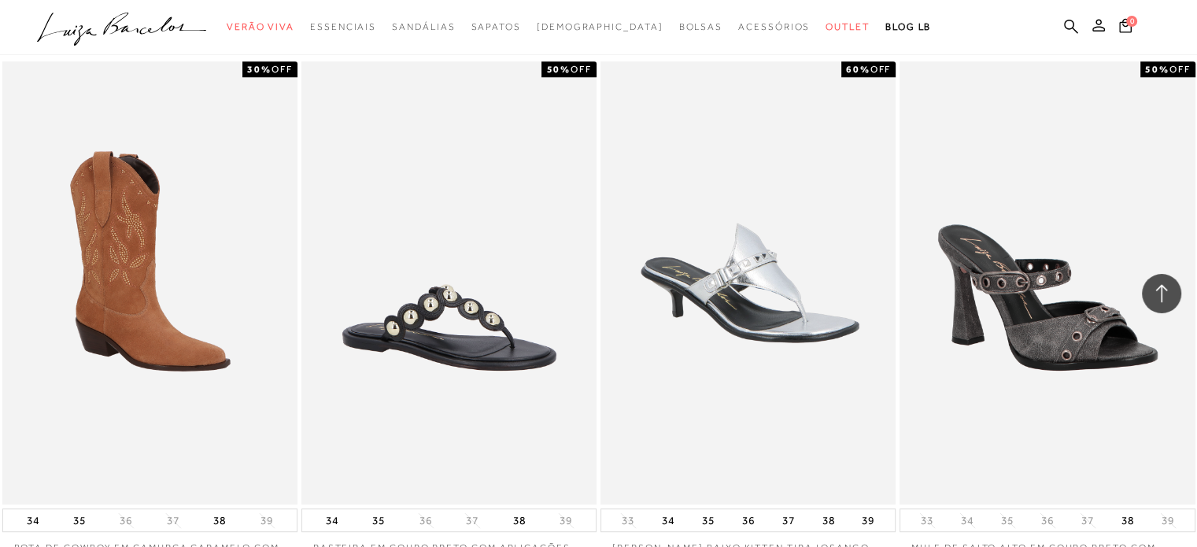
scroll to position [36829, 0]
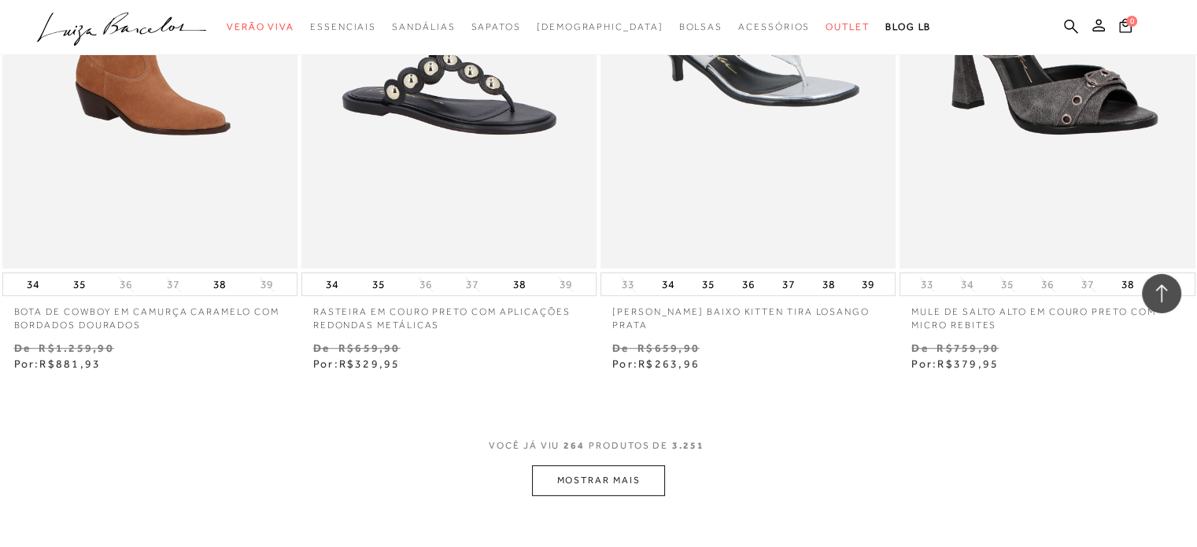
click at [645, 475] on button "MOSTRAR MAIS" at bounding box center [598, 480] width 132 height 31
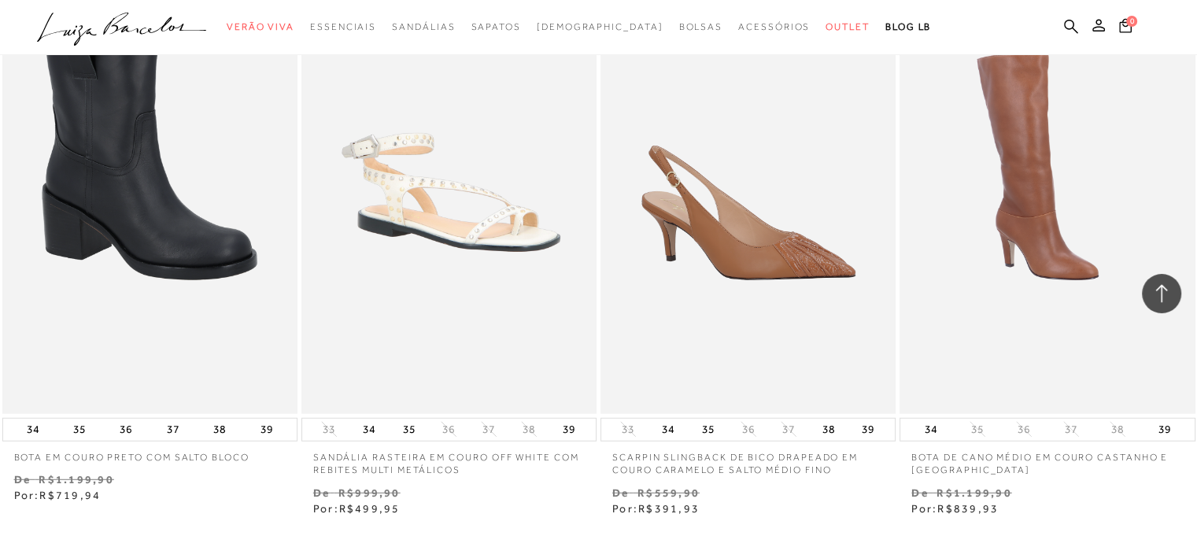
scroll to position [40450, 0]
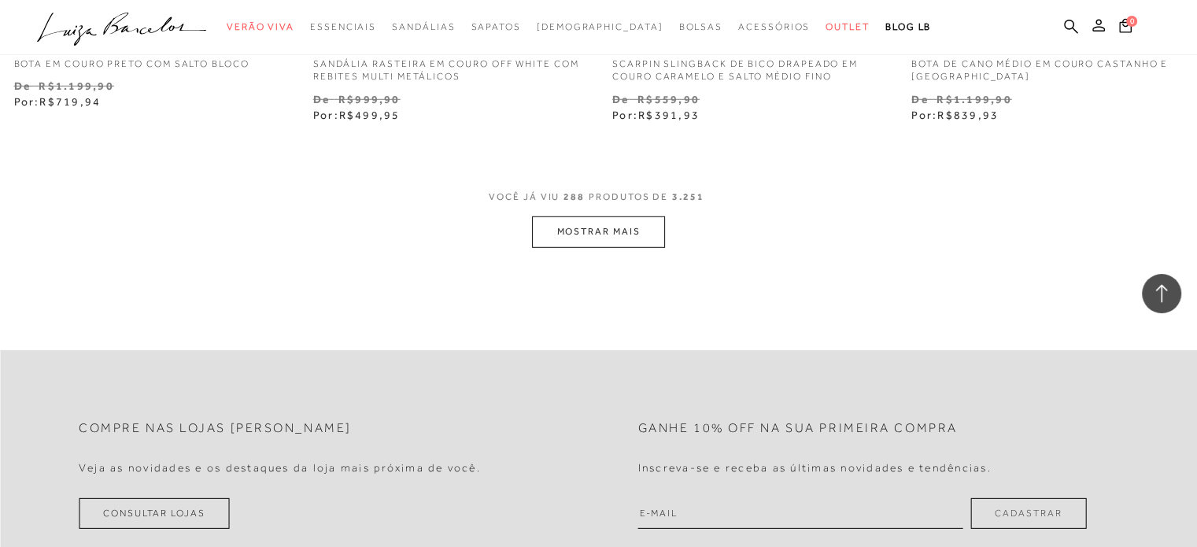
click at [620, 238] on button "MOSTRAR MAIS" at bounding box center [598, 231] width 132 height 31
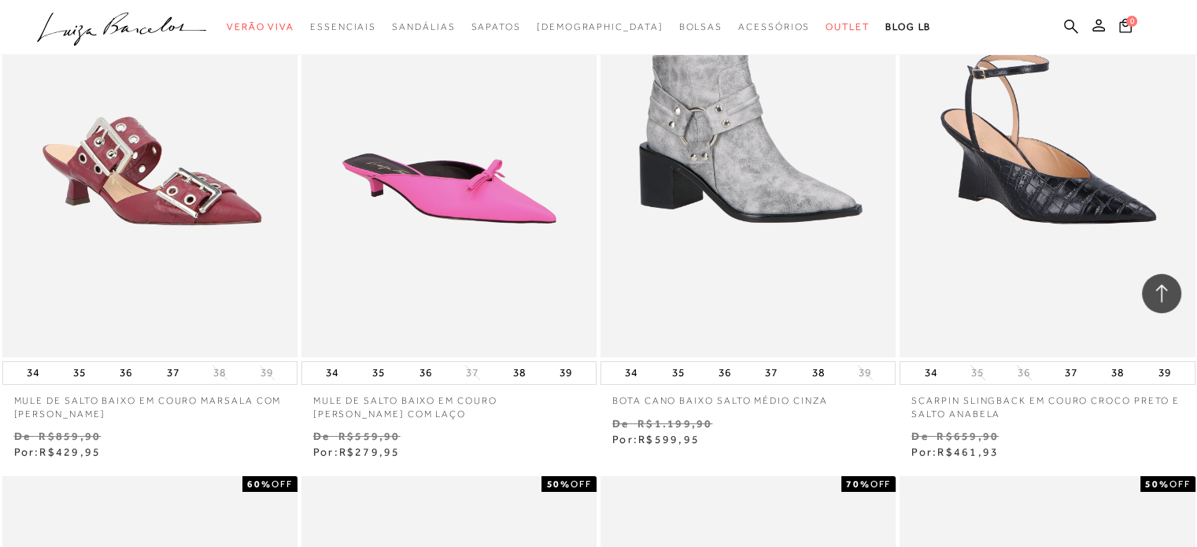
scroll to position [41631, 0]
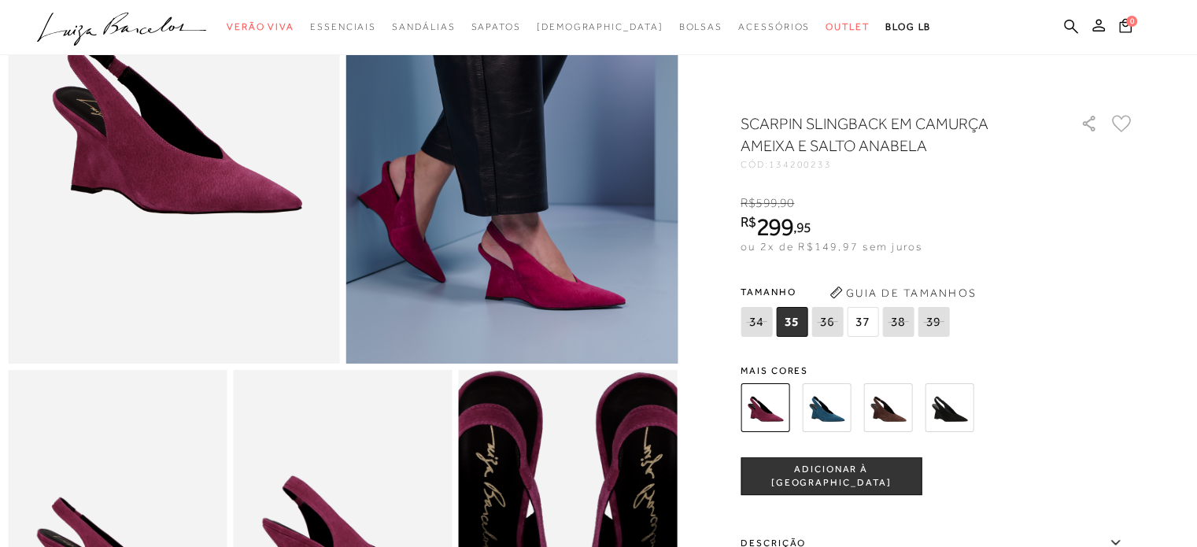
scroll to position [236, 0]
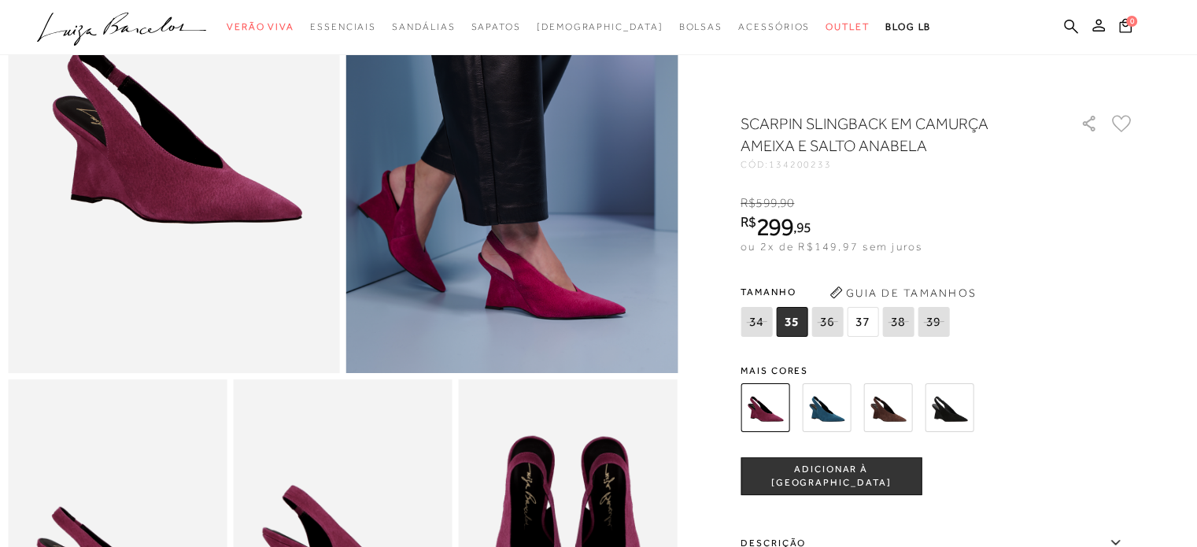
click at [855, 320] on span "37" at bounding box center [862, 322] width 31 height 30
click at [878, 405] on img at bounding box center [887, 407] width 49 height 49
drag, startPoint x: 930, startPoint y: 374, endPoint x: 917, endPoint y: 388, distance: 19.5
click at [930, 375] on div "Mais cores" at bounding box center [938, 401] width 394 height 71
click at [908, 397] on img at bounding box center [887, 407] width 49 height 49
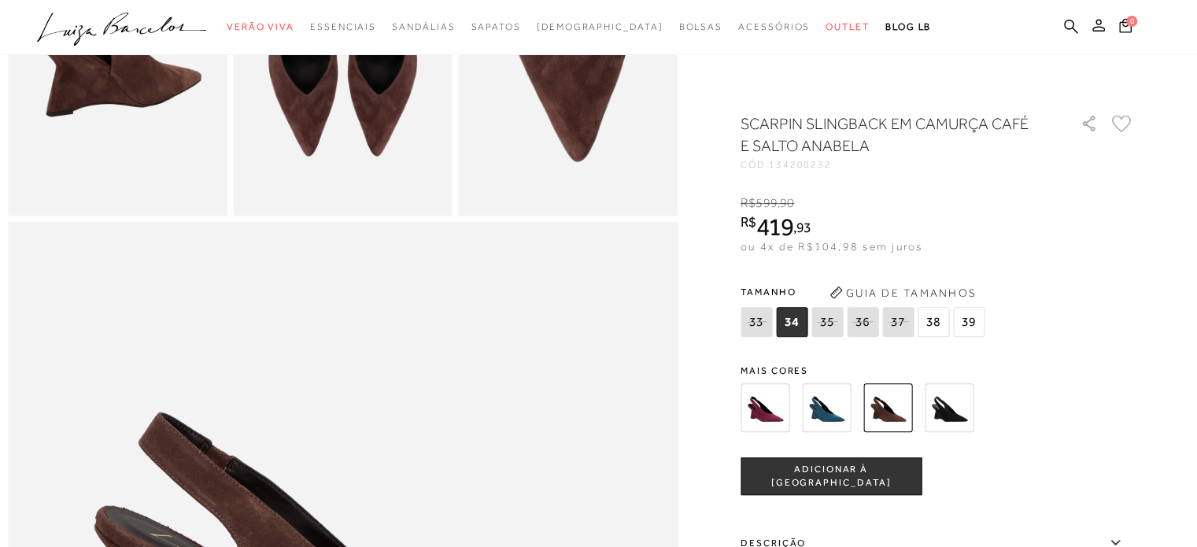
scroll to position [866, 0]
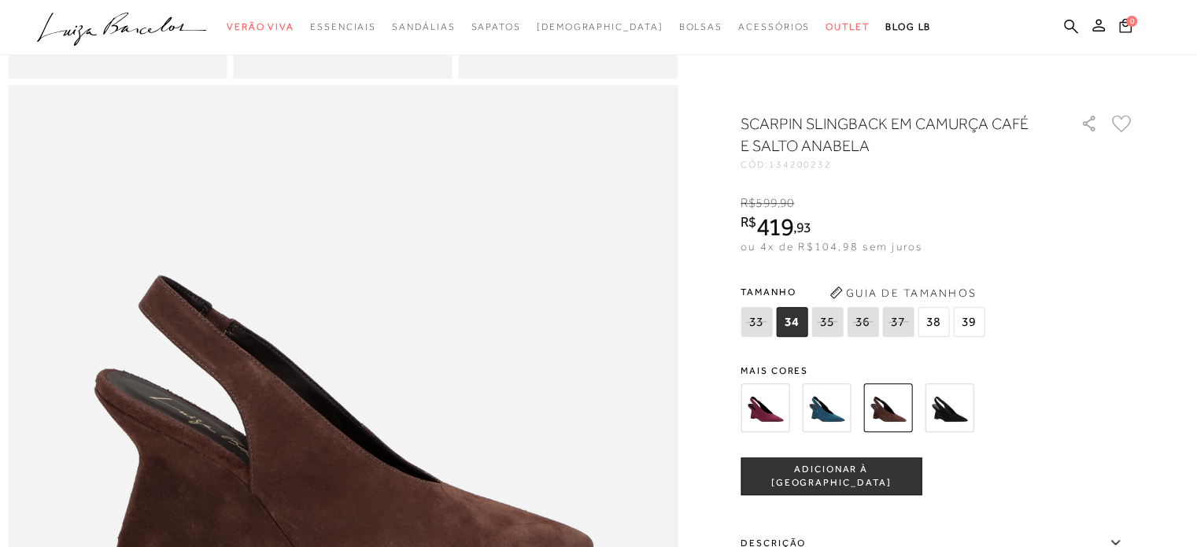
click at [958, 391] on img at bounding box center [949, 407] width 49 height 49
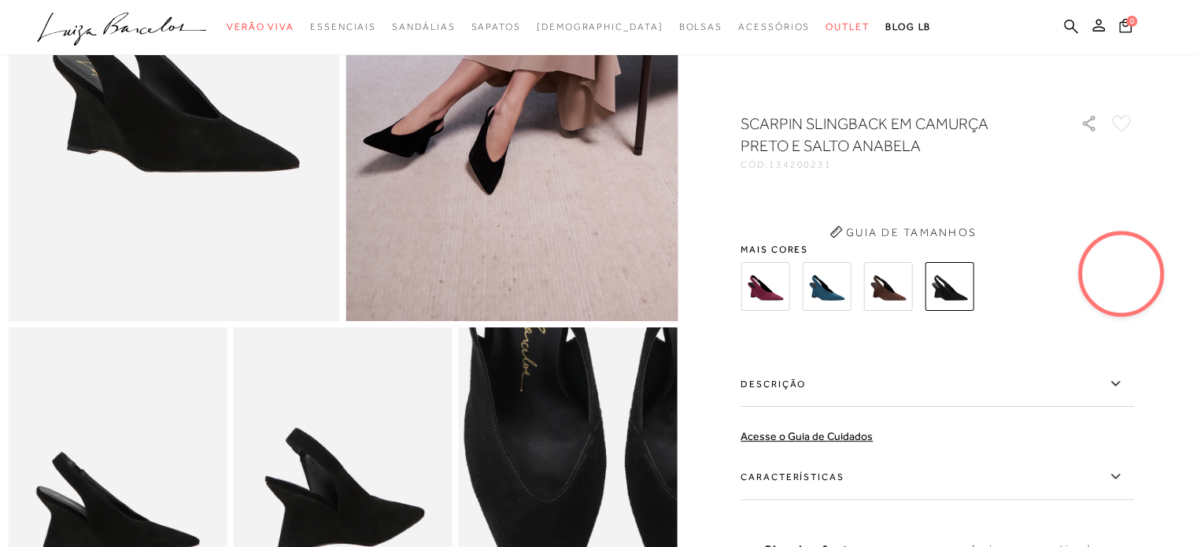
scroll to position [157, 0]
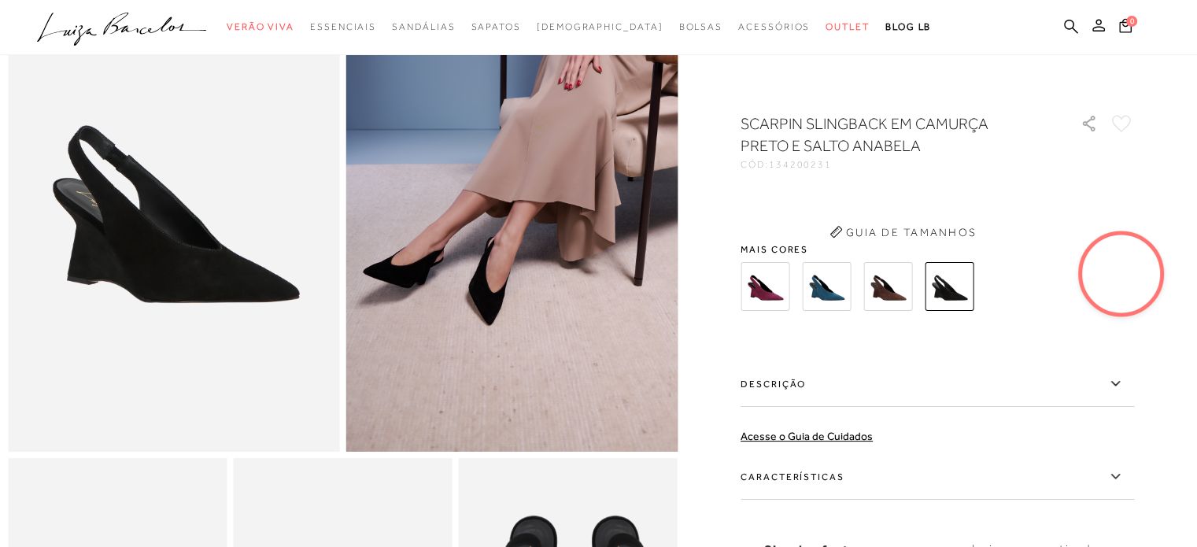
click at [766, 287] on img at bounding box center [765, 286] width 49 height 49
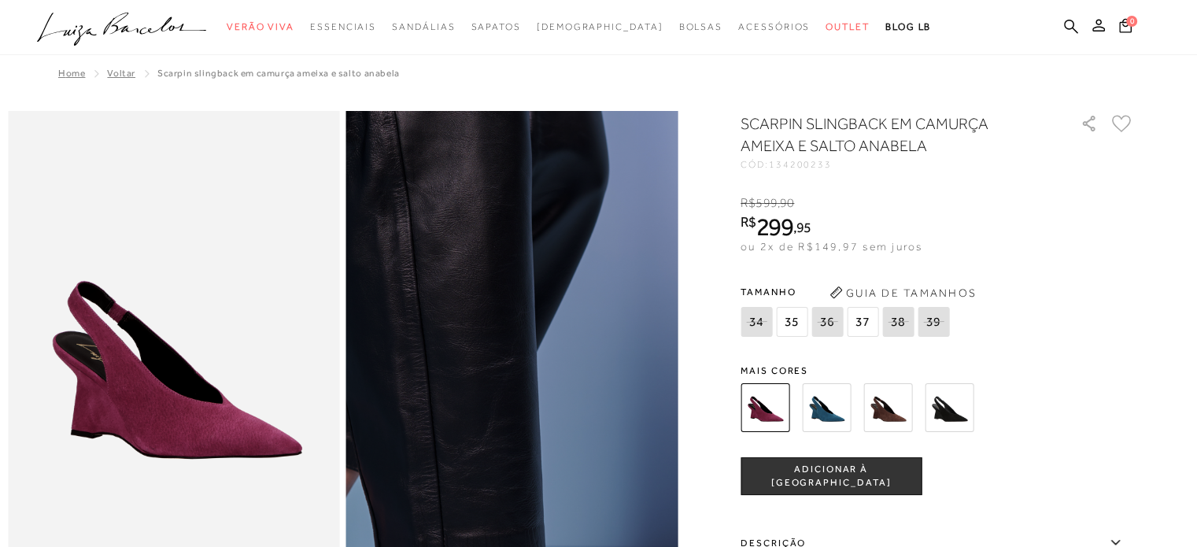
scroll to position [79, 0]
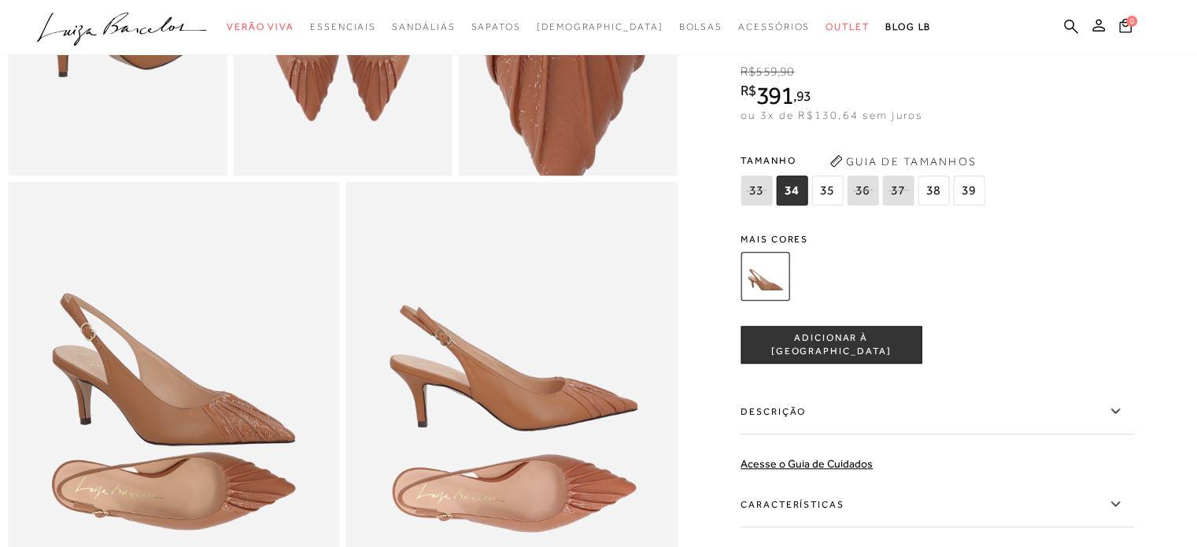
scroll to position [945, 0]
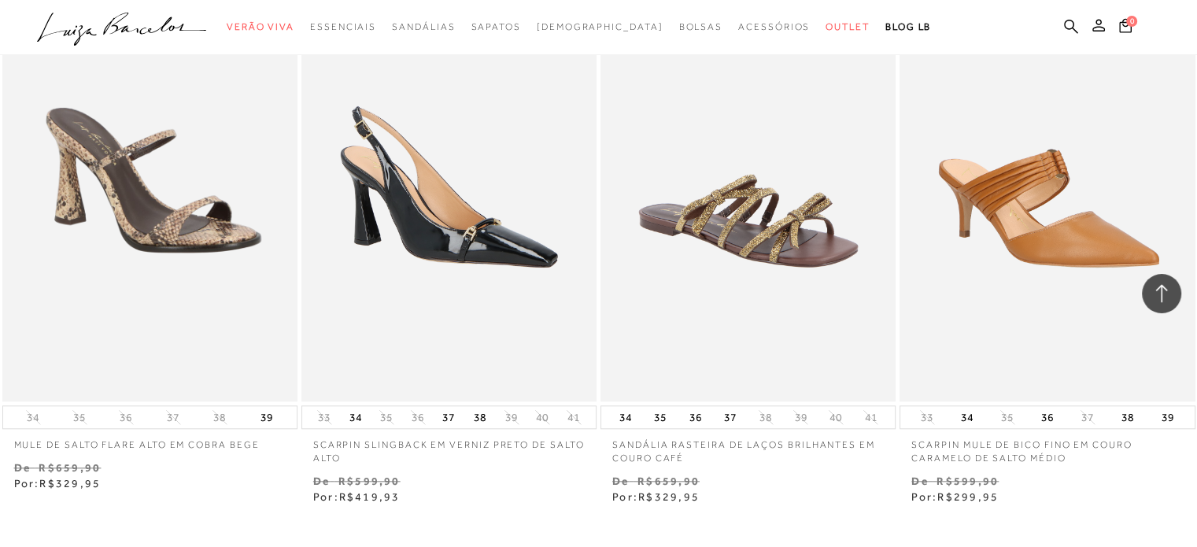
scroll to position [43835, 0]
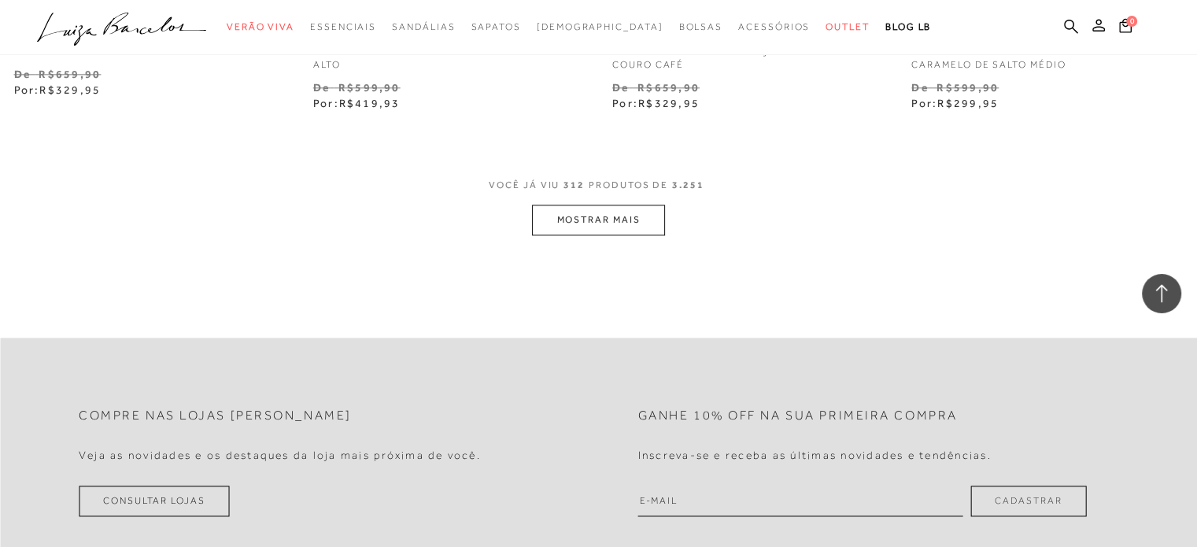
drag, startPoint x: 636, startPoint y: 238, endPoint x: 641, endPoint y: 224, distance: 15.9
click at [641, 223] on button "MOSTRAR MAIS" at bounding box center [598, 220] width 132 height 31
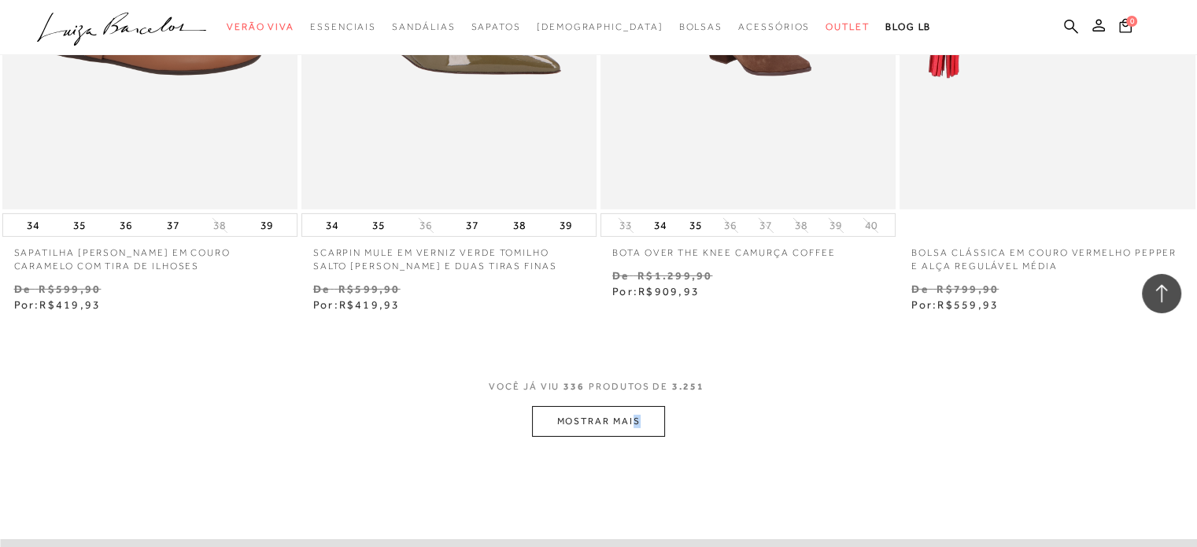
scroll to position [47062, 0]
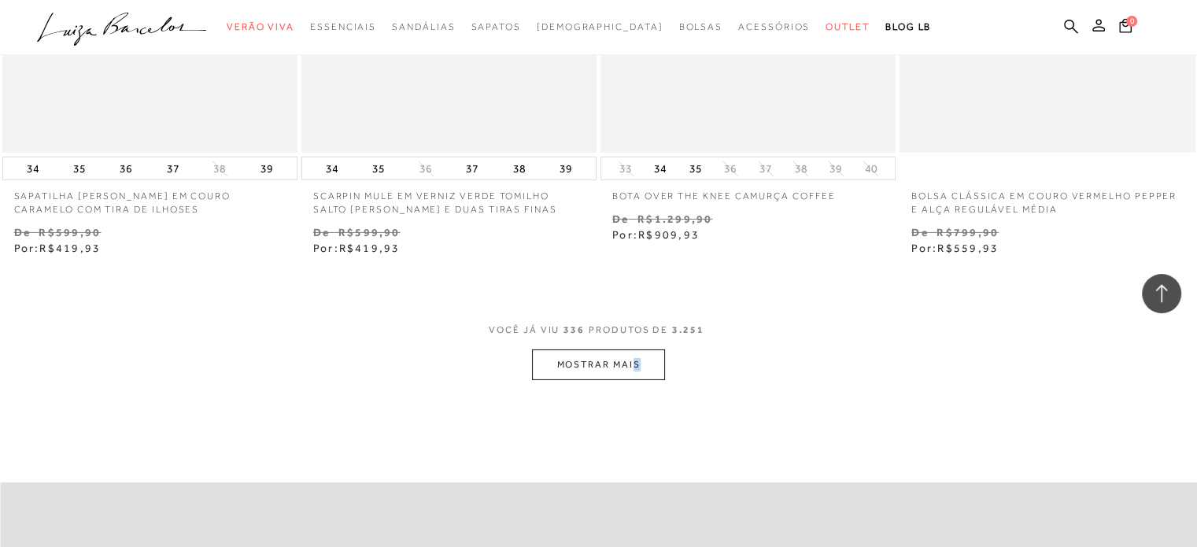
click at [605, 355] on button "MOSTRAR MAIS" at bounding box center [598, 364] width 132 height 31
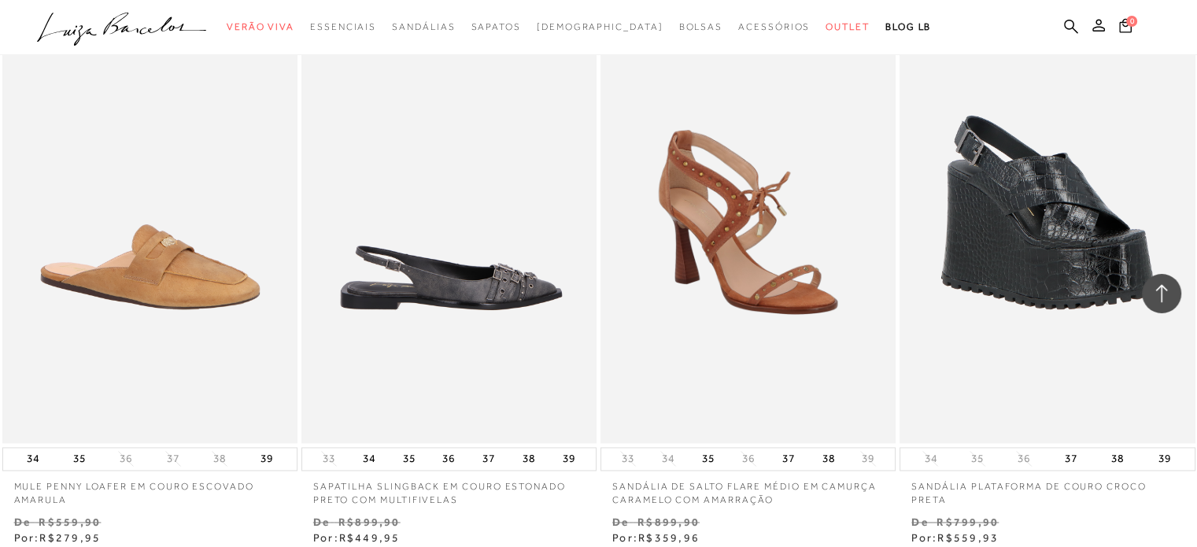
scroll to position [50604, 0]
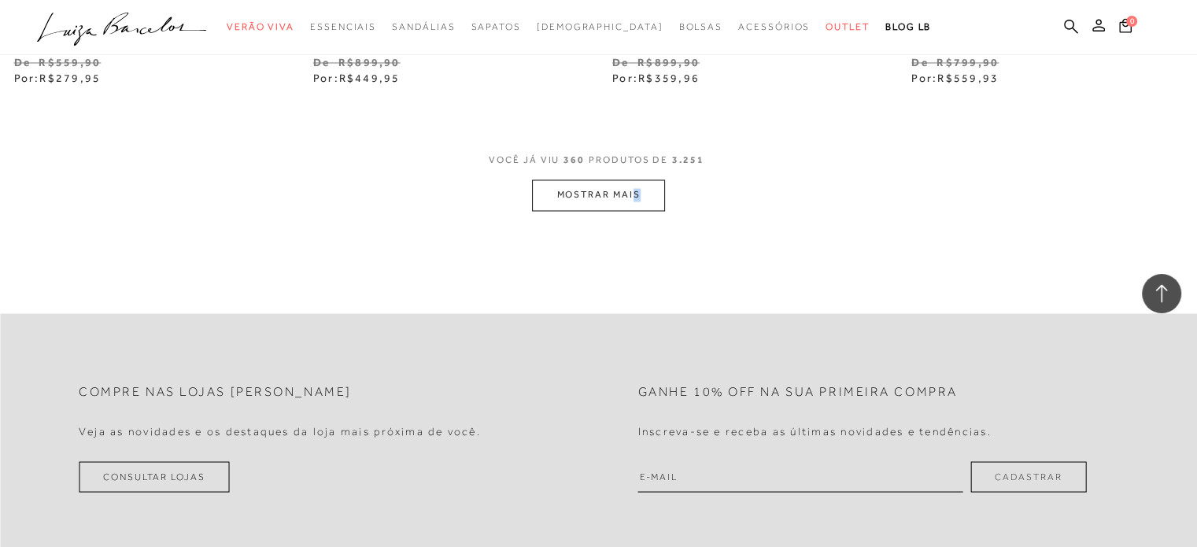
click at [590, 194] on button "MOSTRAR MAIS" at bounding box center [598, 194] width 132 height 31
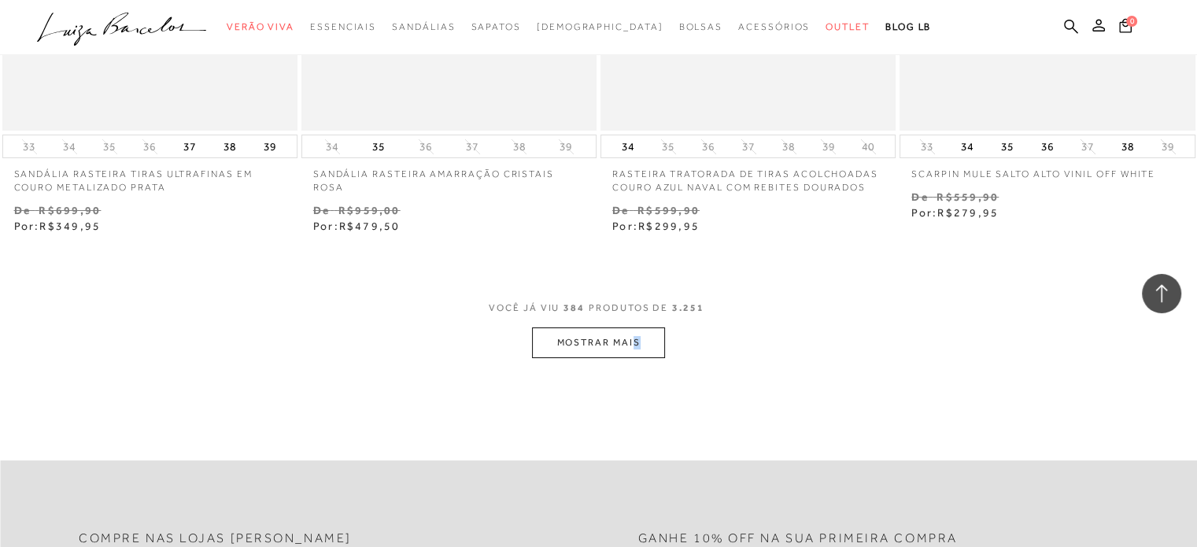
scroll to position [53831, 0]
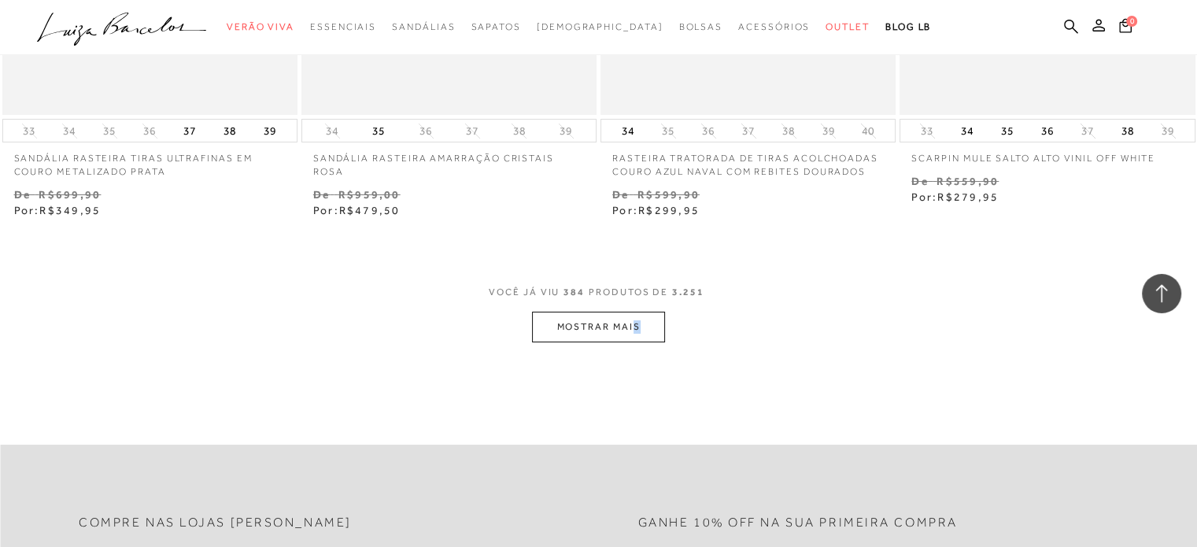
click at [634, 329] on button "MOSTRAR MAIS" at bounding box center [598, 327] width 132 height 31
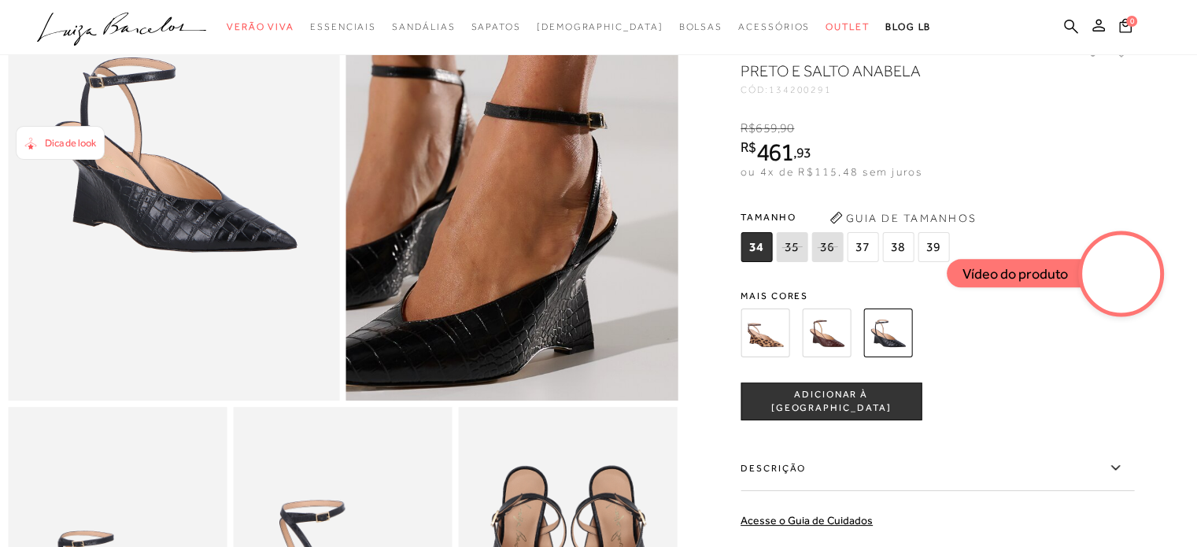
scroll to position [79, 0]
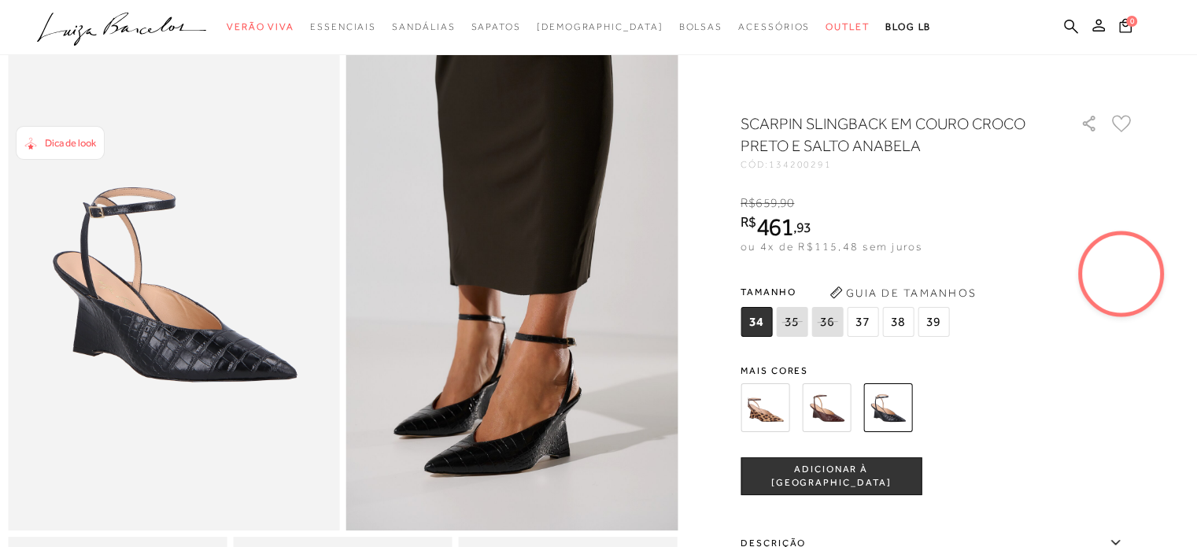
drag, startPoint x: 866, startPoint y: 320, endPoint x: 870, endPoint y: 312, distance: 8.8
click at [868, 317] on span "37" at bounding box center [862, 322] width 31 height 30
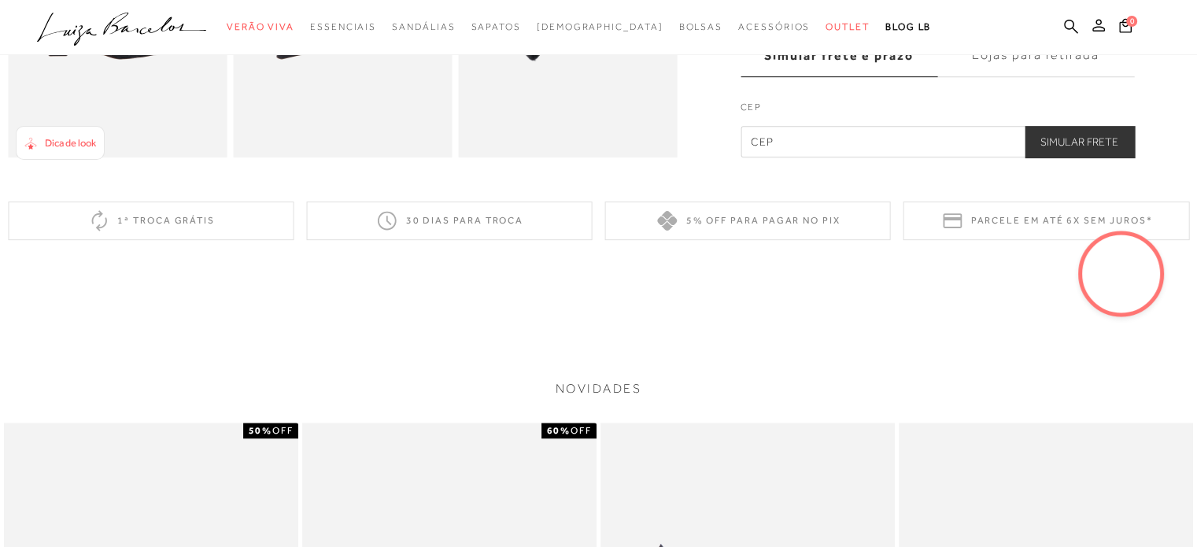
scroll to position [472, 0]
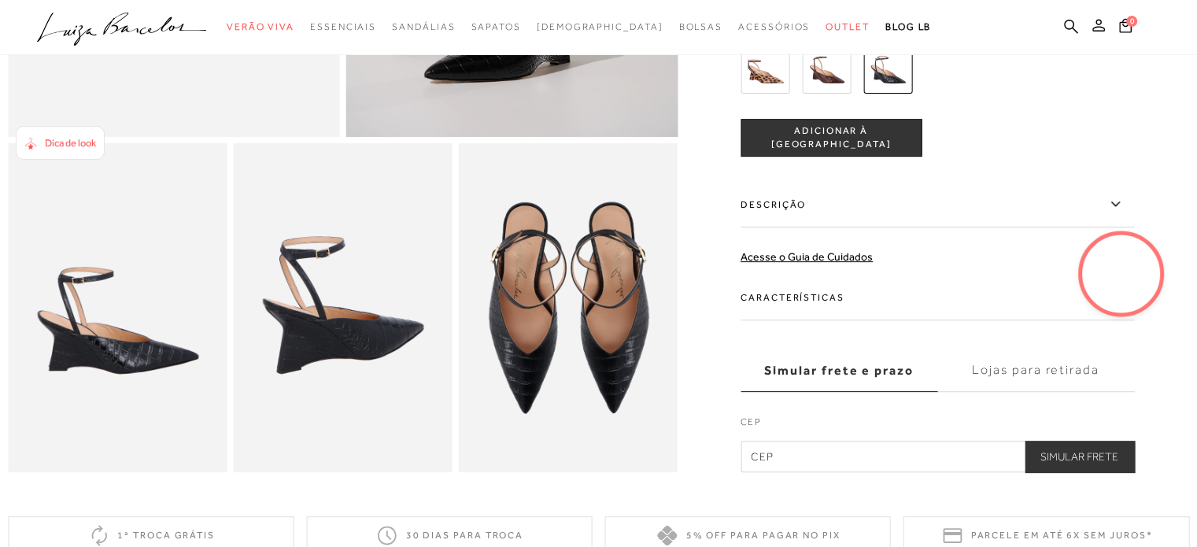
click at [397, 254] on img at bounding box center [342, 307] width 219 height 328
click at [142, 312] on img at bounding box center [117, 307] width 219 height 328
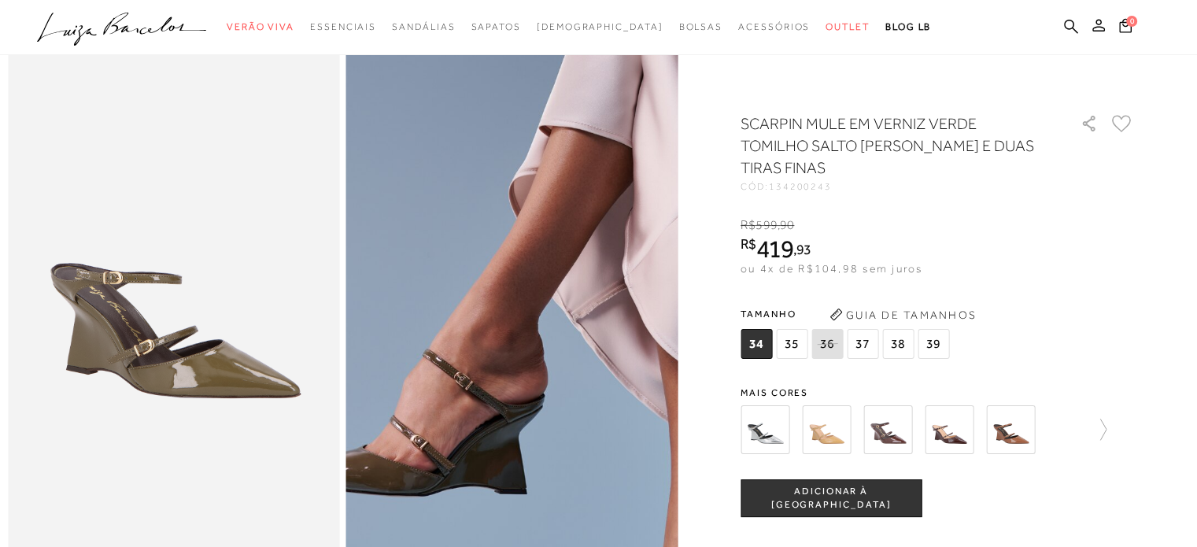
scroll to position [79, 0]
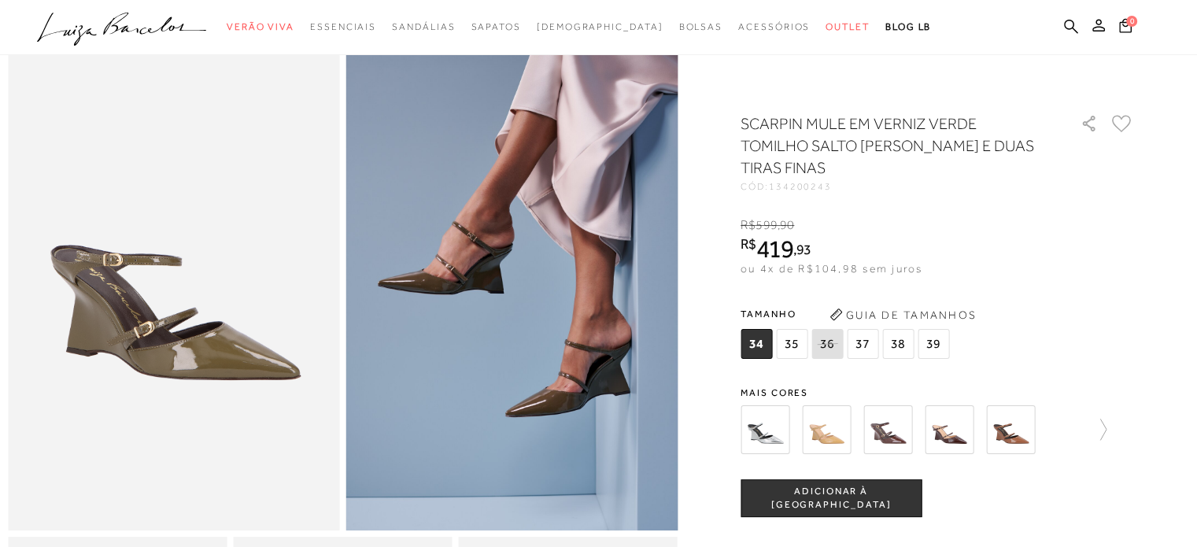
click at [906, 438] on img at bounding box center [887, 429] width 49 height 49
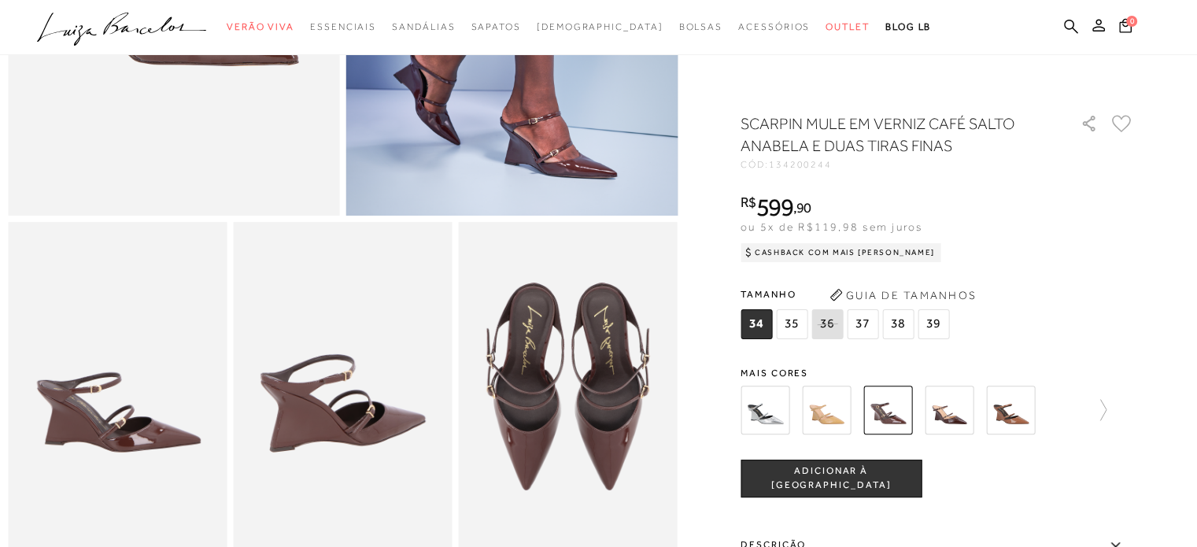
scroll to position [236, 0]
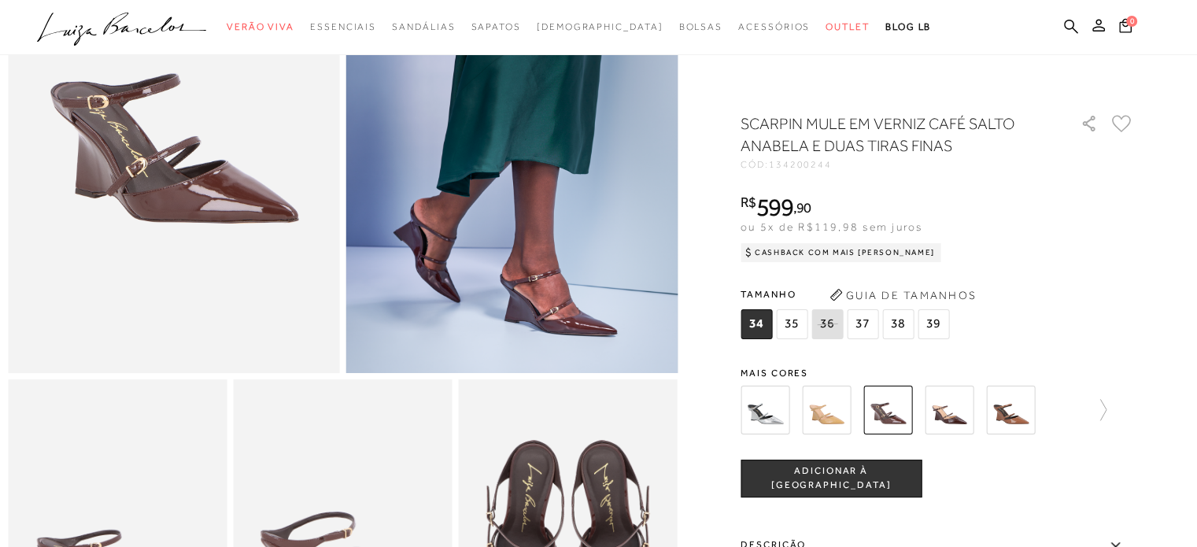
click at [1004, 405] on img at bounding box center [1010, 410] width 49 height 49
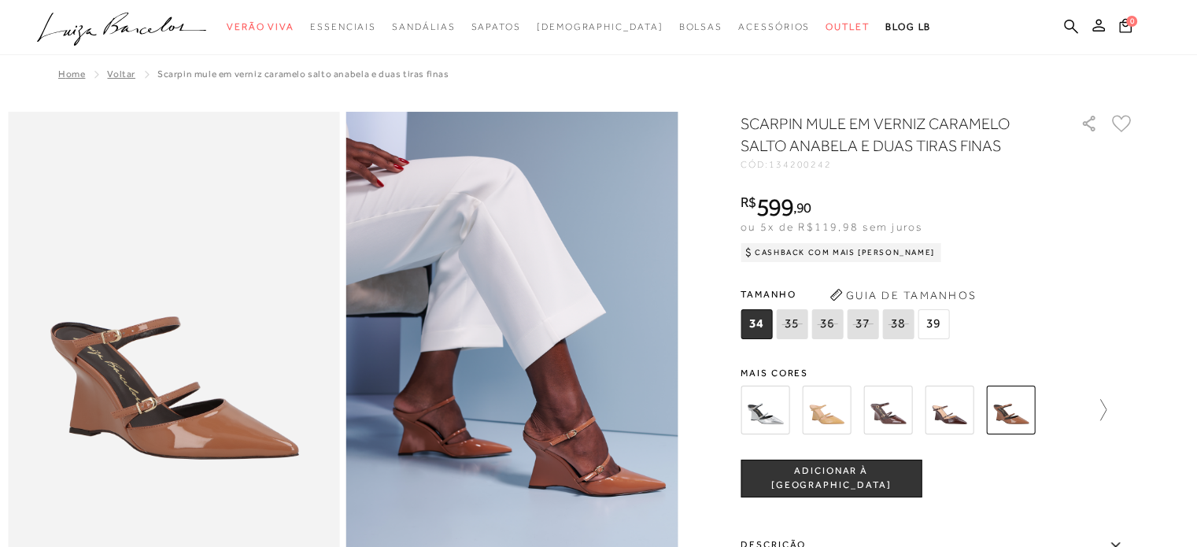
click at [1107, 402] on icon at bounding box center [1096, 410] width 22 height 22
drag, startPoint x: 926, startPoint y: 413, endPoint x: 919, endPoint y: 408, distance: 8.5
click at [925, 413] on img at bounding box center [915, 410] width 49 height 49
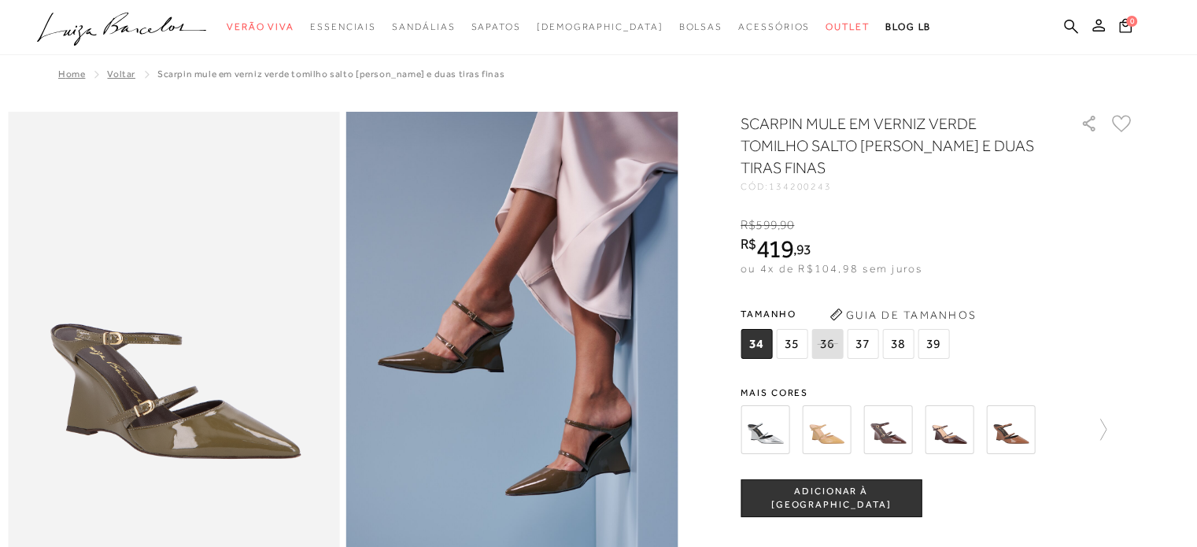
click at [895, 438] on img at bounding box center [887, 429] width 49 height 49
click at [885, 422] on img at bounding box center [887, 429] width 49 height 49
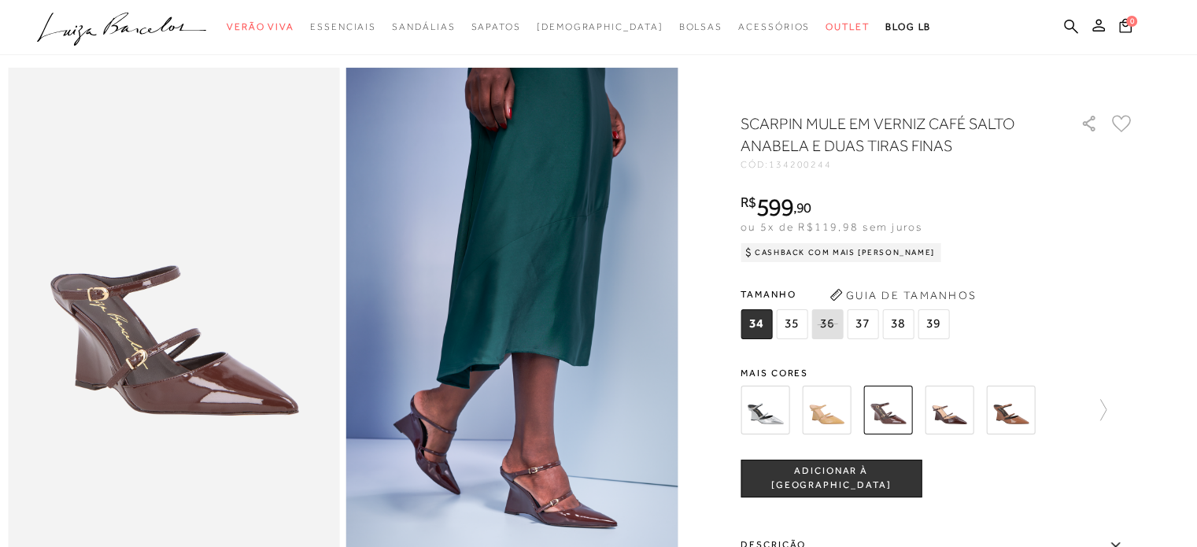
scroll to position [79, 0]
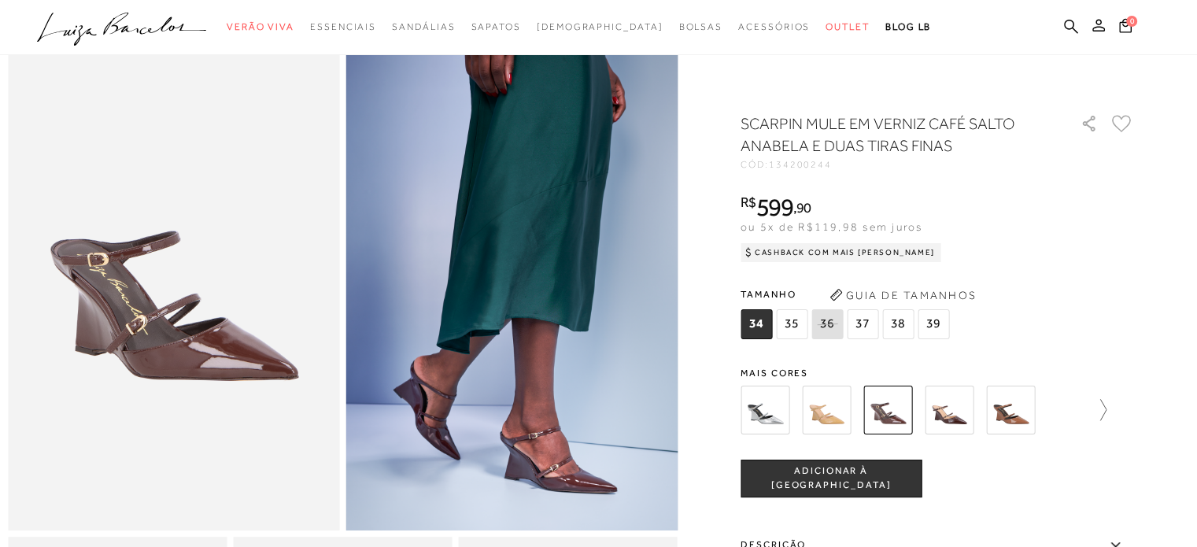
click at [1102, 402] on icon at bounding box center [1096, 410] width 22 height 22
click at [890, 412] on div at bounding box center [946, 410] width 366 height 58
click at [912, 408] on img at bounding box center [915, 410] width 49 height 49
click at [912, 407] on img at bounding box center [915, 410] width 49 height 49
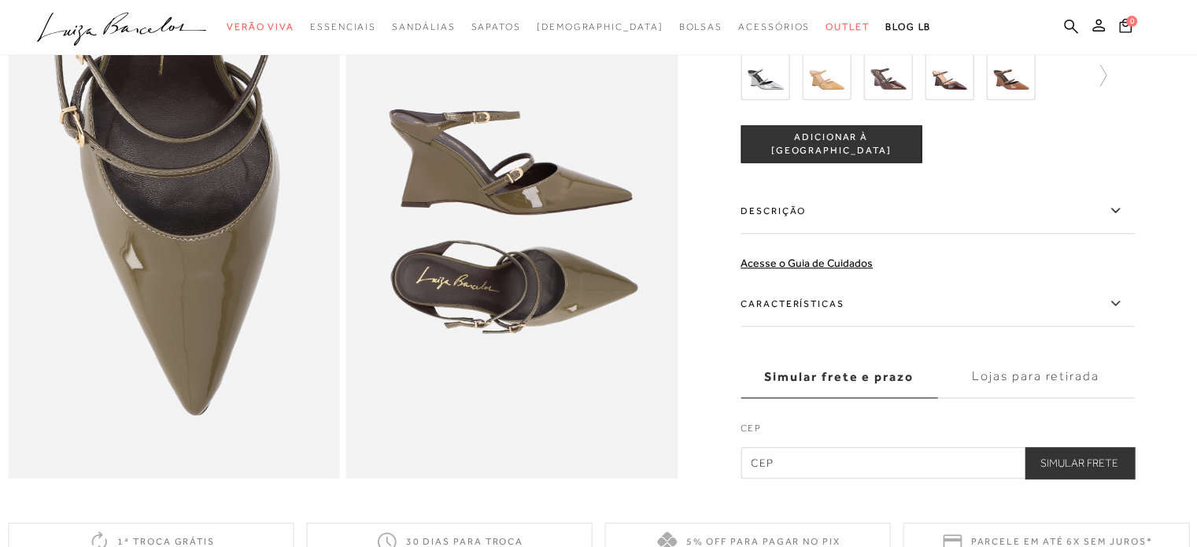
scroll to position [1102, 0]
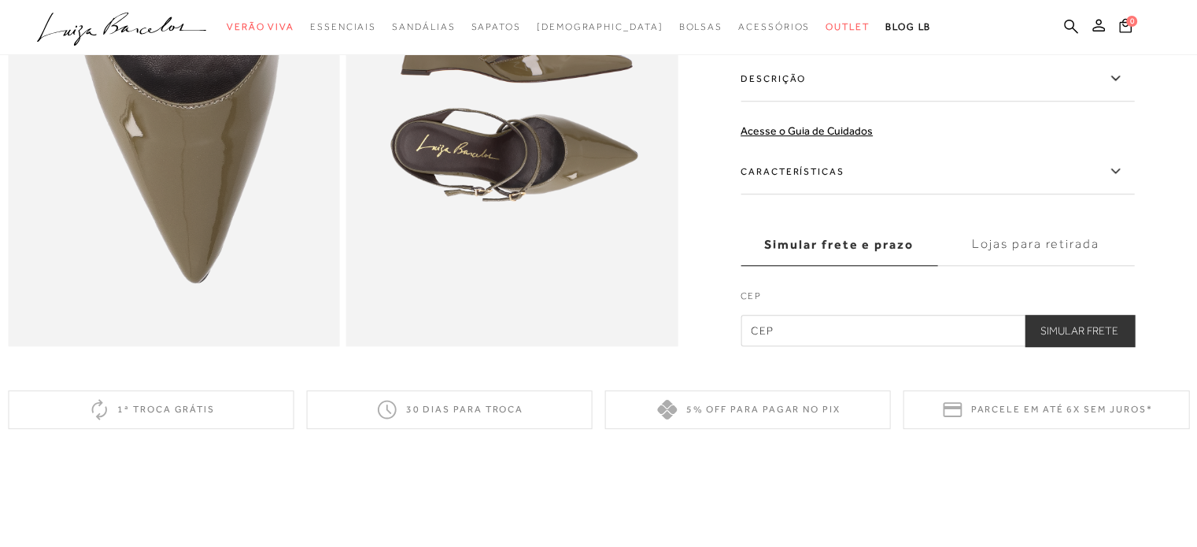
click at [968, 94] on label "Descrição" at bounding box center [938, 79] width 394 height 46
click at [0, 0] on input "Descrição" at bounding box center [0, 0] width 0 height 0
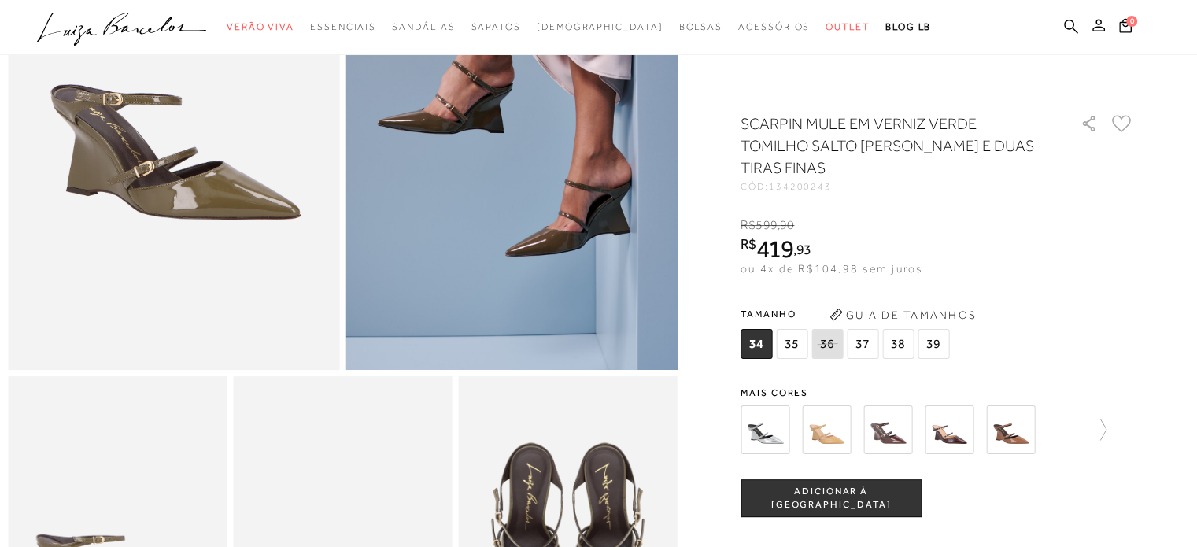
scroll to position [157, 0]
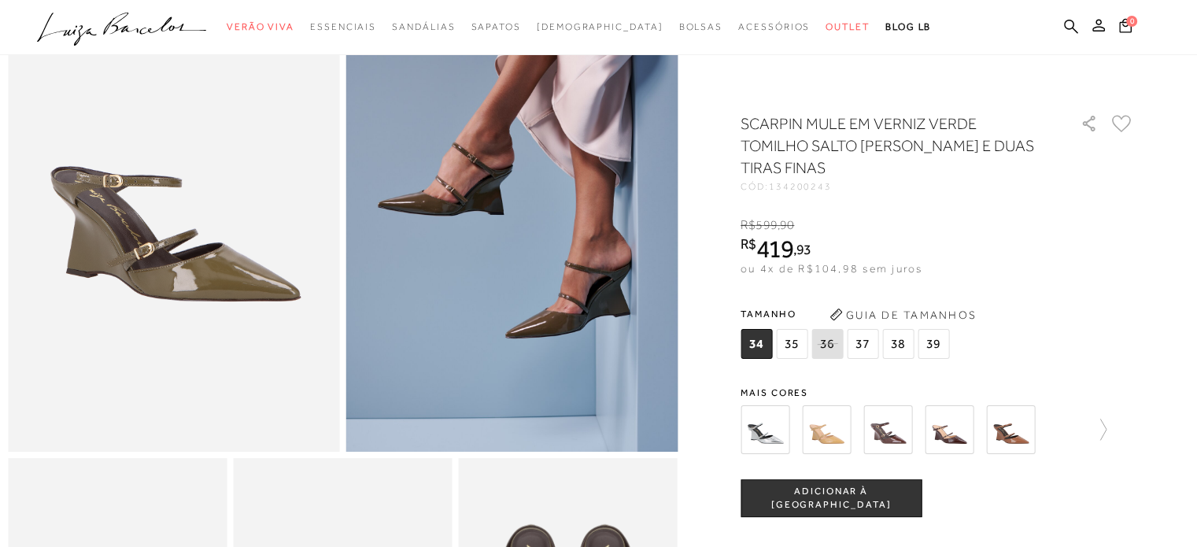
click at [78, 6] on div at bounding box center [598, 27] width 1197 height 55
click at [83, 23] on icon ".a{fill-rule:evenodd;}" at bounding box center [122, 29] width 170 height 33
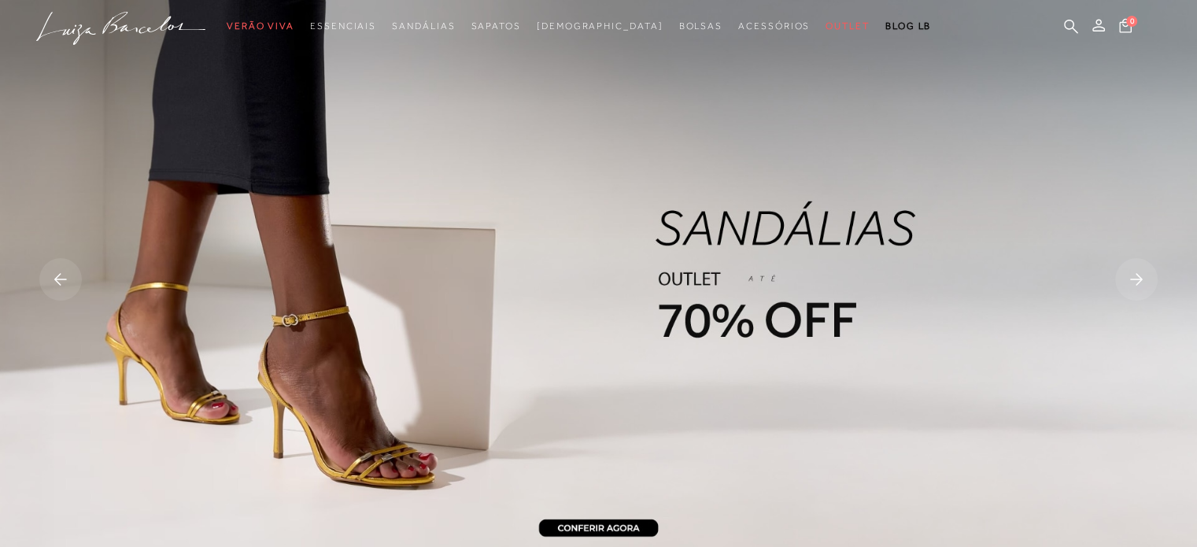
click at [1134, 282] on rect at bounding box center [1136, 279] width 43 height 43
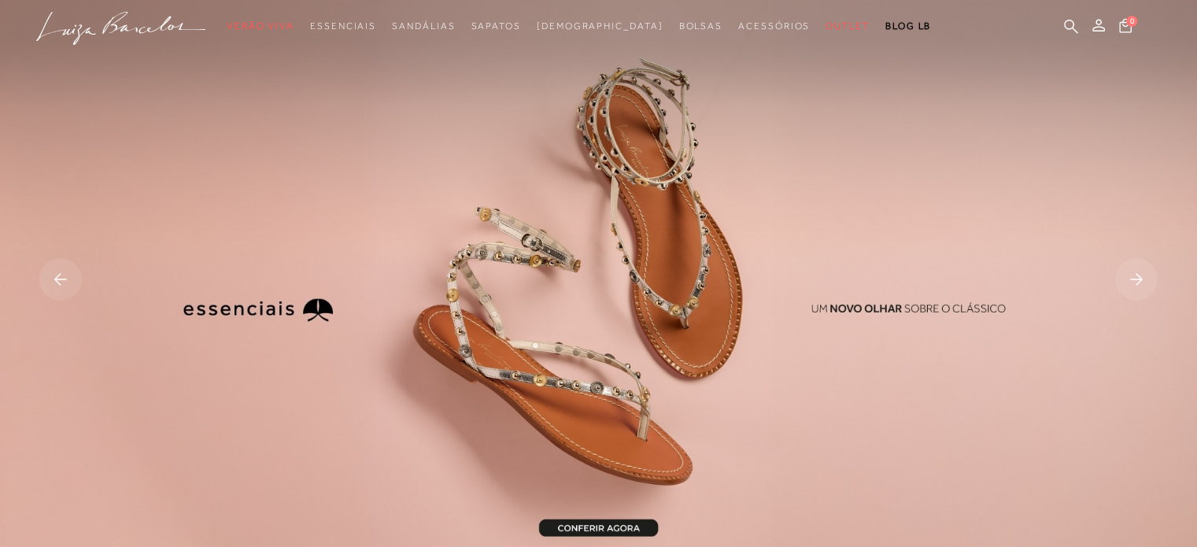
click at [1139, 280] on rect at bounding box center [1136, 279] width 43 height 43
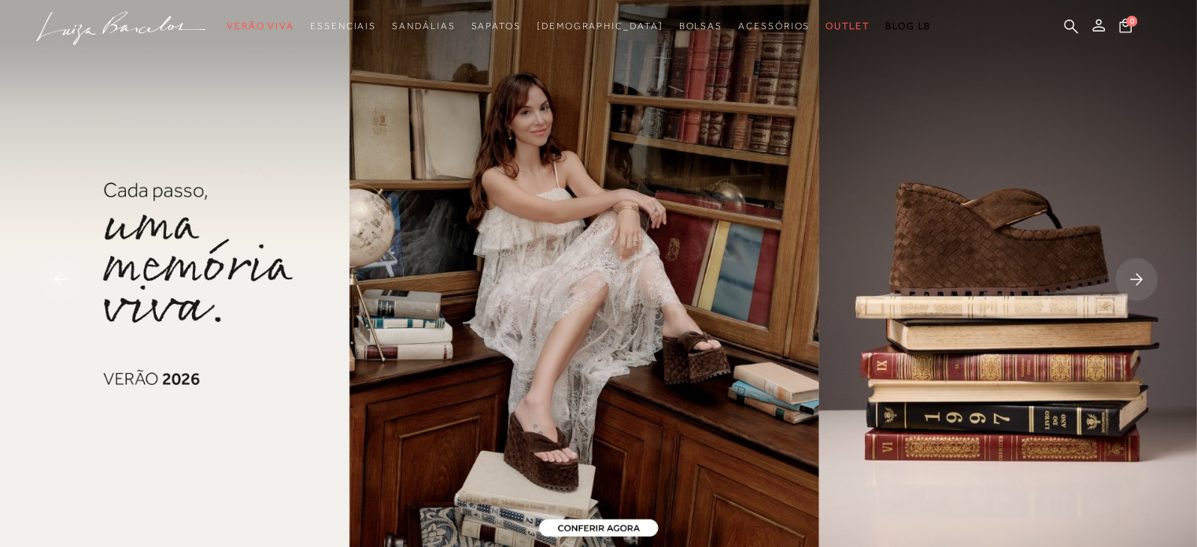
click at [1140, 280] on rect at bounding box center [1136, 279] width 43 height 43
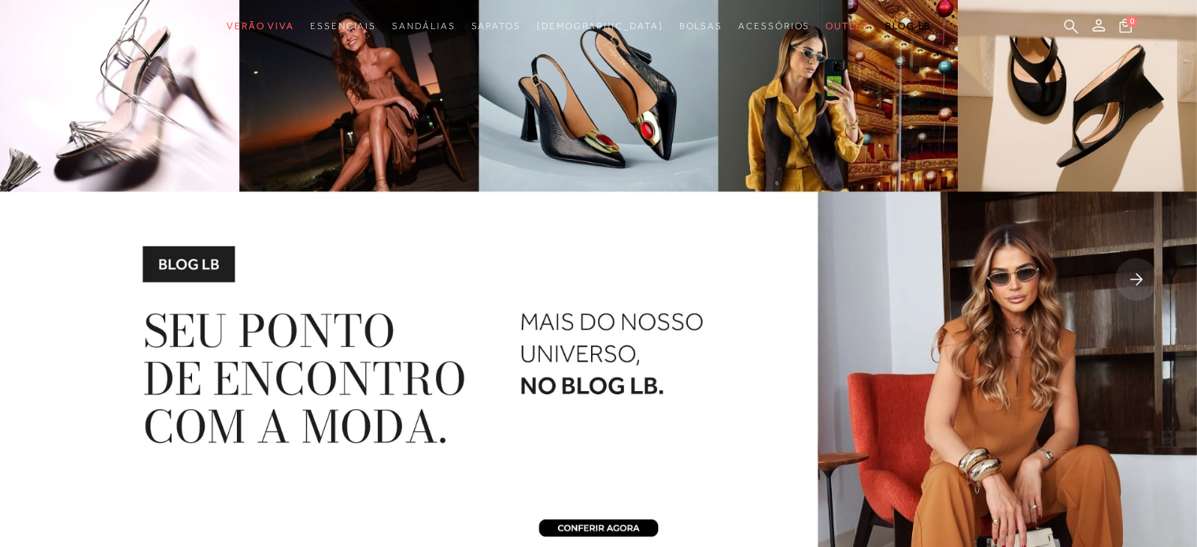
click at [1140, 280] on rect at bounding box center [1136, 279] width 43 height 43
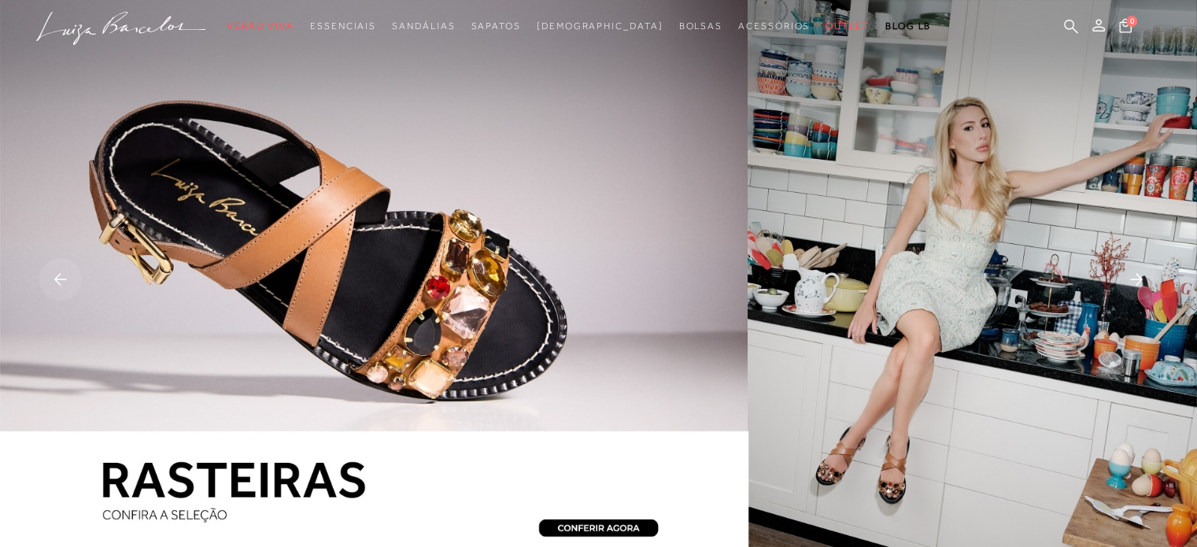
click at [1140, 280] on rect at bounding box center [1136, 279] width 43 height 43
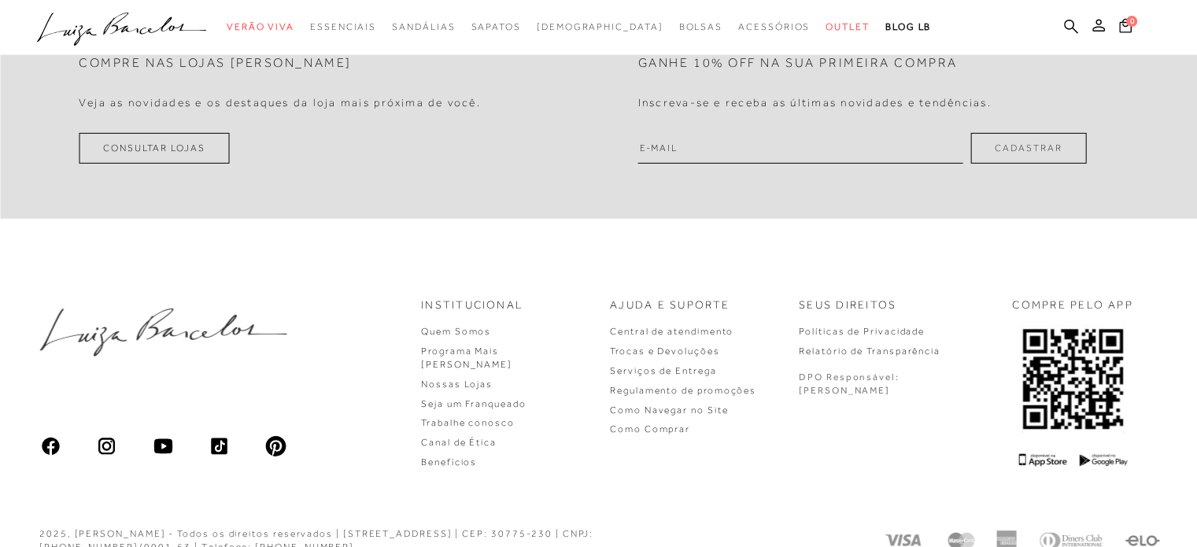
scroll to position [4789, 0]
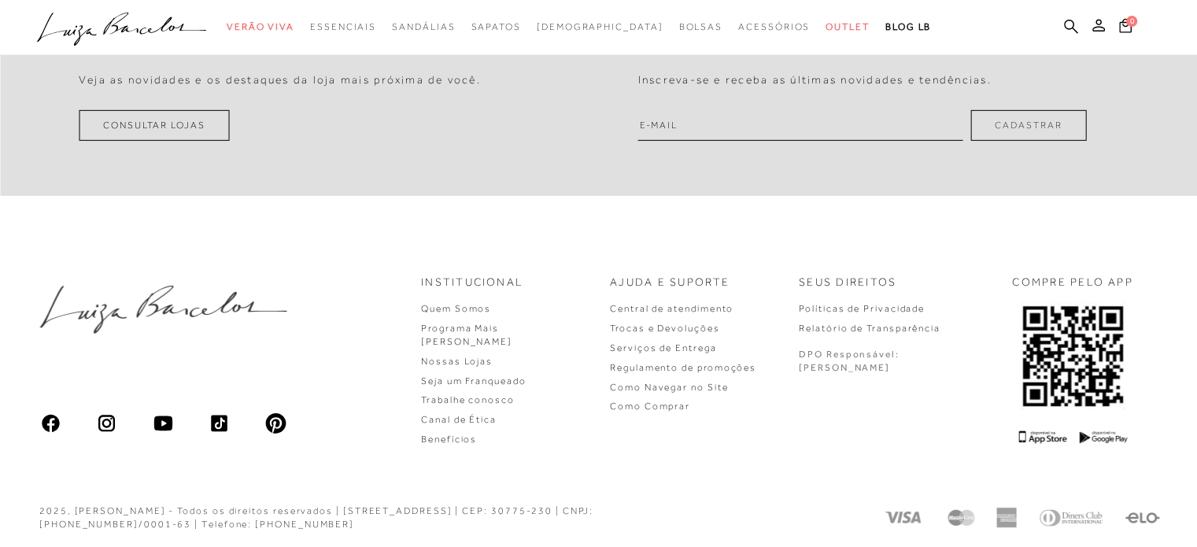
click at [749, 137] on input "email" at bounding box center [800, 125] width 325 height 31
click at [725, 125] on input "thai-afa13@hptmail.com" at bounding box center [800, 125] width 325 height 31
type input "thai-afa13@hotmail.com"
click at [1022, 138] on button "Cadastrar" at bounding box center [1028, 125] width 116 height 31
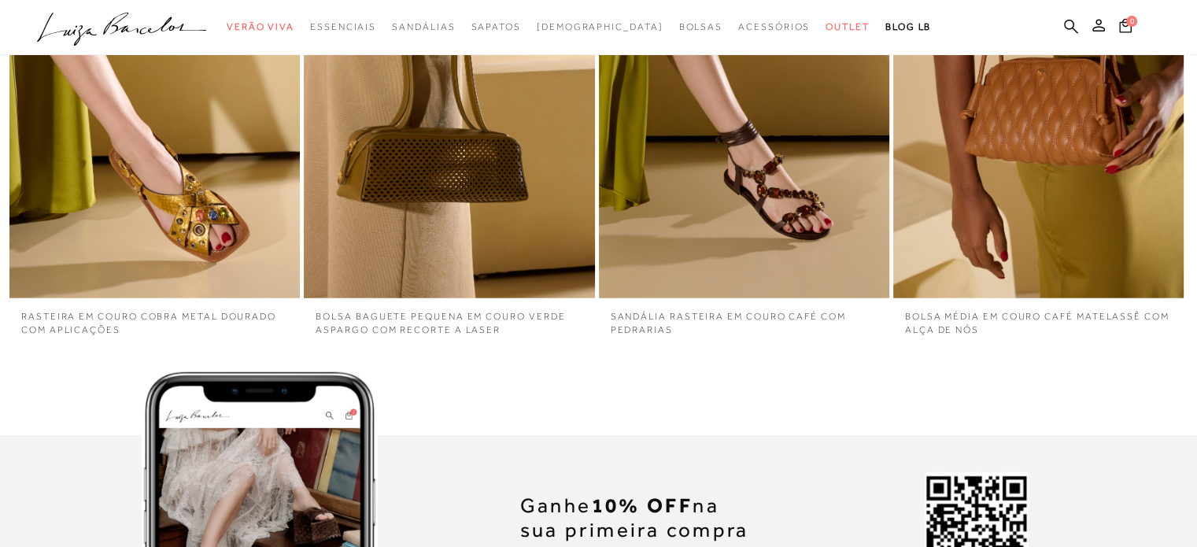
scroll to position [4002, 0]
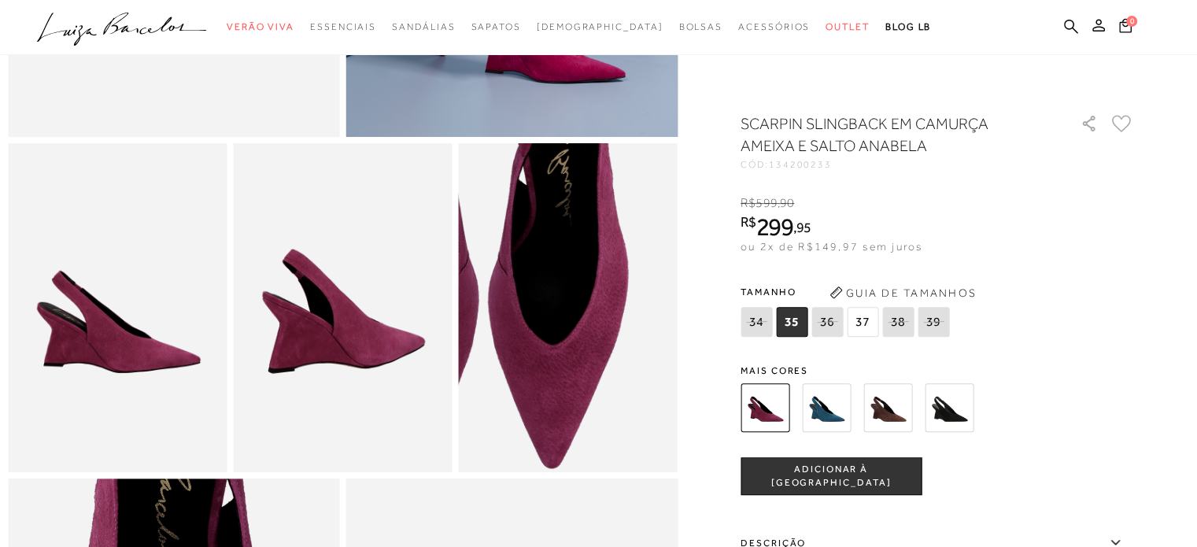
scroll to position [157, 0]
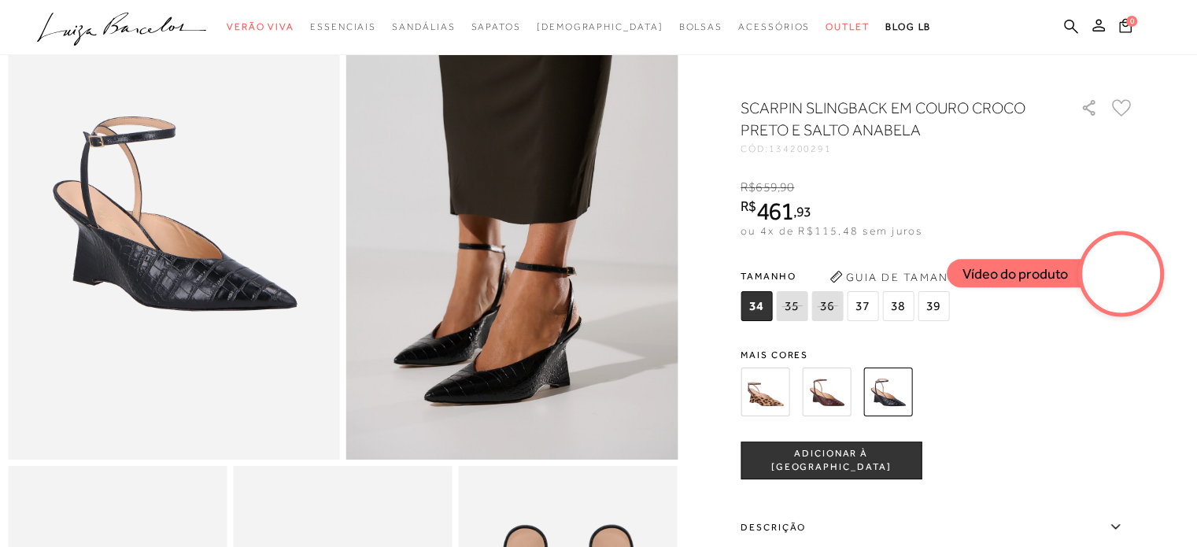
scroll to position [157, 0]
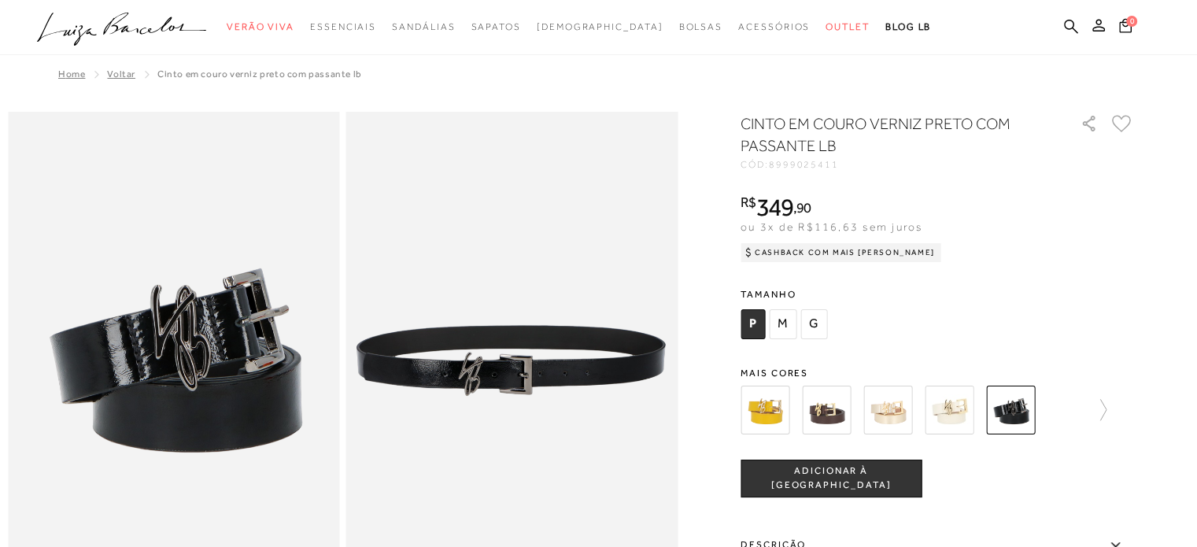
click at [844, 411] on img at bounding box center [826, 410] width 49 height 49
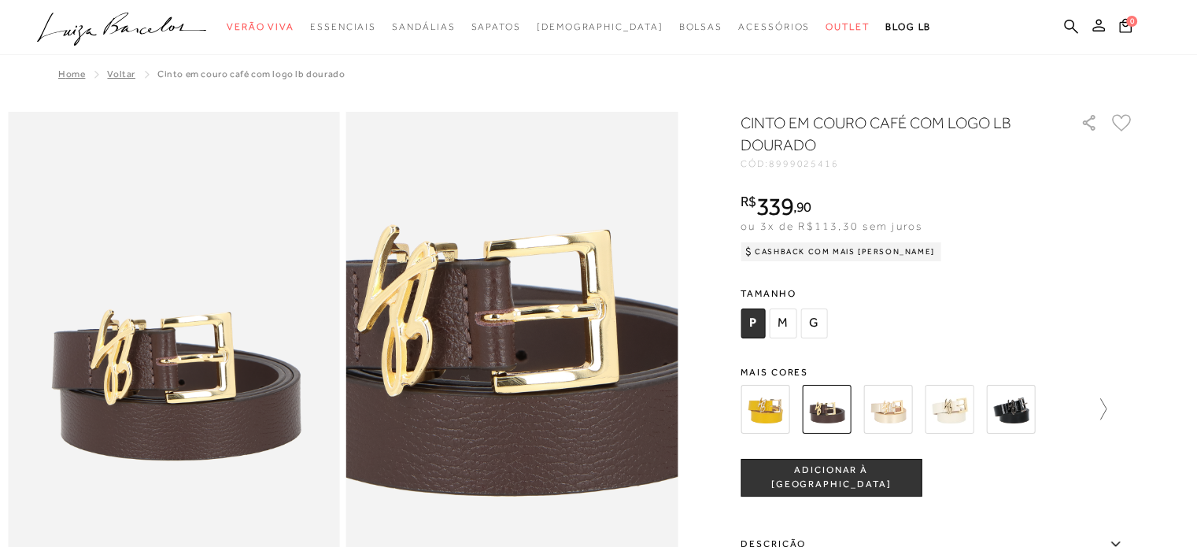
click at [1107, 399] on icon at bounding box center [1096, 409] width 22 height 22
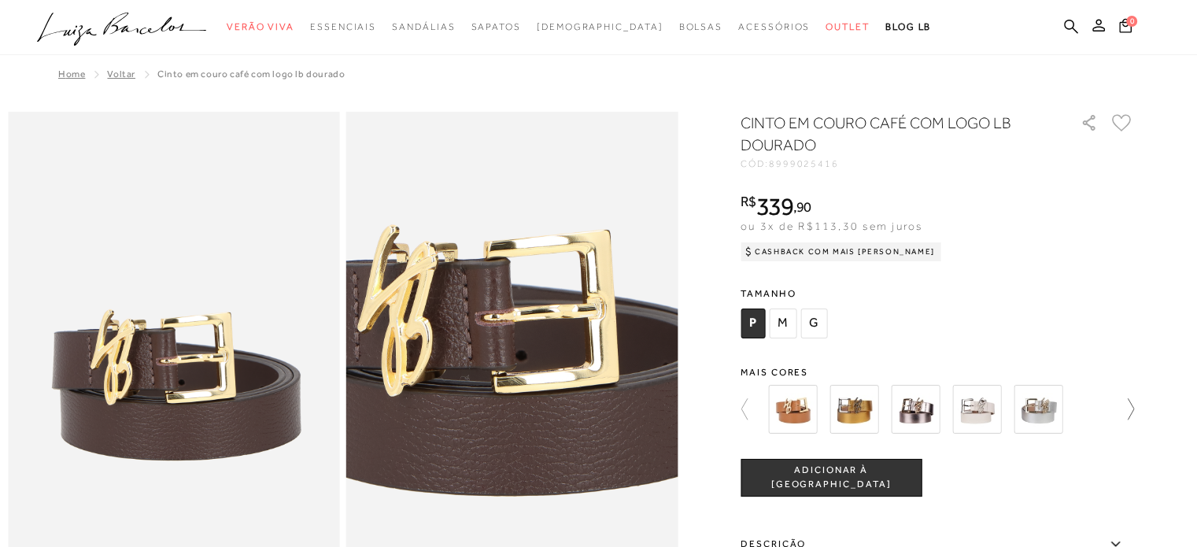
click at [1127, 402] on icon at bounding box center [1123, 409] width 22 height 22
click at [811, 411] on img at bounding box center [792, 409] width 49 height 49
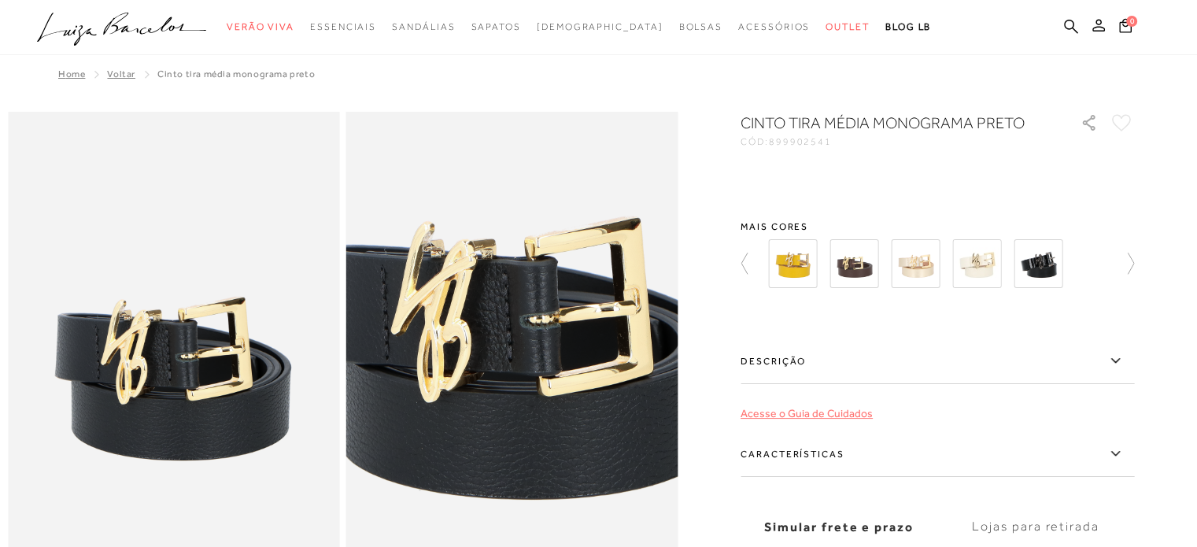
click at [757, 408] on link "Acesse o Guia de Cuidados" at bounding box center [807, 413] width 132 height 13
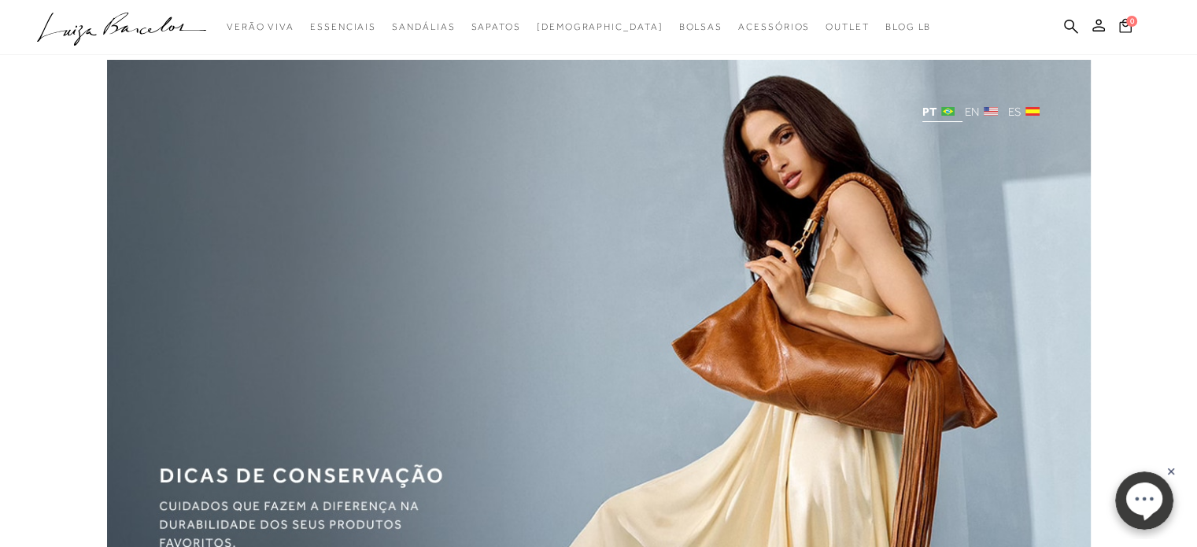
click at [1129, 19] on span "0" at bounding box center [1131, 21] width 11 height 11
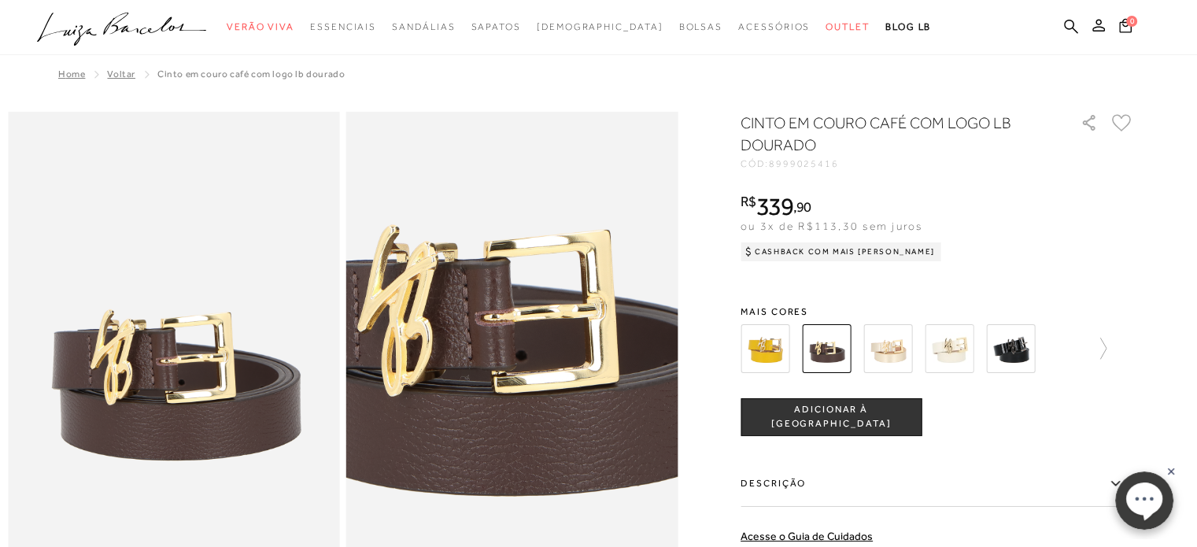
click at [882, 348] on img at bounding box center [887, 348] width 49 height 49
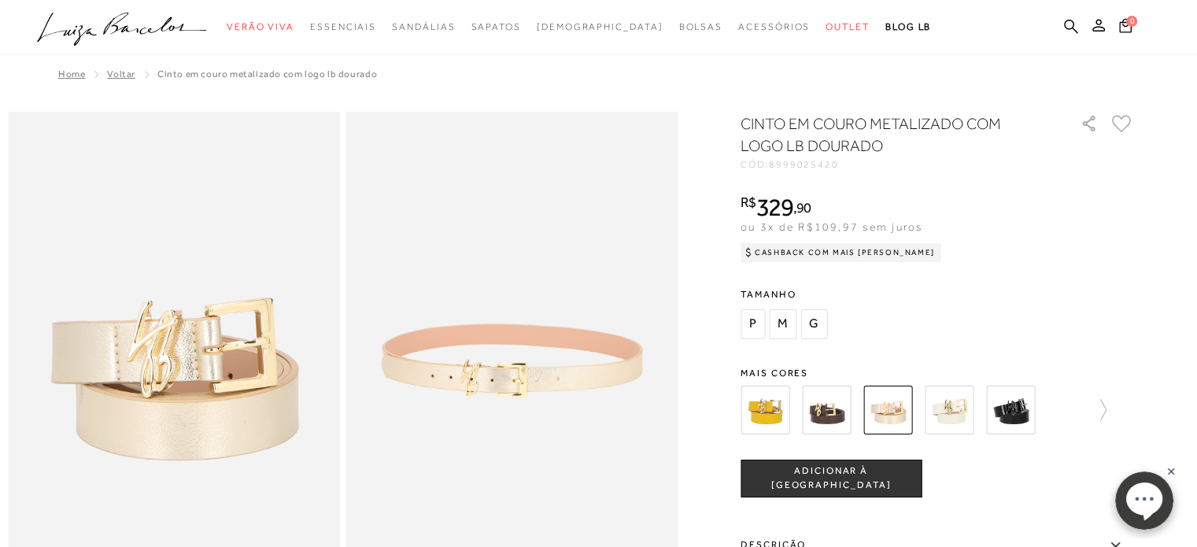
drag, startPoint x: 967, startPoint y: 348, endPoint x: 945, endPoint y: 346, distance: 22.1
click at [963, 348] on div "CINTO EM COURO METALIZADO COM LOGO LB DOURADO CÓD: 8999025420 × É necessário se…" at bounding box center [938, 463] width 394 height 701
click at [945, 390] on img at bounding box center [949, 410] width 49 height 49
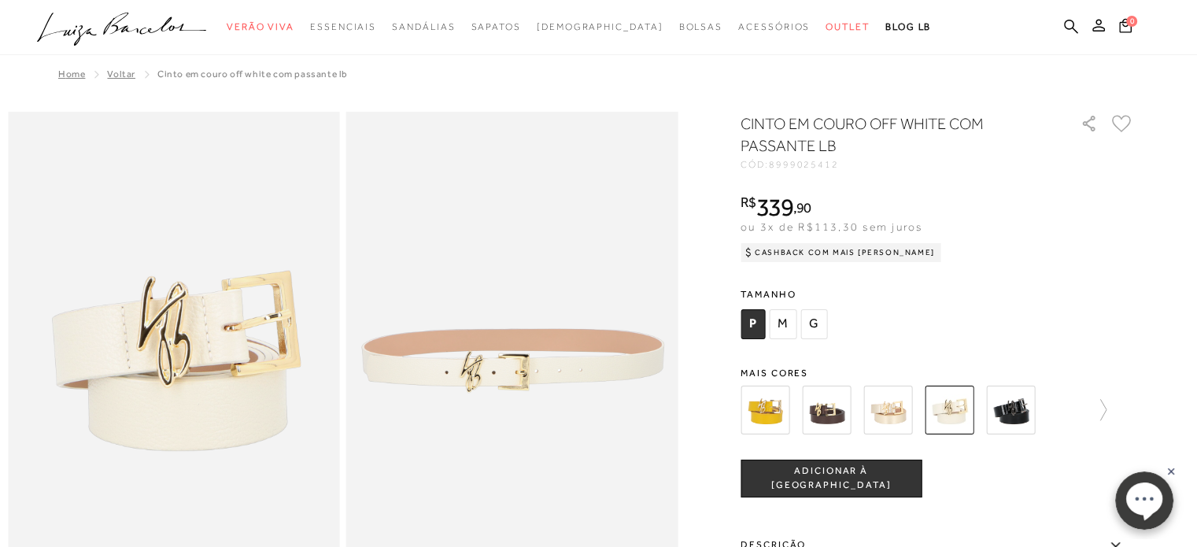
click at [1024, 408] on img at bounding box center [1010, 410] width 49 height 49
click at [1019, 408] on img at bounding box center [1010, 410] width 49 height 49
click at [1030, 421] on img at bounding box center [1010, 410] width 49 height 49
click at [1022, 407] on img at bounding box center [1010, 410] width 49 height 49
click at [1105, 410] on icon at bounding box center [1096, 410] width 22 height 22
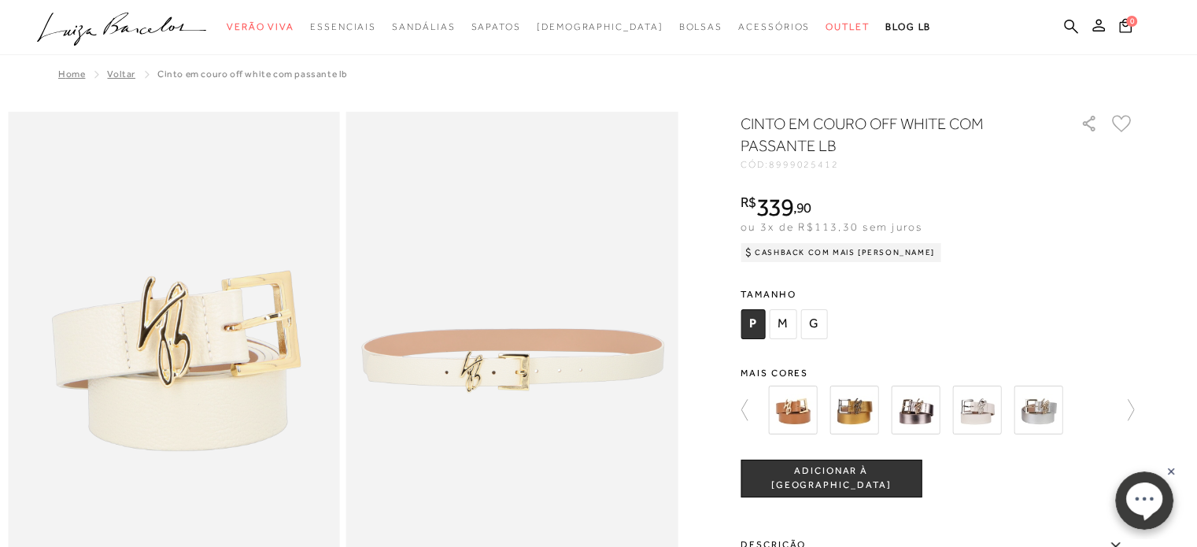
click at [803, 407] on img at bounding box center [792, 410] width 49 height 49
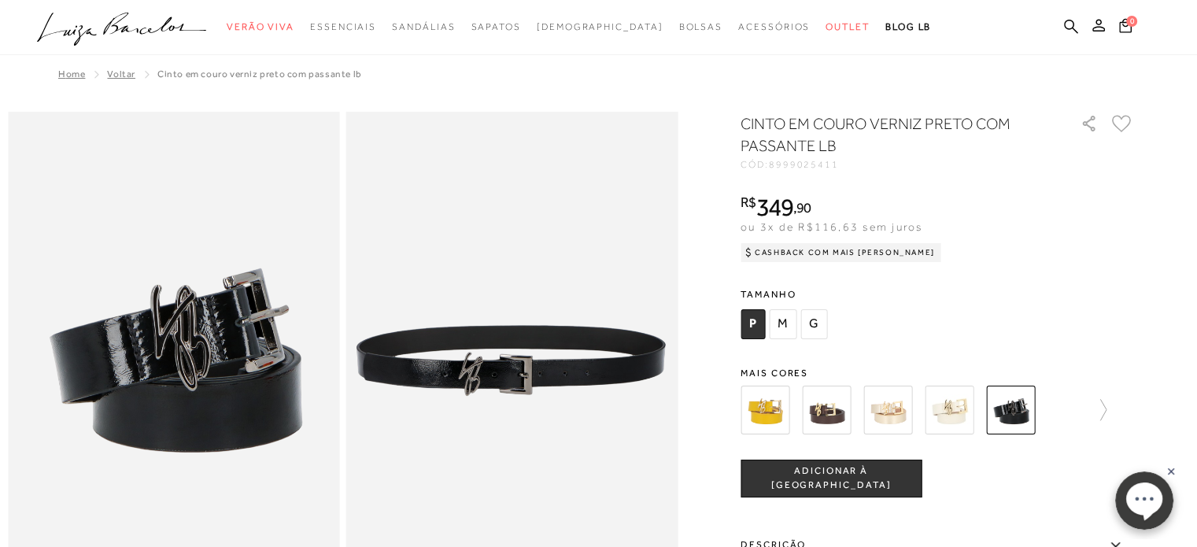
click at [969, 403] on img at bounding box center [949, 410] width 49 height 49
click at [963, 408] on img at bounding box center [949, 410] width 49 height 49
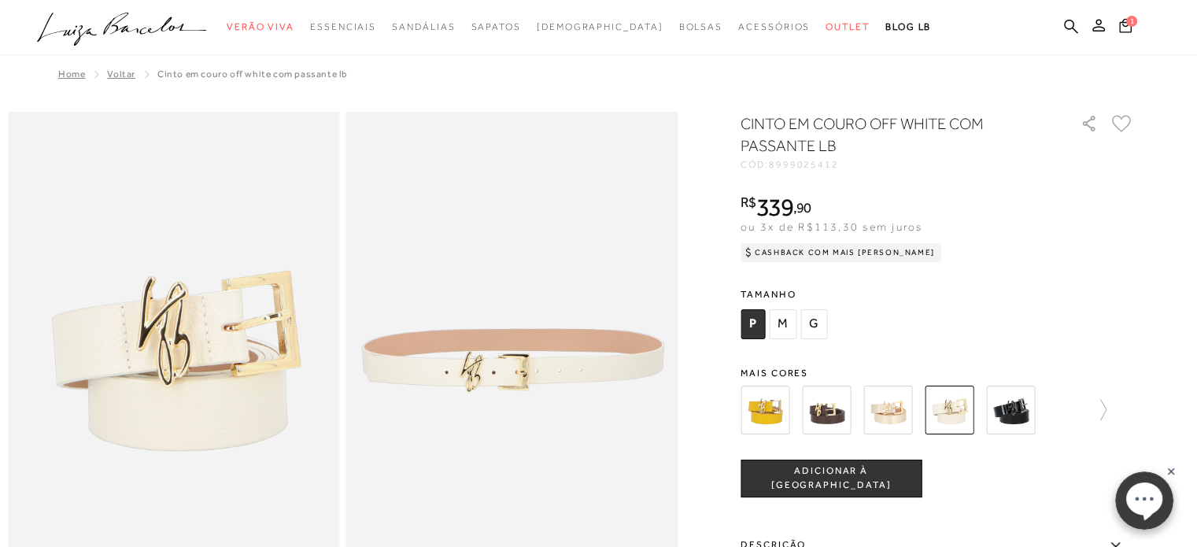
click at [904, 398] on img at bounding box center [887, 410] width 49 height 49
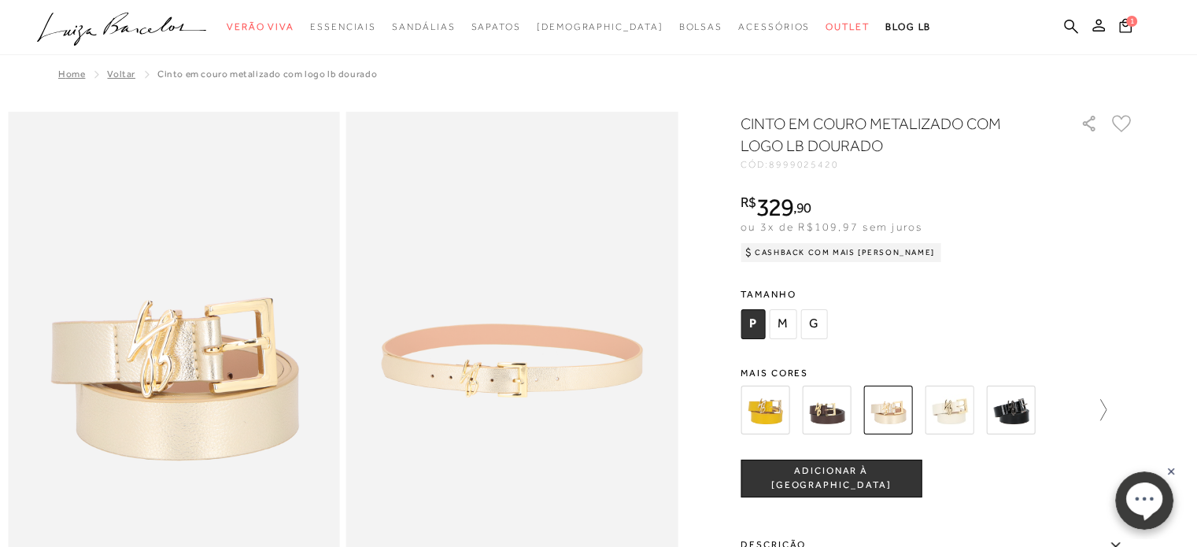
click at [1096, 411] on icon at bounding box center [1096, 410] width 22 height 22
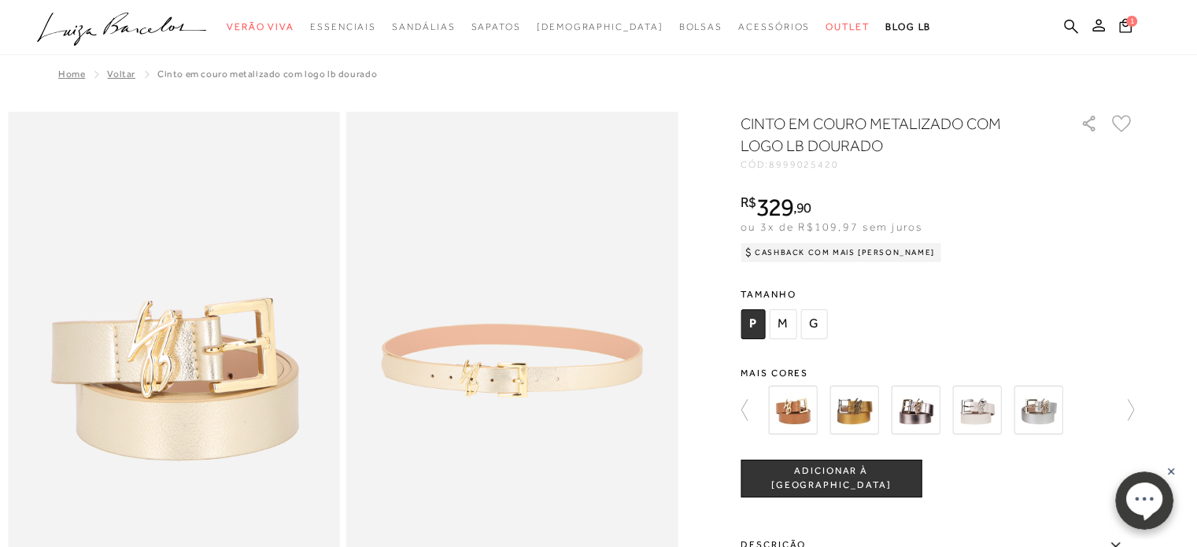
click at [1096, 410] on div at bounding box center [932, 410] width 338 height 58
click at [957, 413] on img at bounding box center [976, 410] width 49 height 49
click at [989, 404] on img at bounding box center [976, 410] width 49 height 49
click at [989, 405] on img at bounding box center [976, 410] width 49 height 49
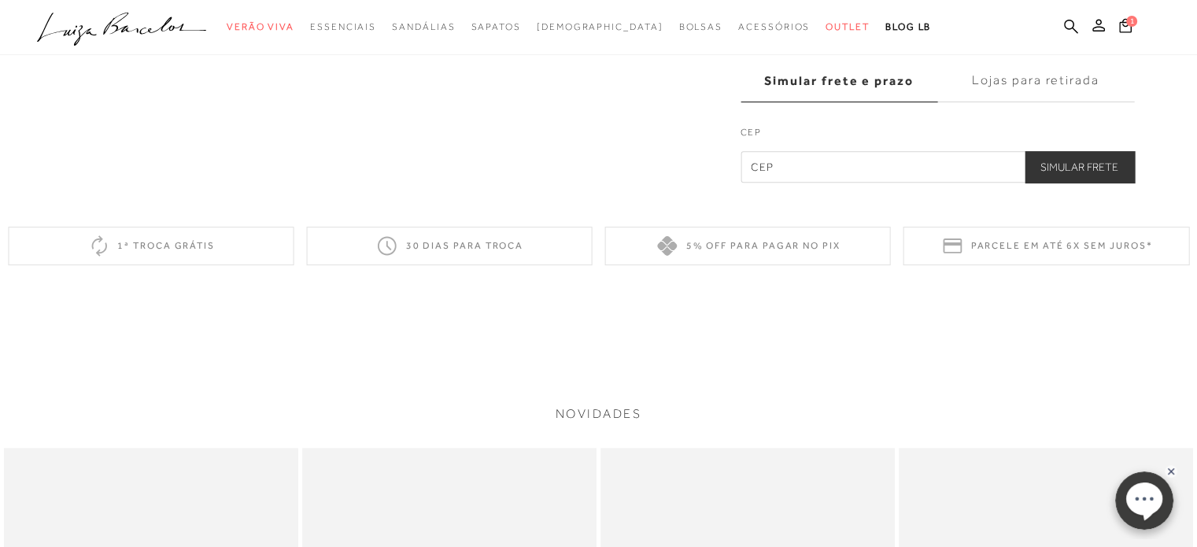
scroll to position [394, 0]
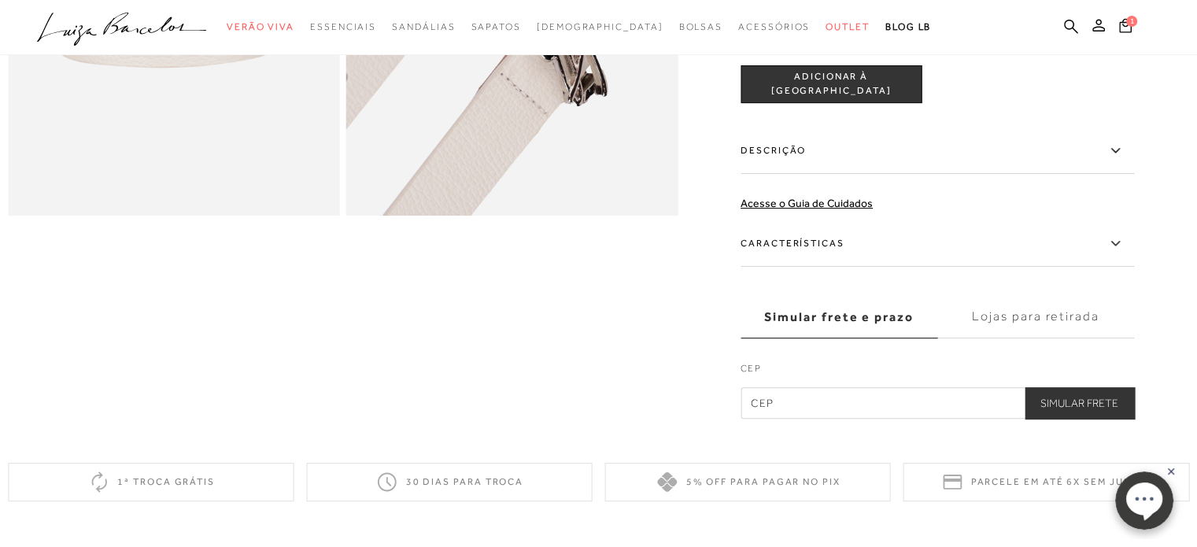
click at [1117, 247] on icon at bounding box center [1115, 244] width 19 height 20
click at [0, 0] on input "Características" at bounding box center [0, 0] width 0 height 0
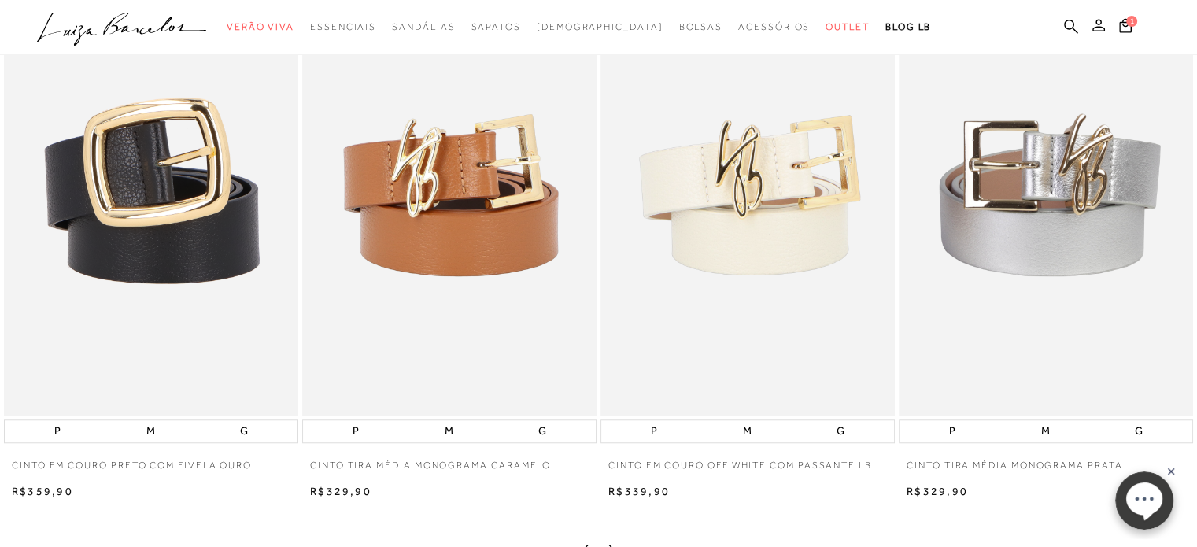
scroll to position [787, 0]
